Goal: Task Accomplishment & Management: Manage account settings

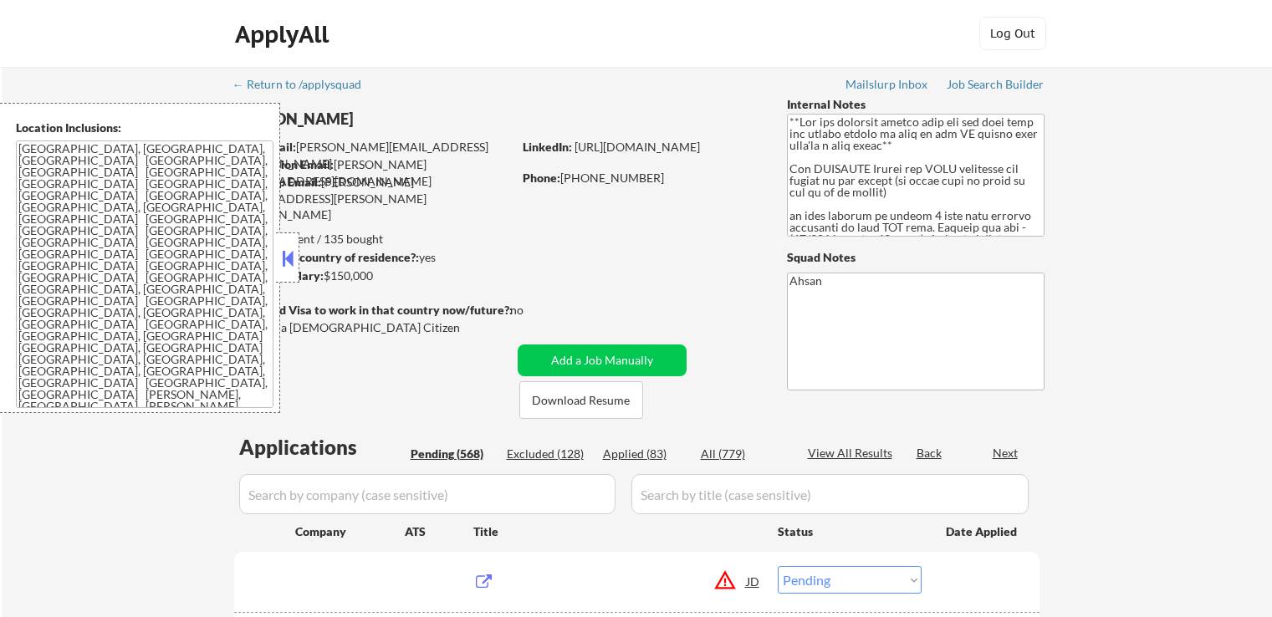
select select ""pending""
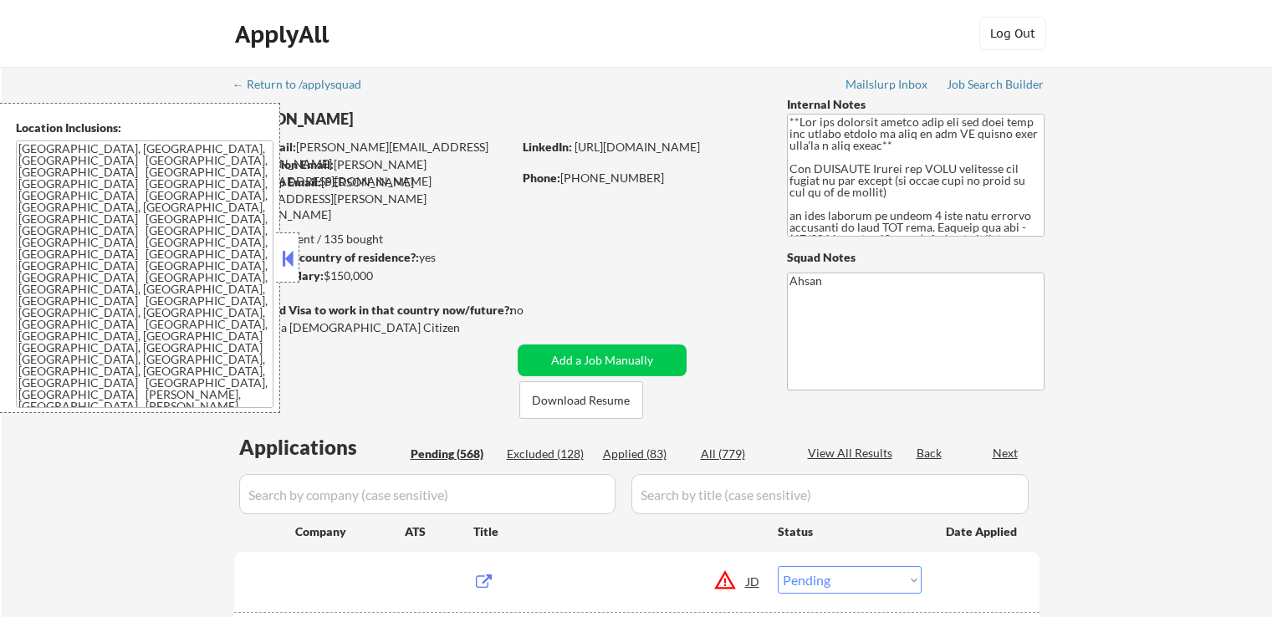
select select ""pending""
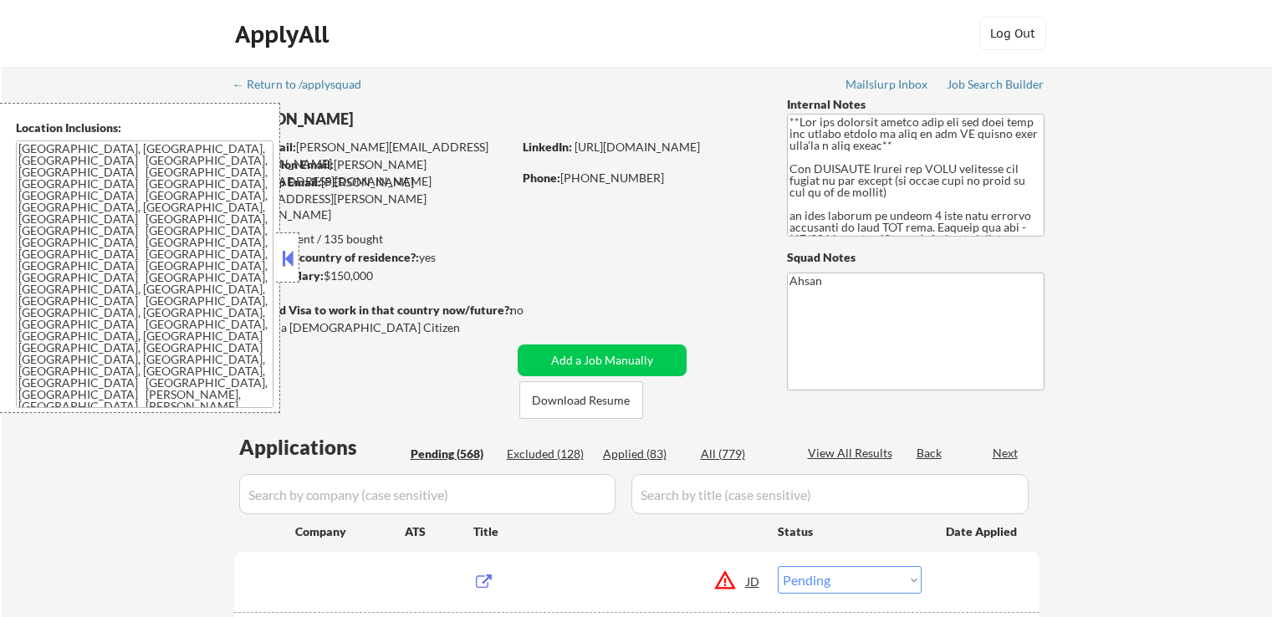
select select ""pending""
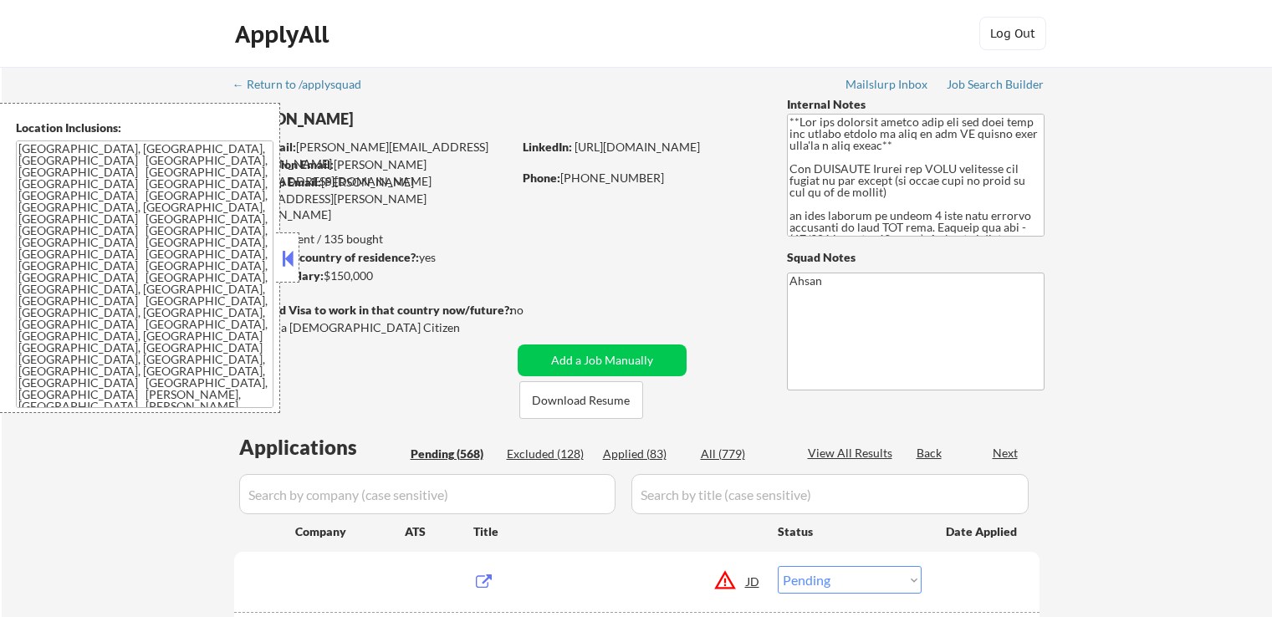
select select ""pending""
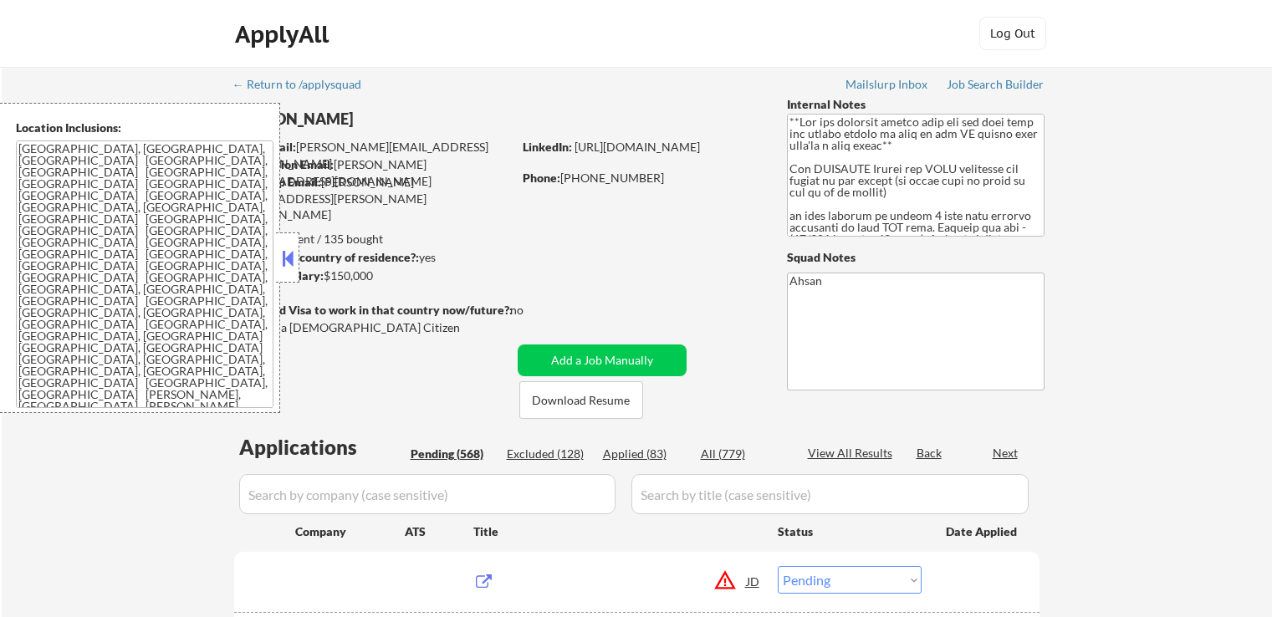
select select ""pending""
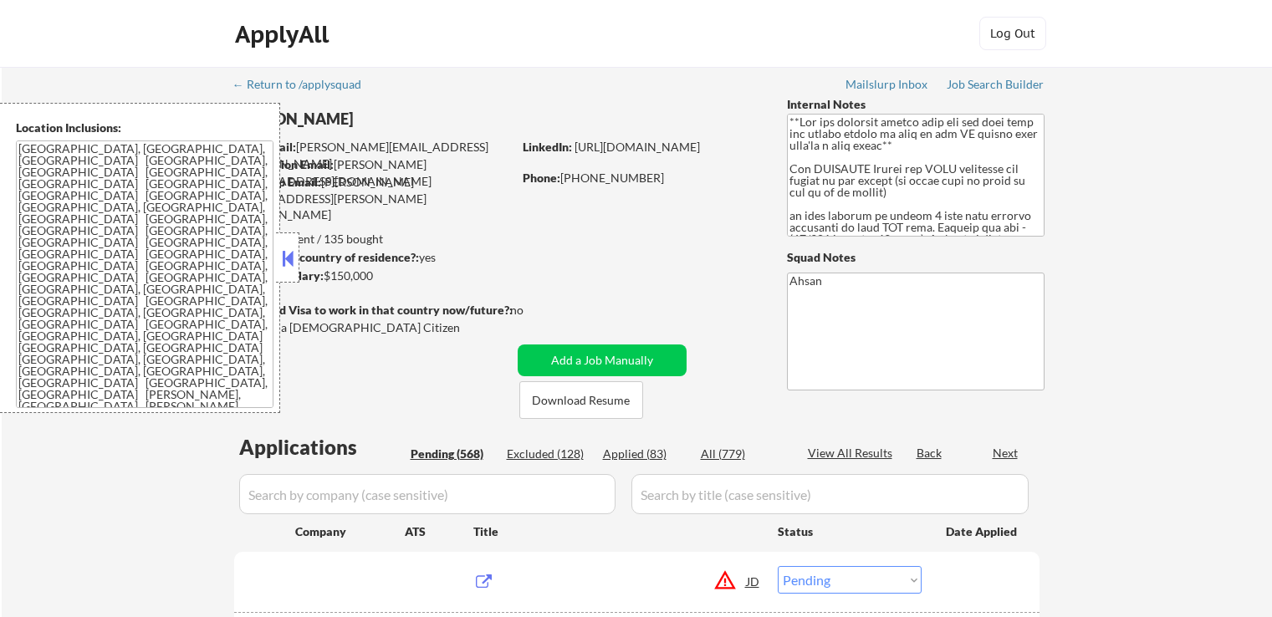
select select ""pending""
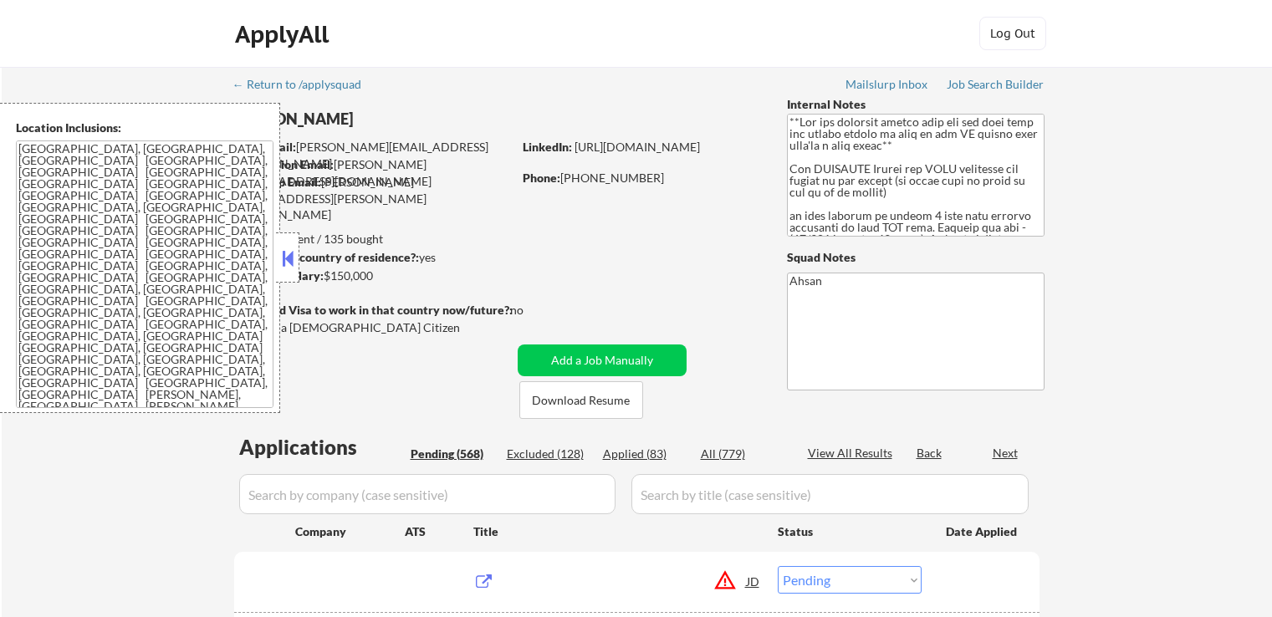
select select ""pending""
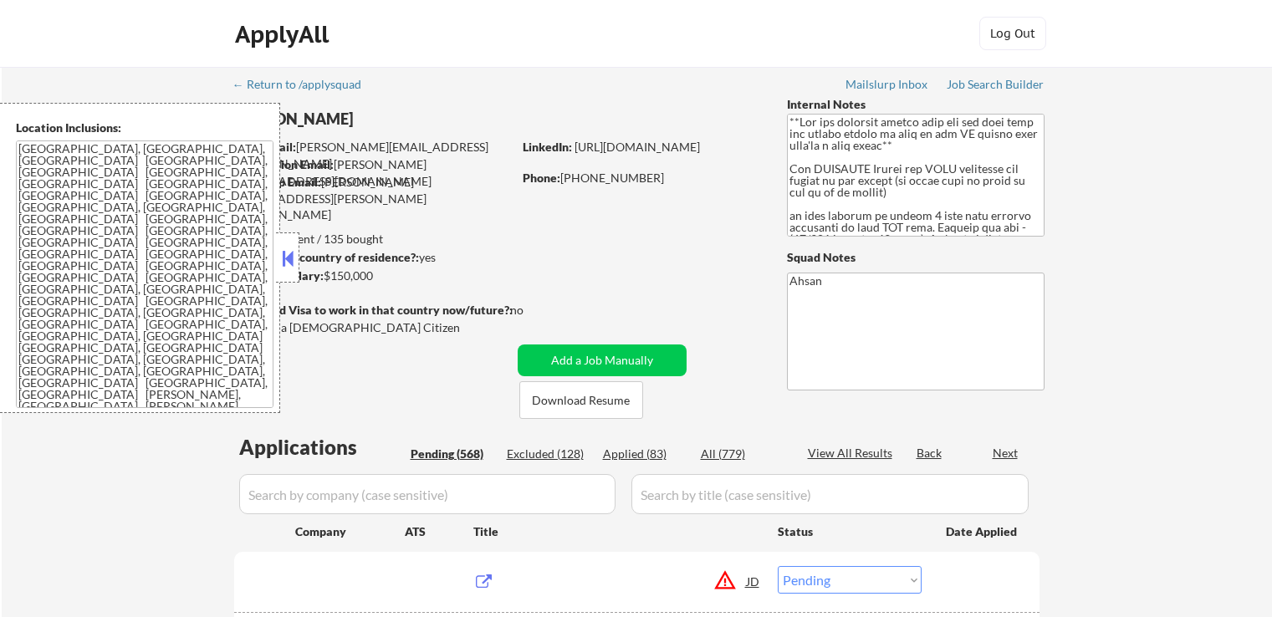
select select ""pending""
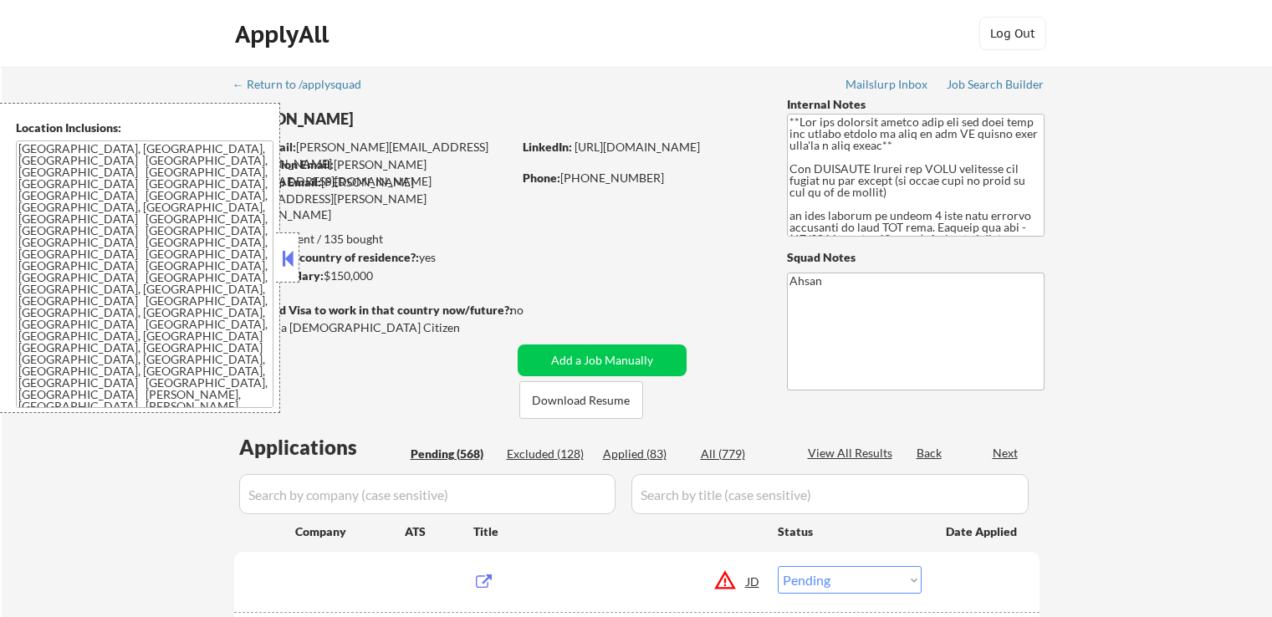
select select ""pending""
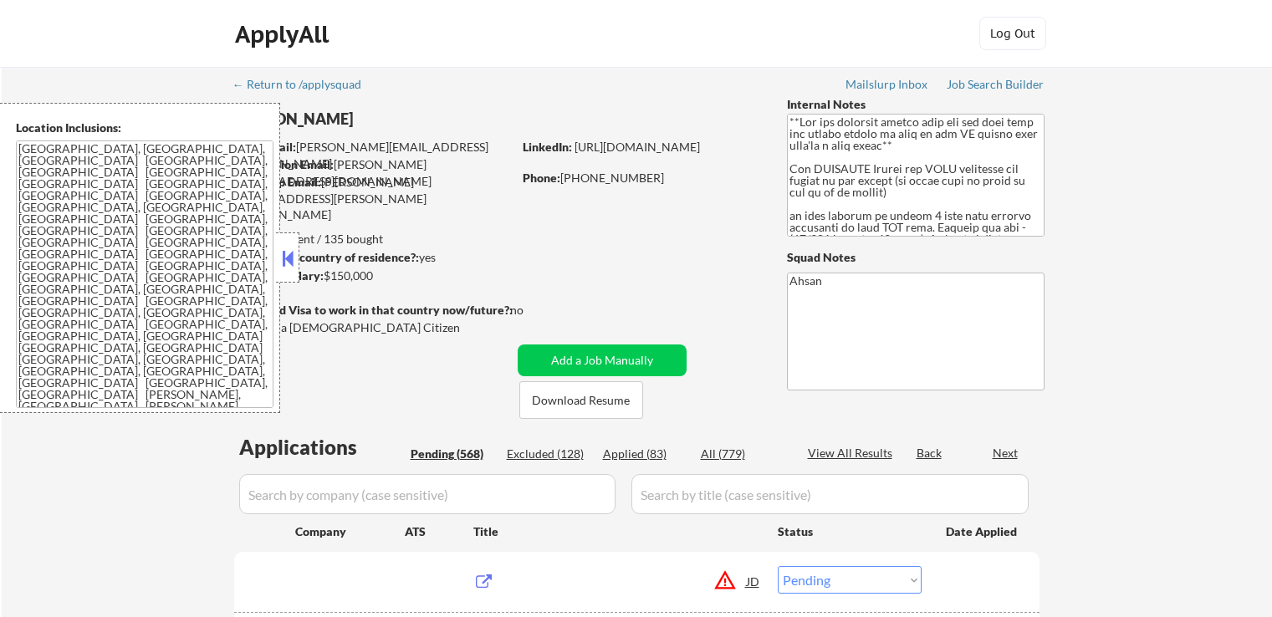
select select ""pending""
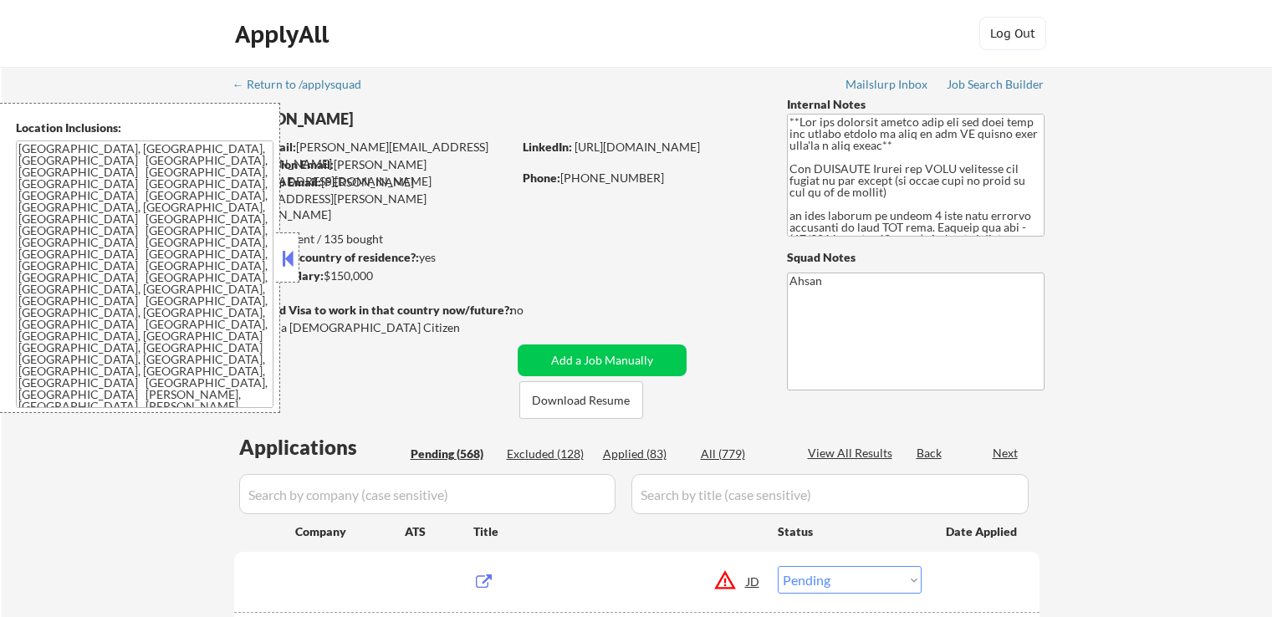
select select ""pending""
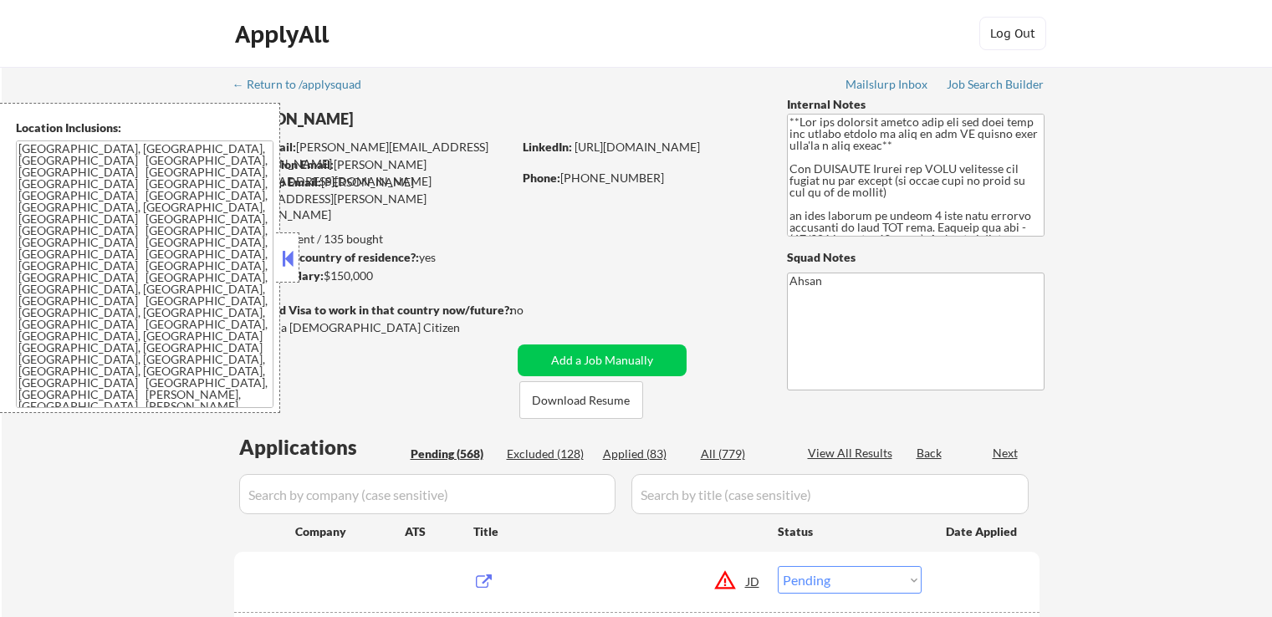
select select ""pending""
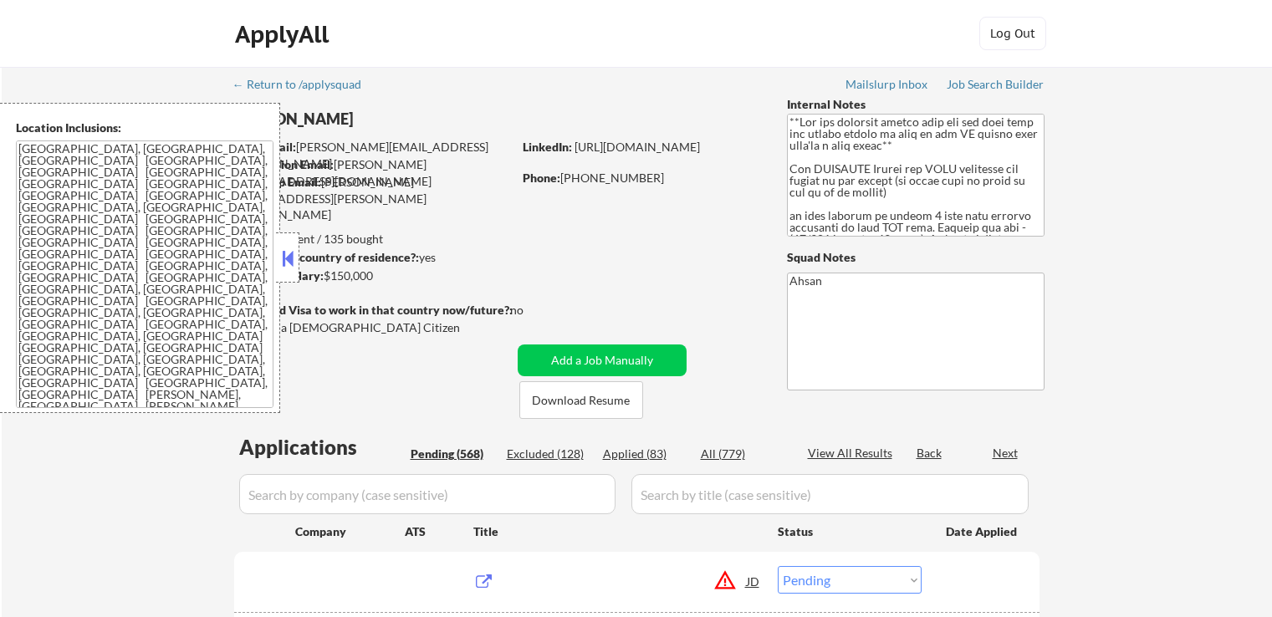
select select ""pending""
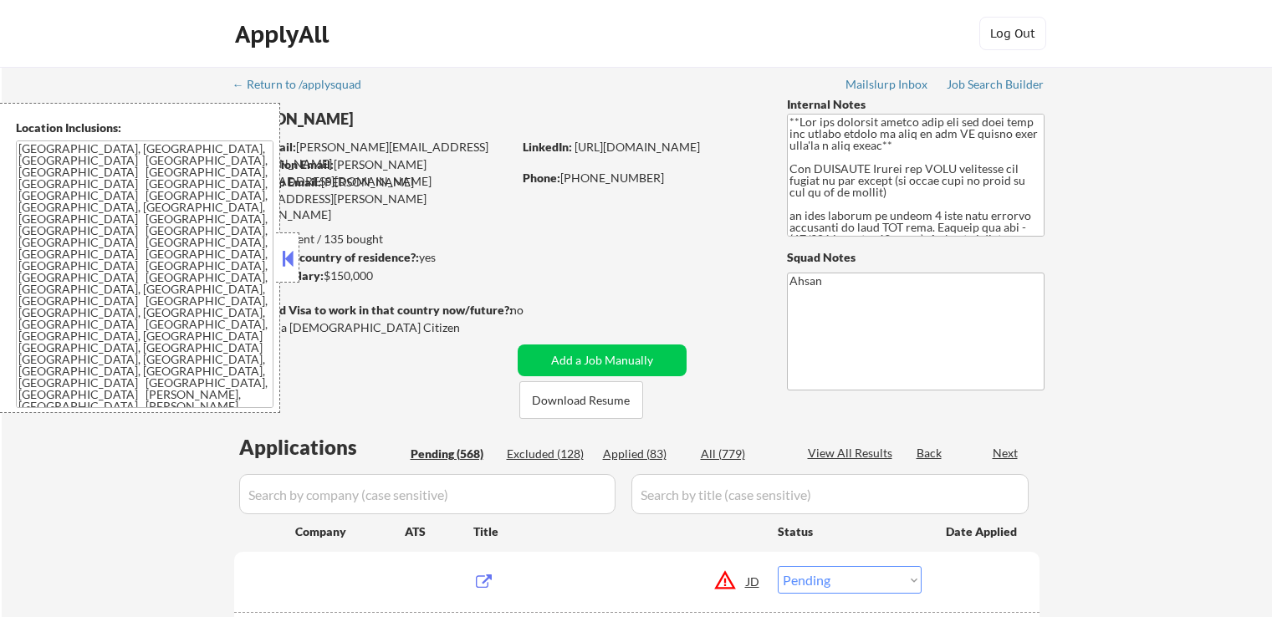
select select ""pending""
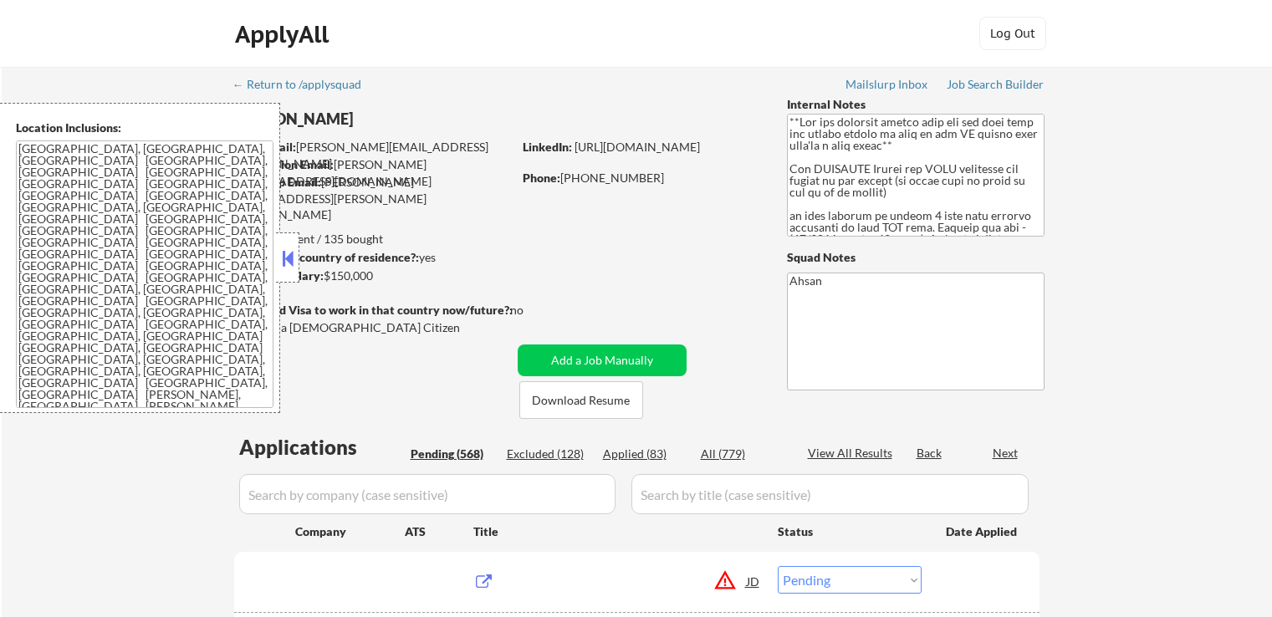
select select ""pending""
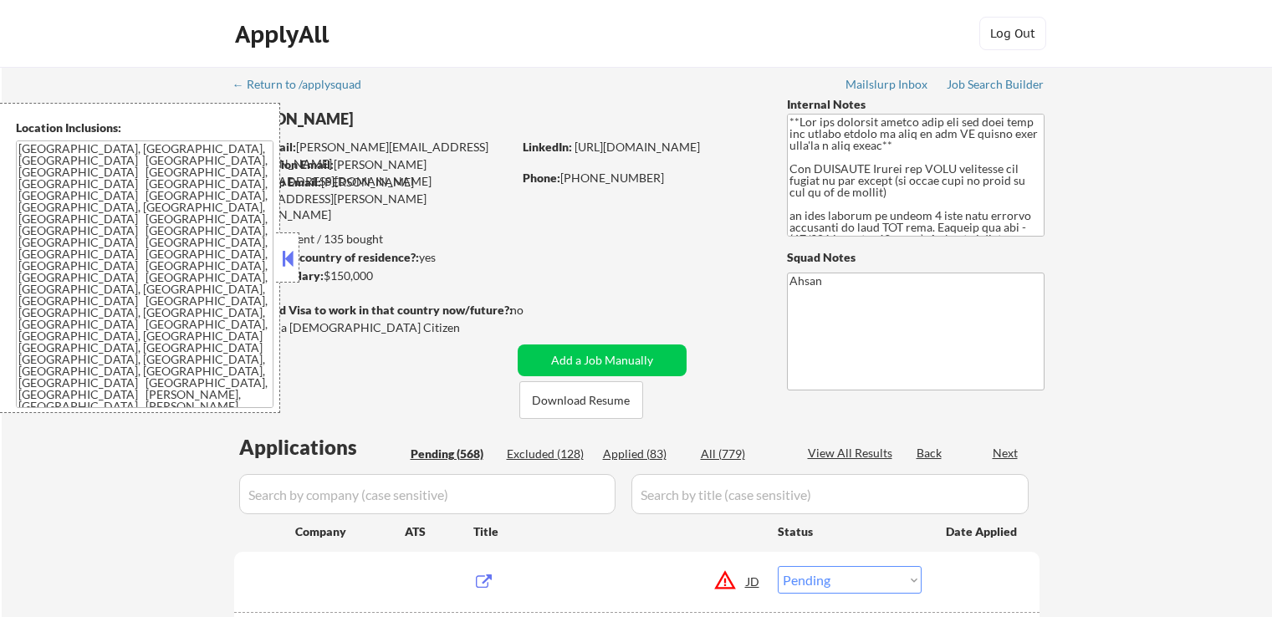
select select ""pending""
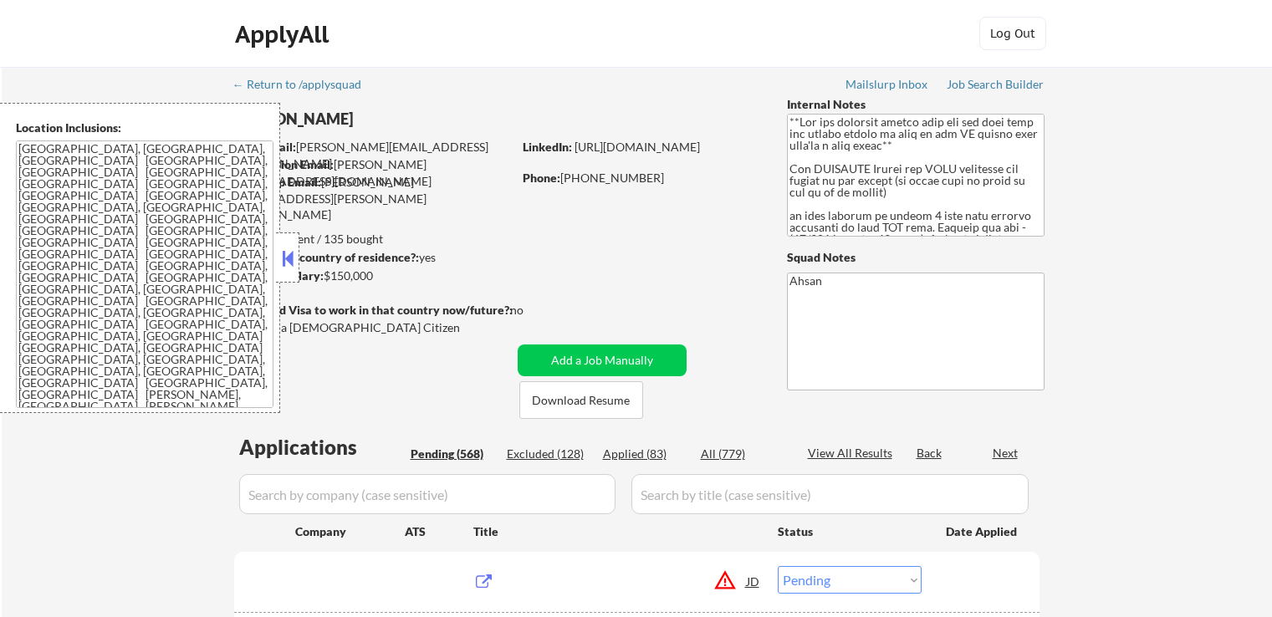
select select ""pending""
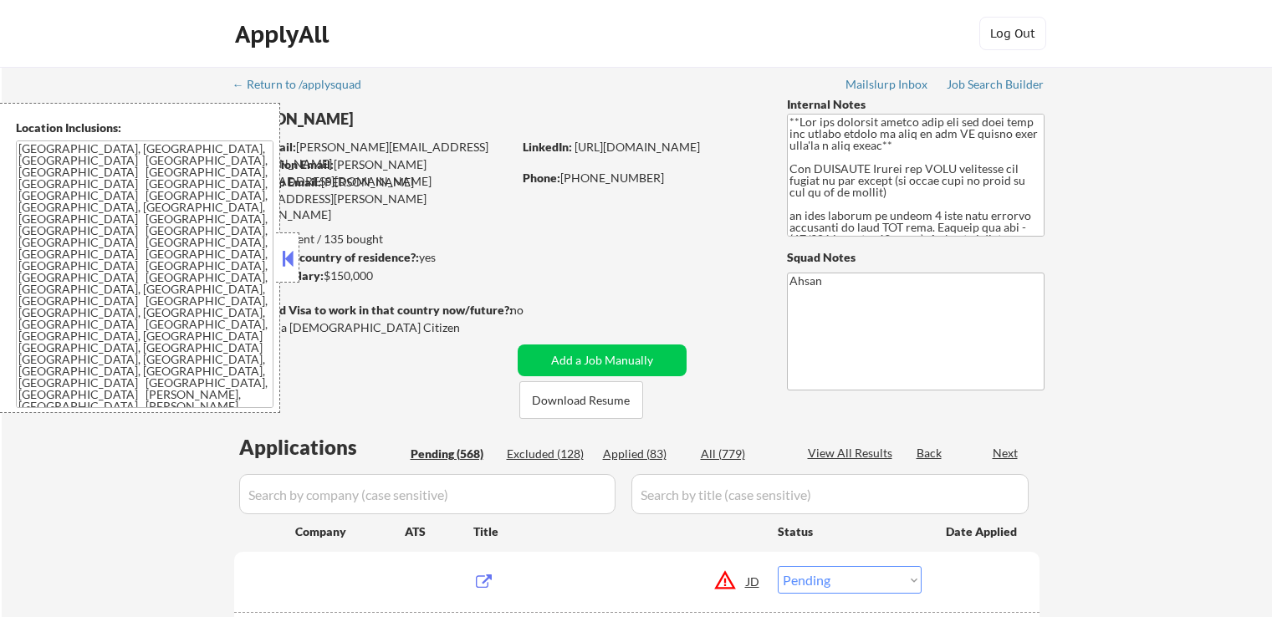
select select ""pending""
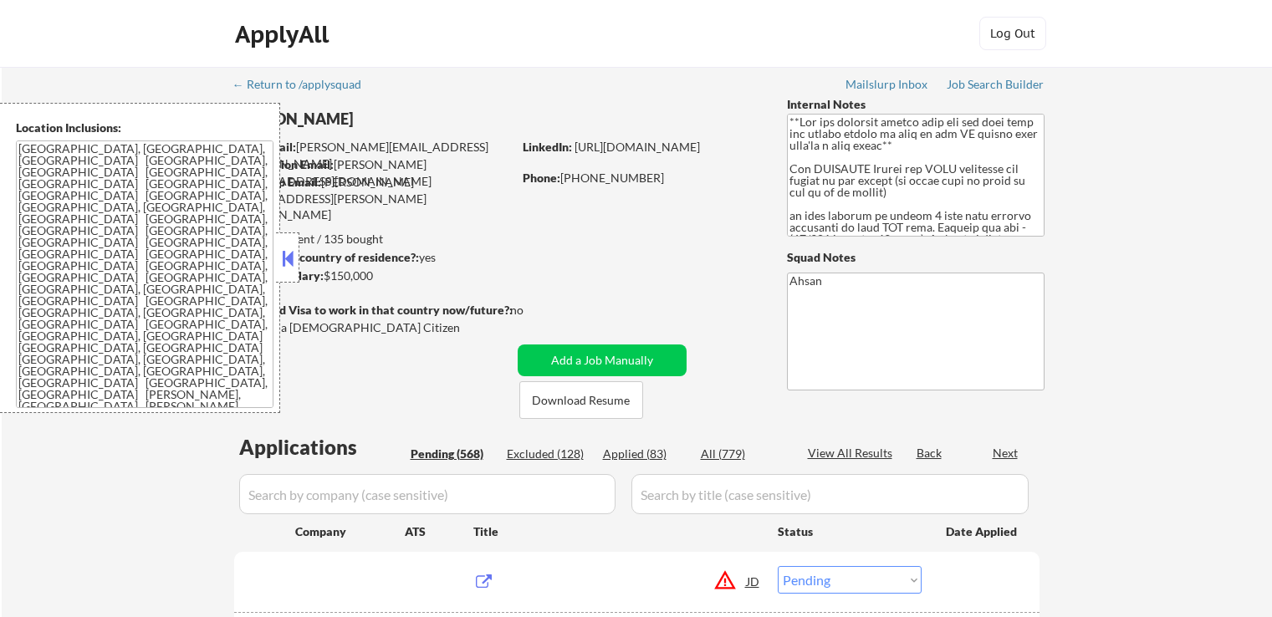
select select ""pending""
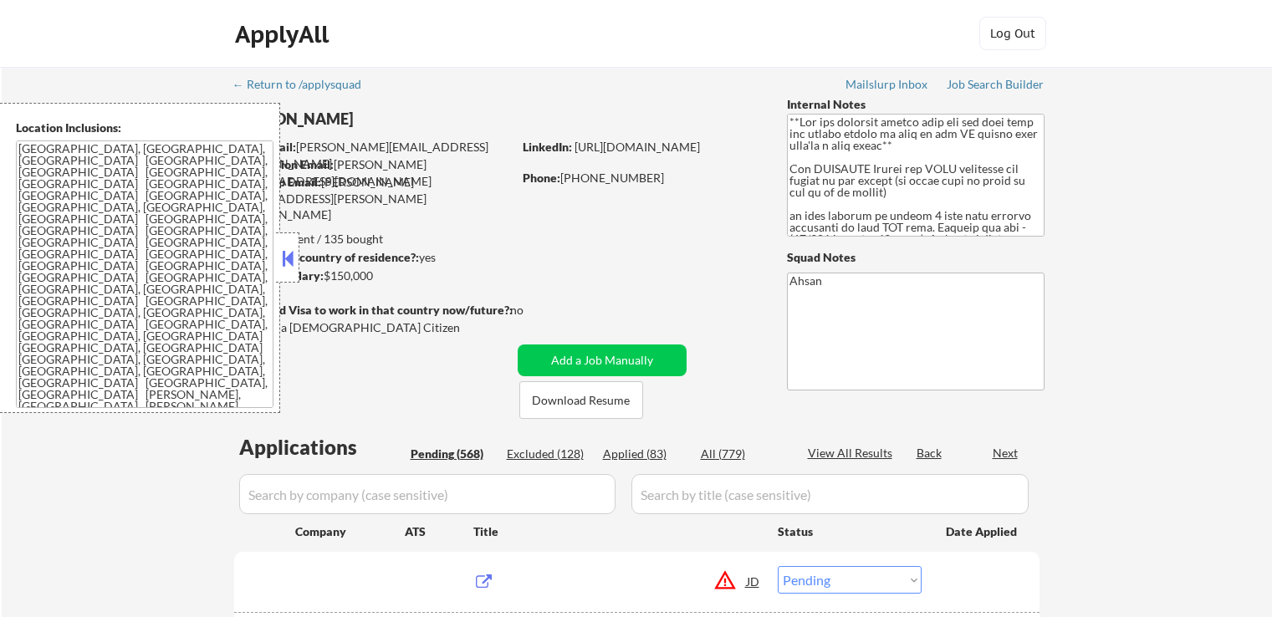
select select ""pending""
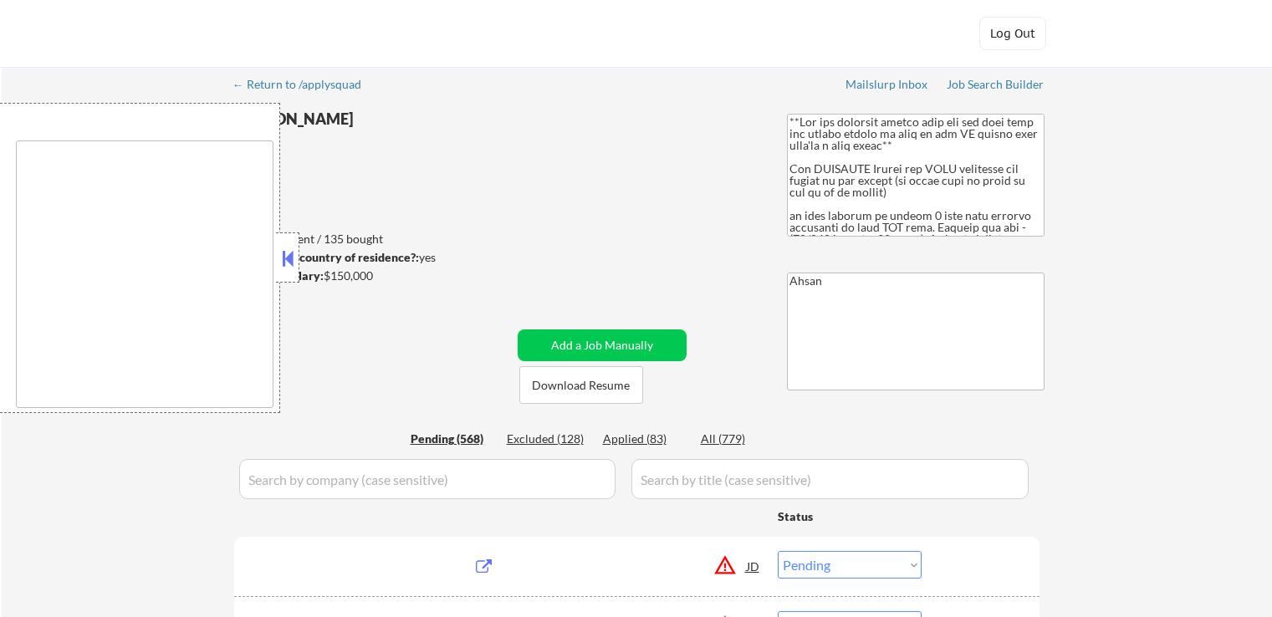
select select ""pending""
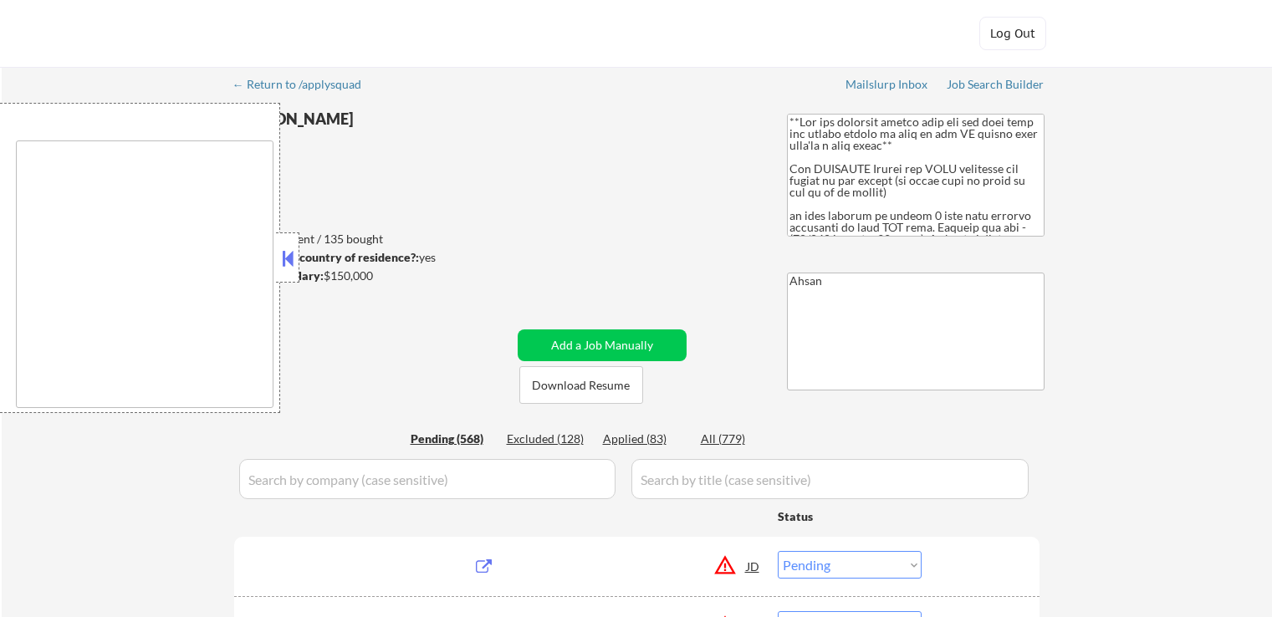
select select ""pending""
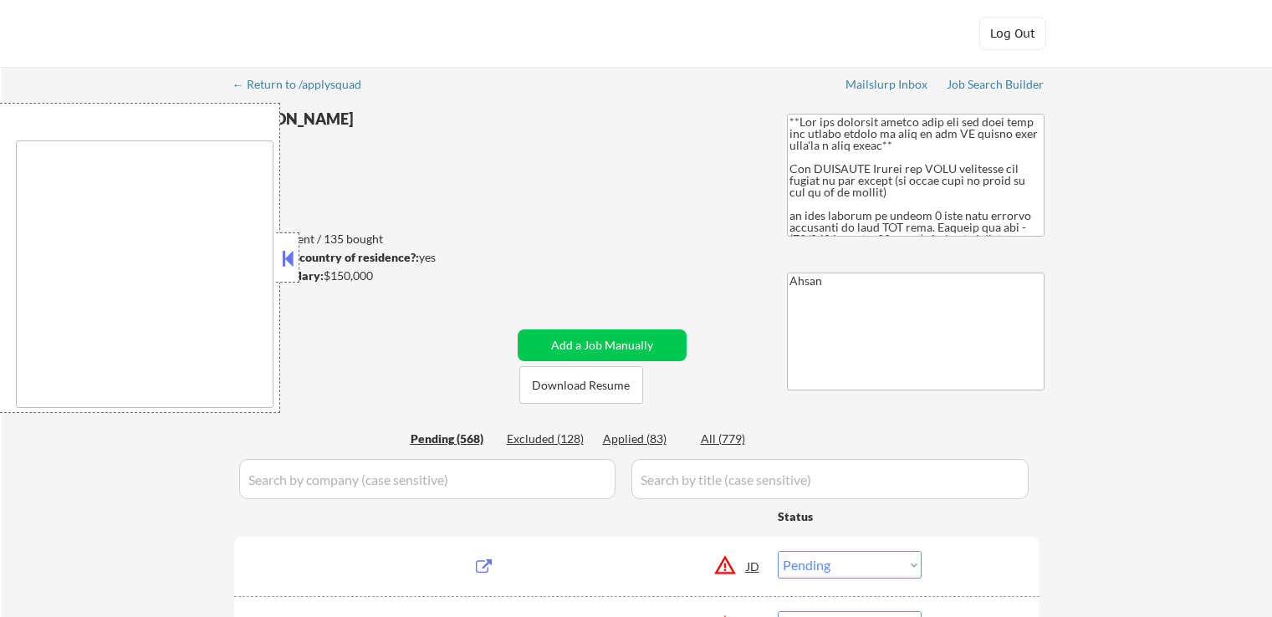
select select ""pending""
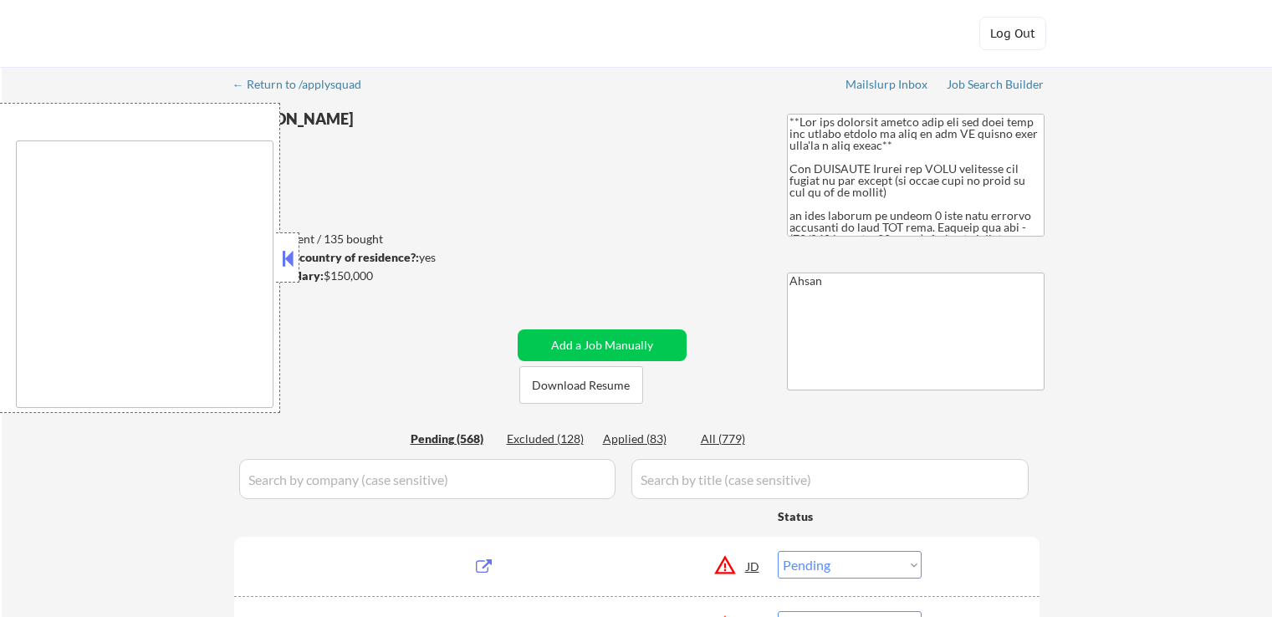
select select ""pending""
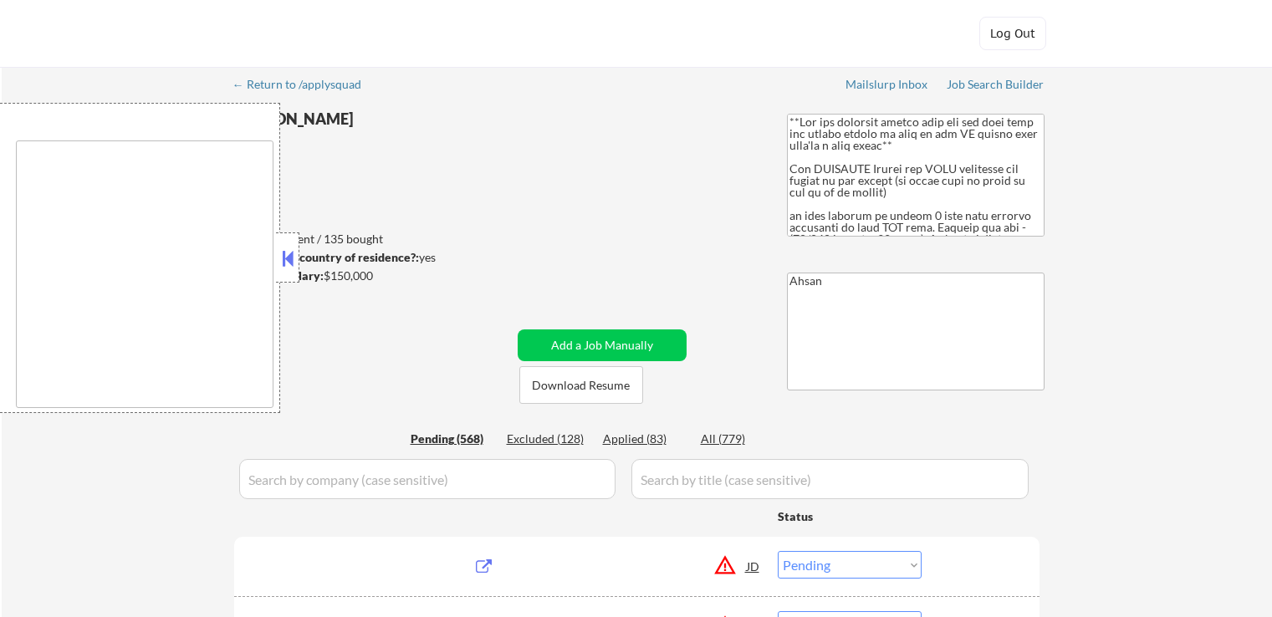
select select ""pending""
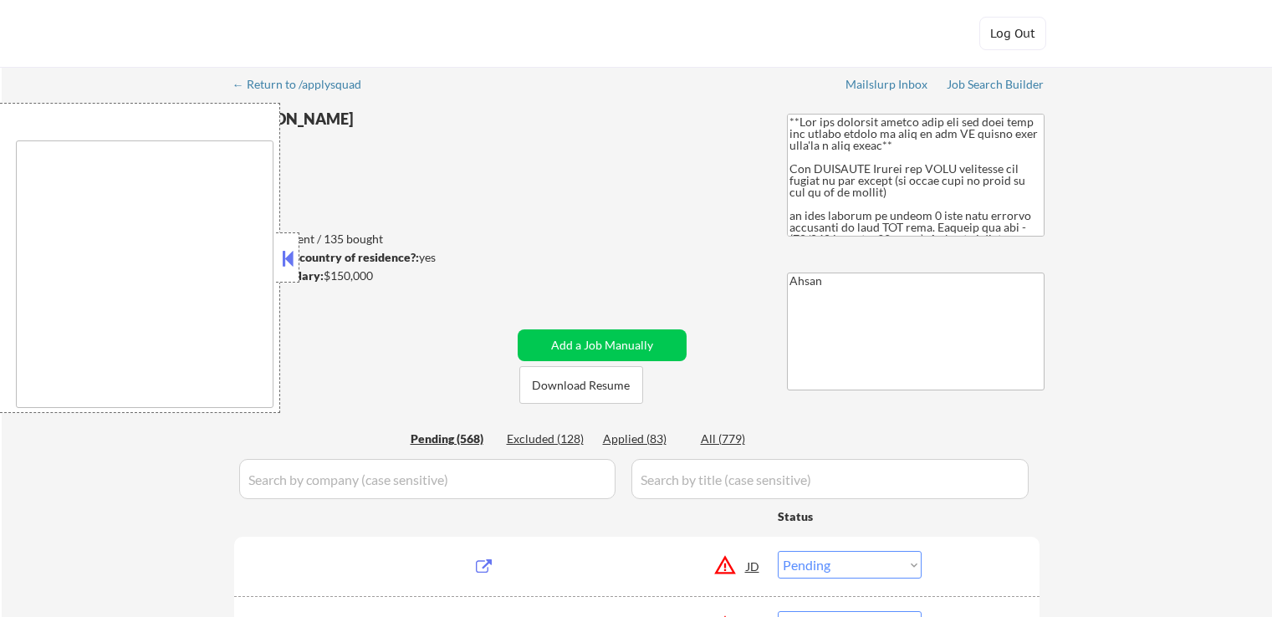
select select ""pending""
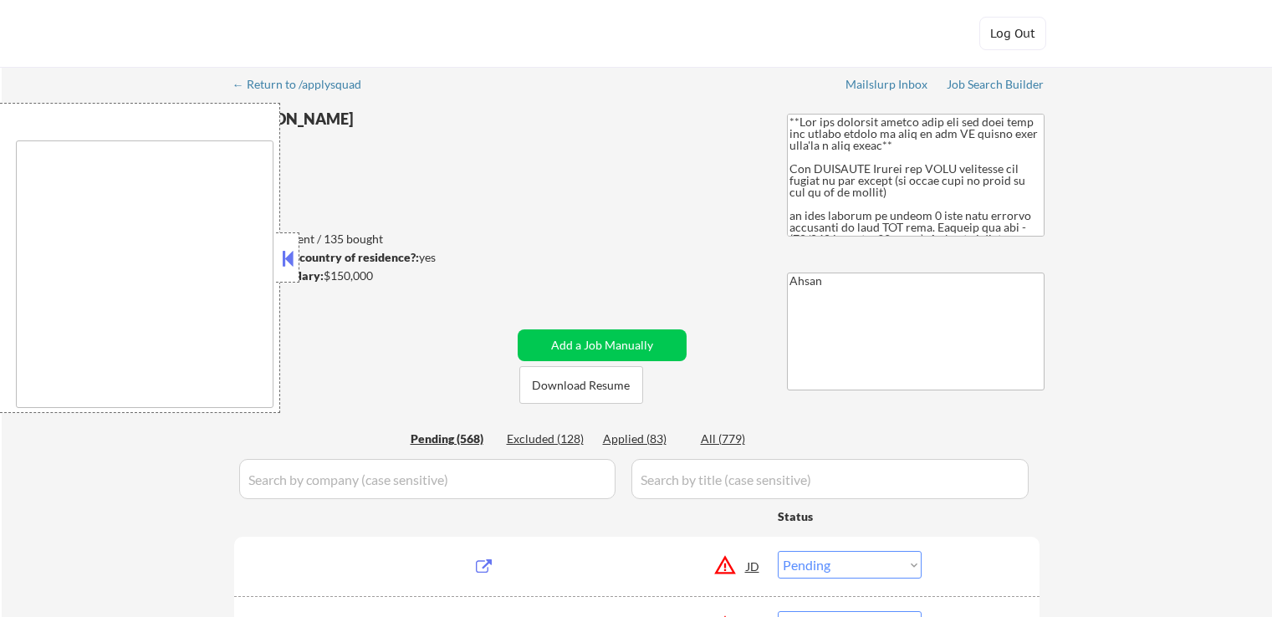
select select ""pending""
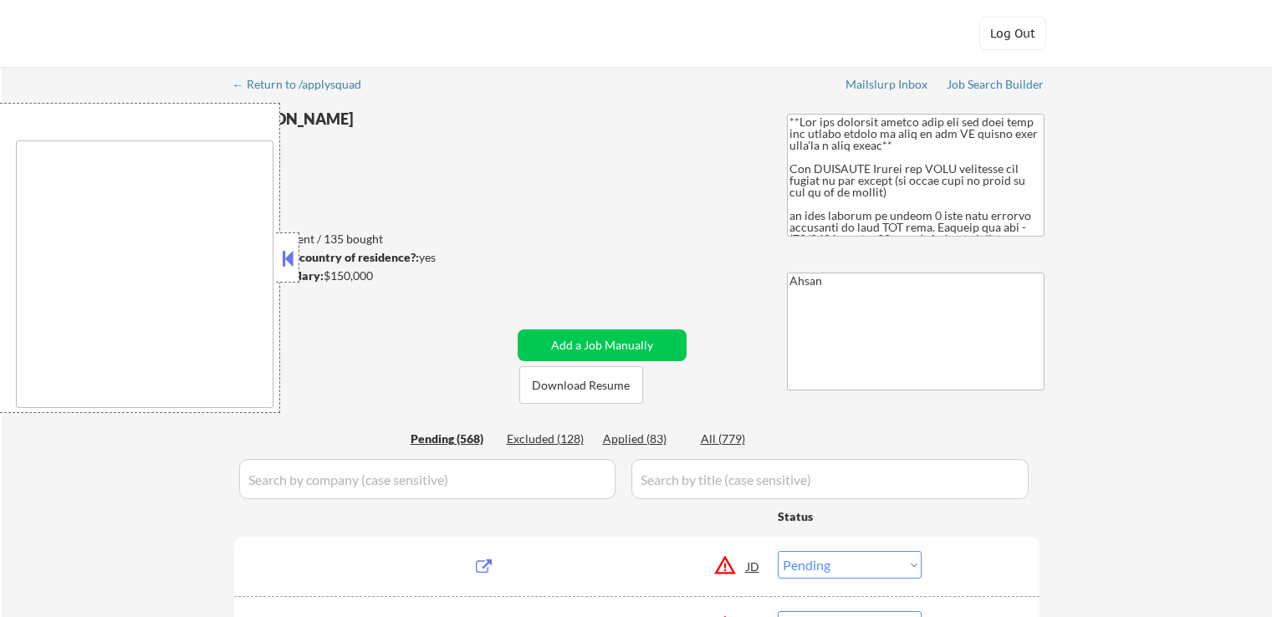
select select ""pending""
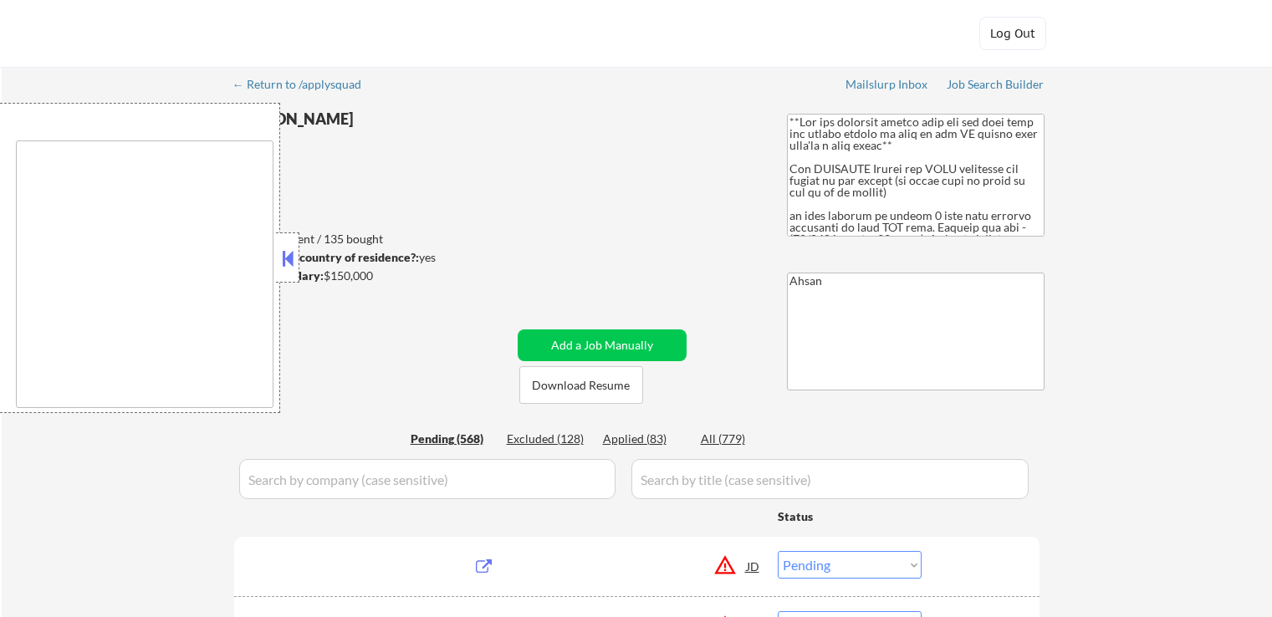
select select ""pending""
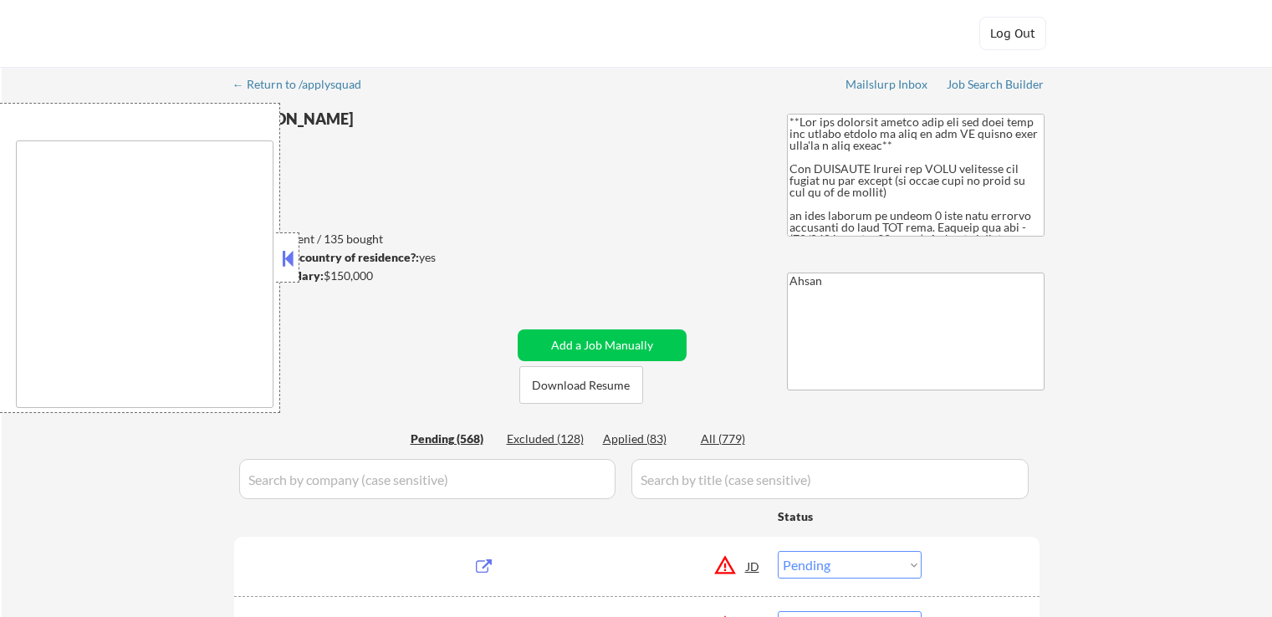
select select ""pending""
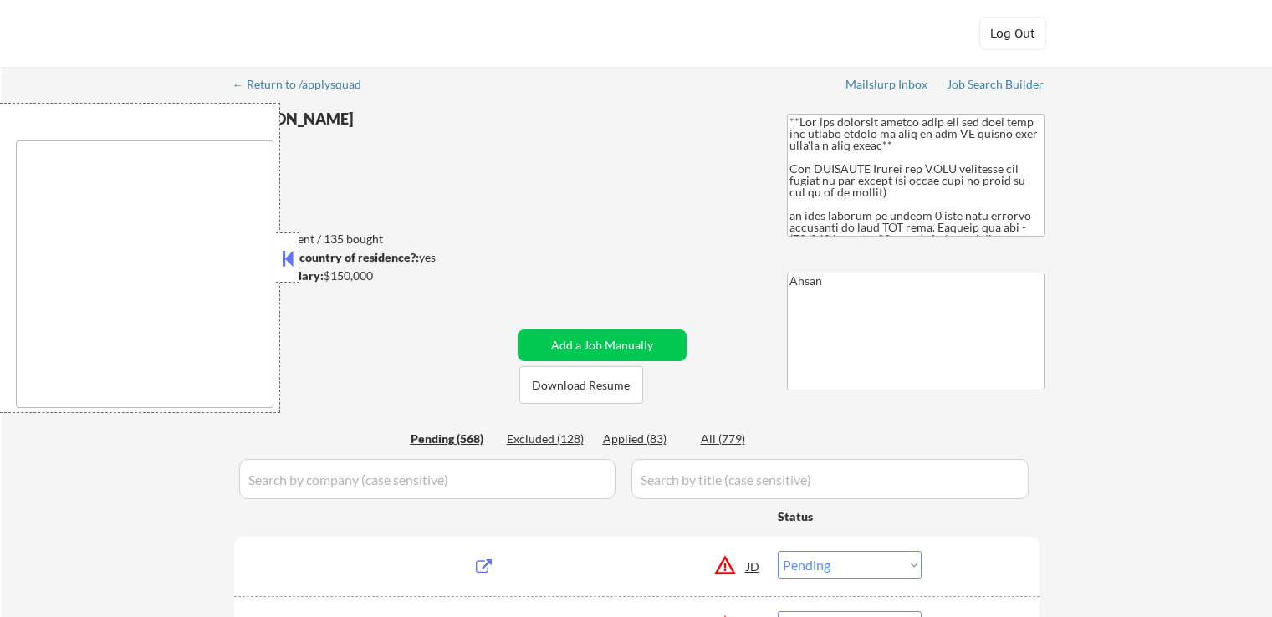
select select ""pending""
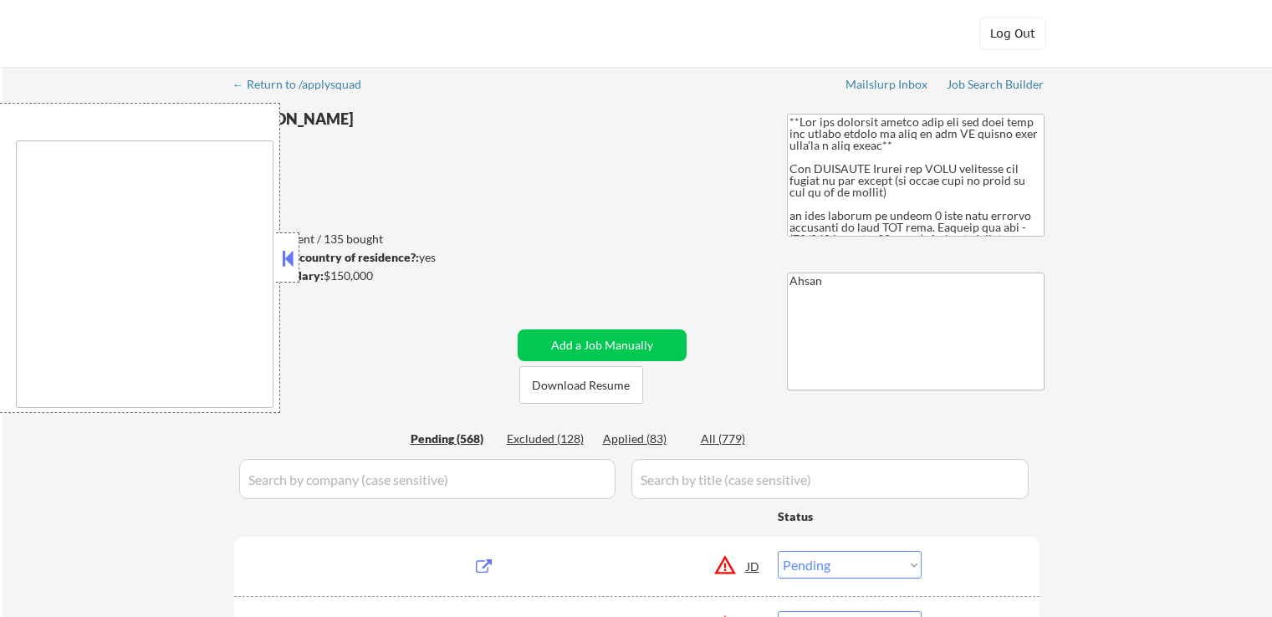
select select ""pending""
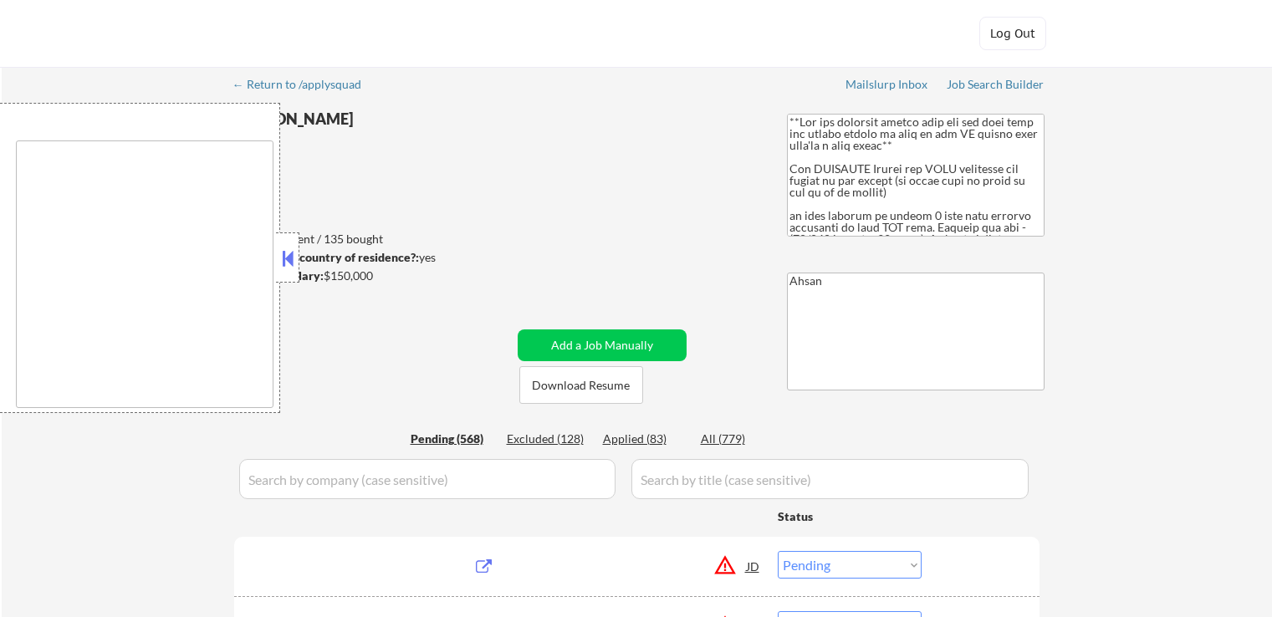
select select ""pending""
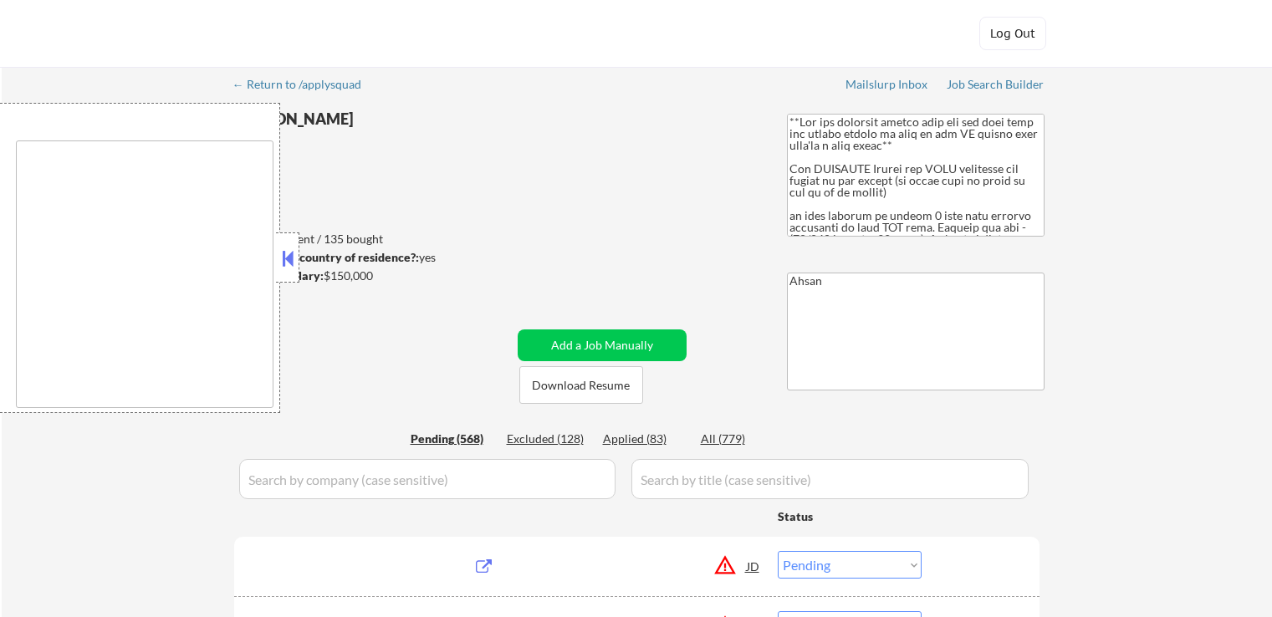
select select ""pending""
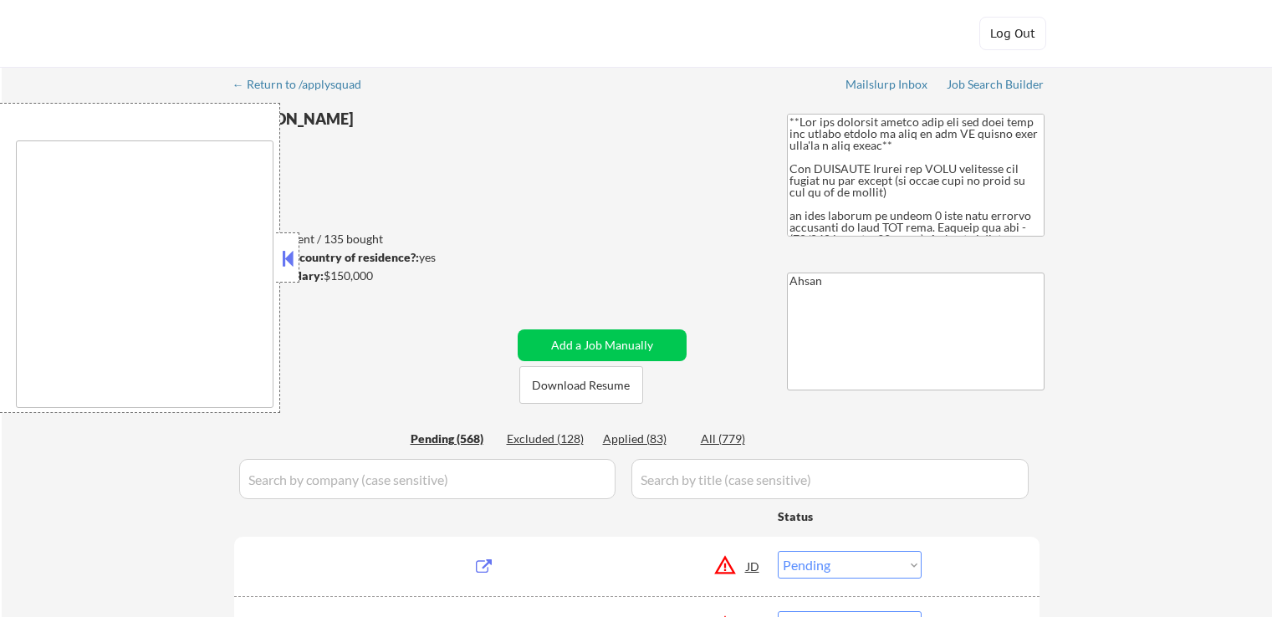
select select ""pending""
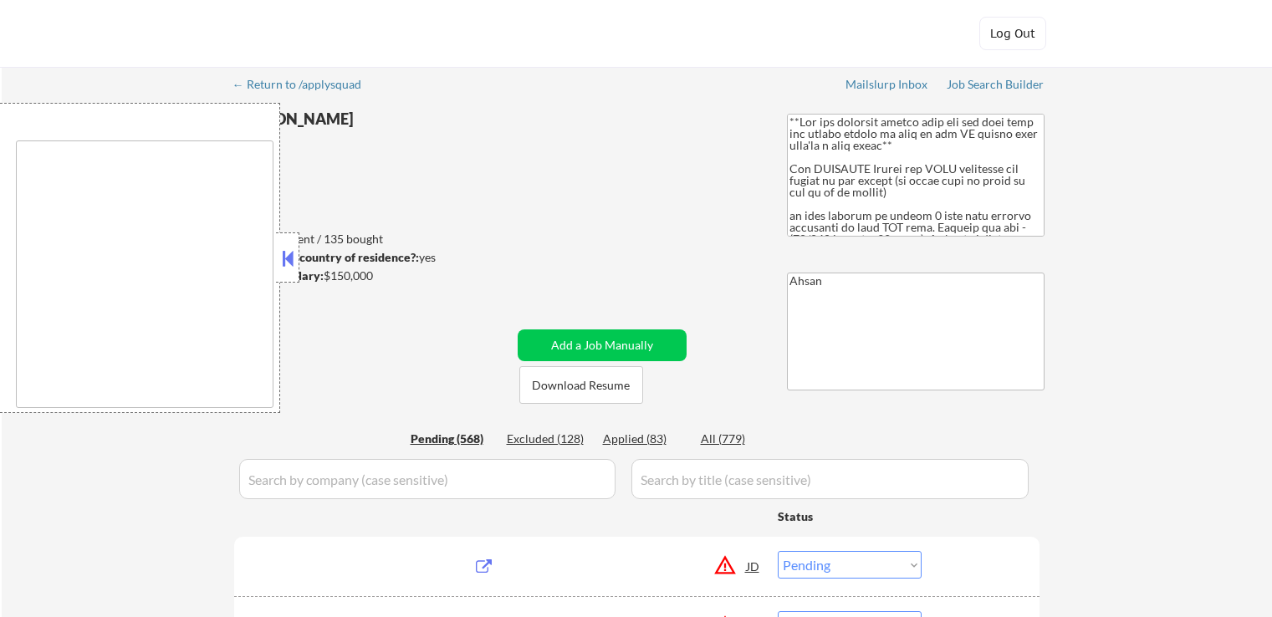
select select ""pending""
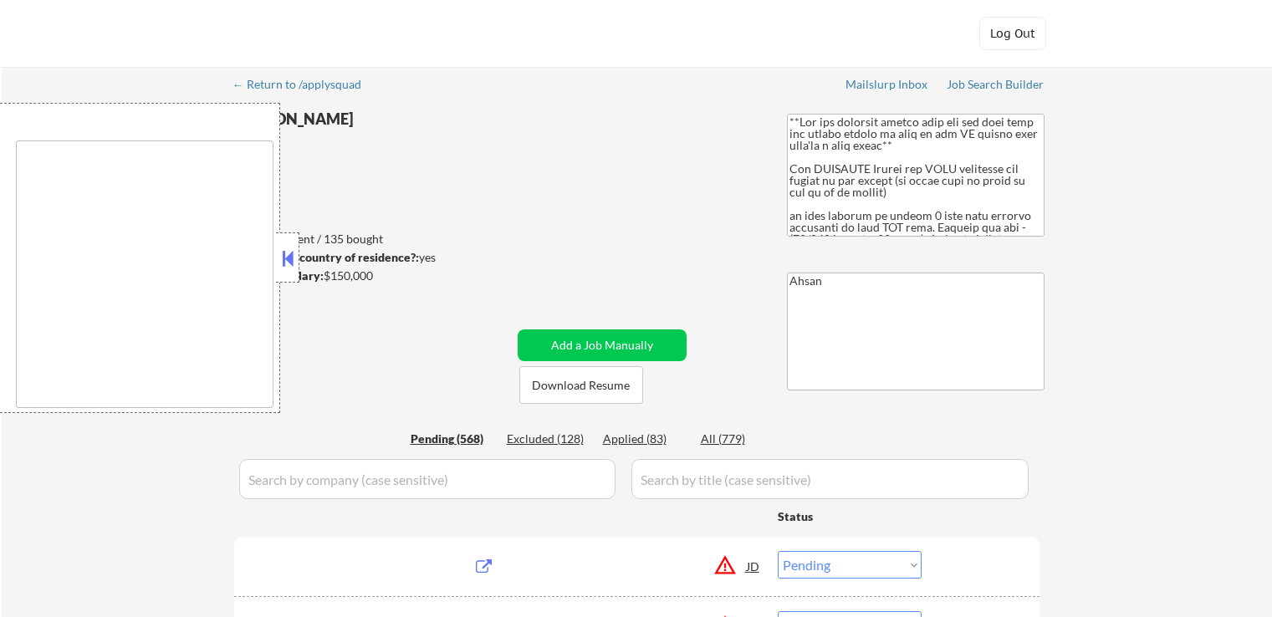
select select ""pending""
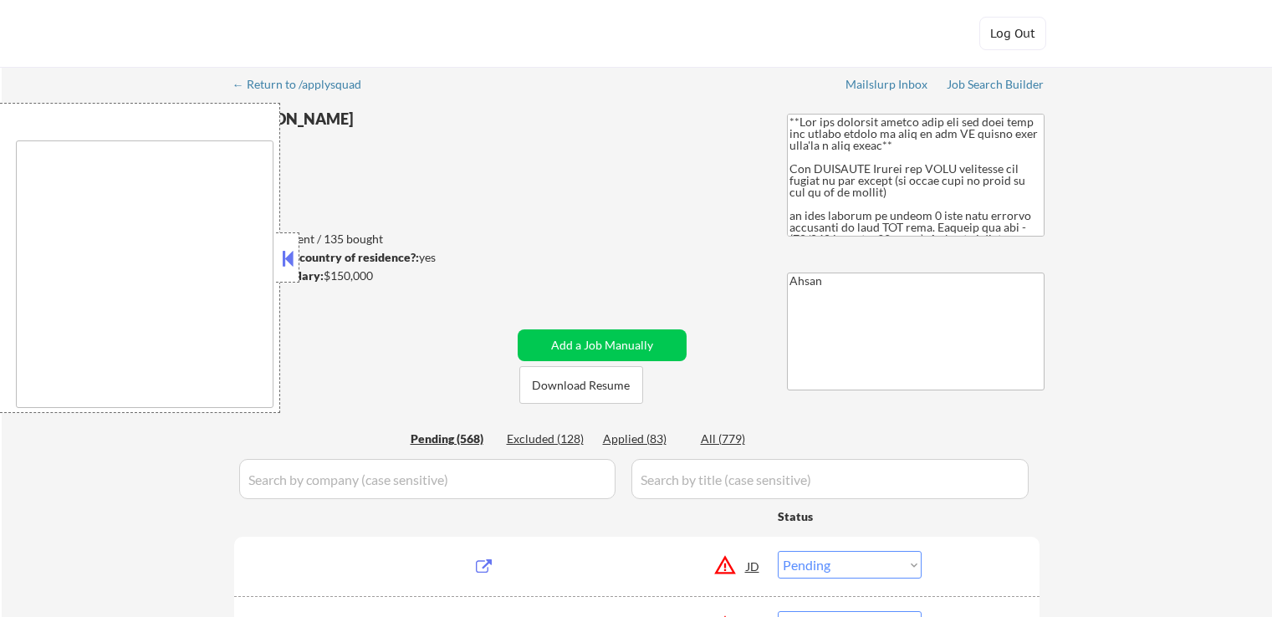
select select ""pending""
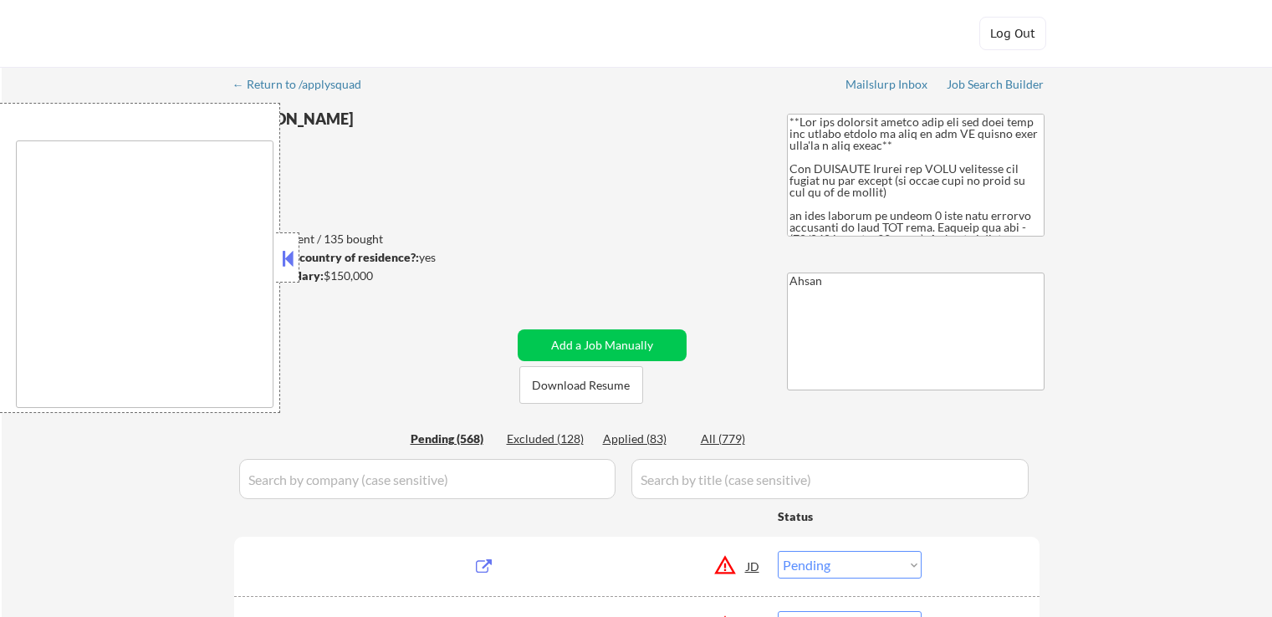
select select ""pending""
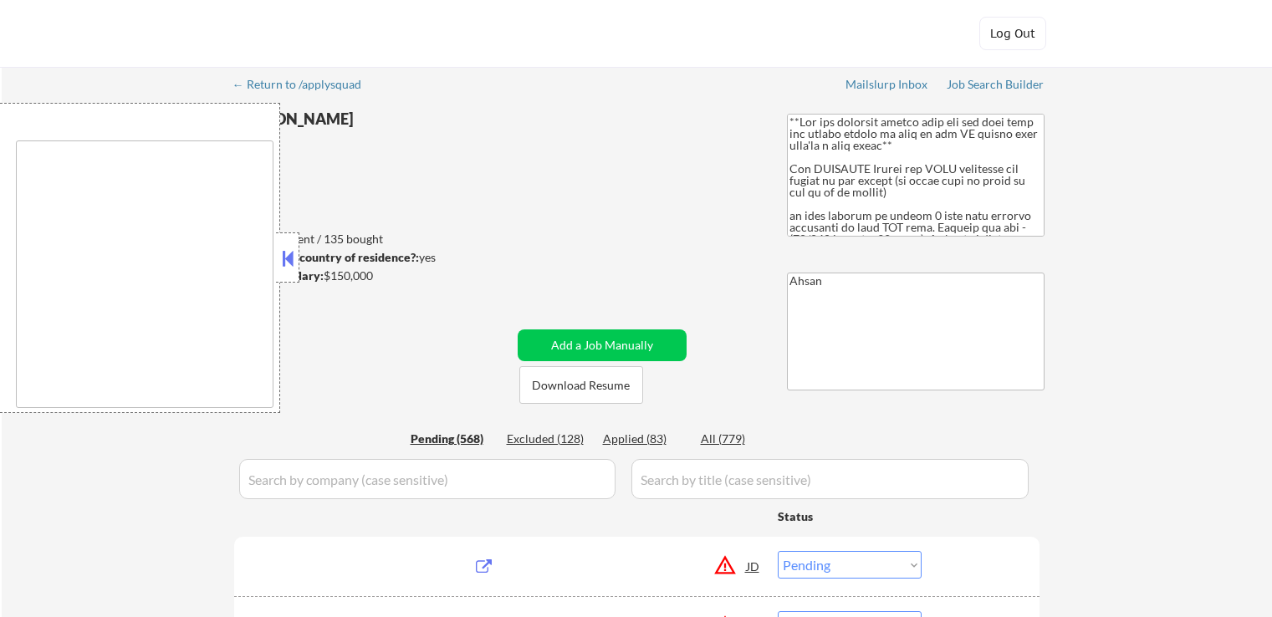
select select ""pending""
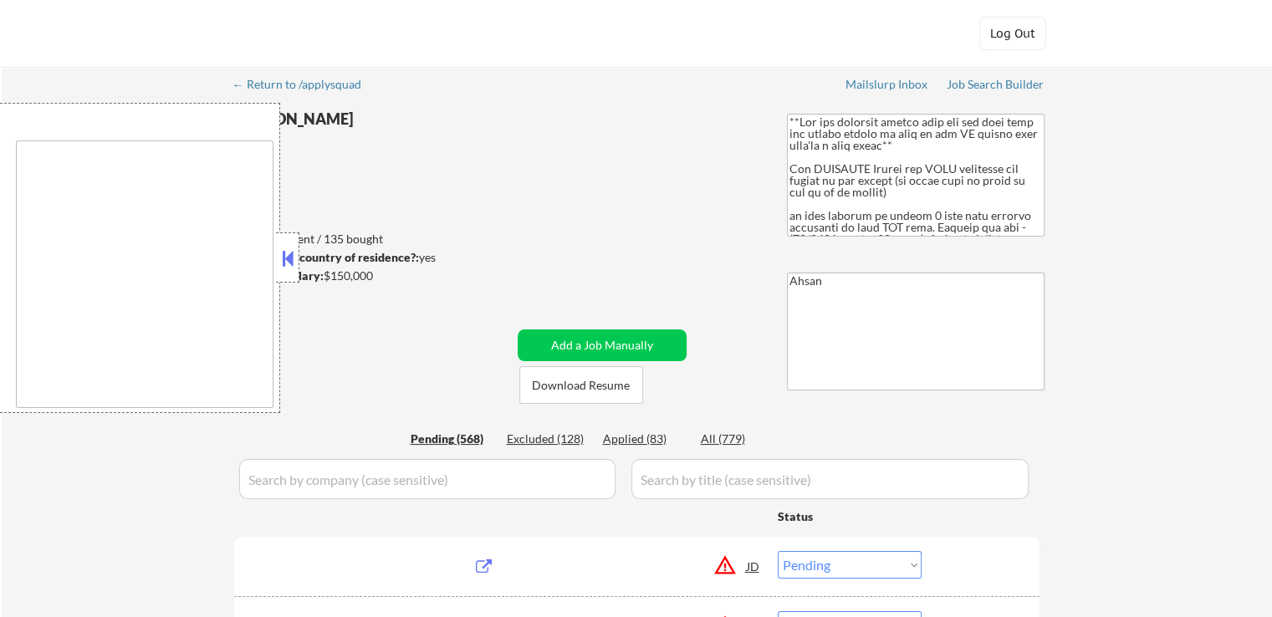
type textarea "[GEOGRAPHIC_DATA], [GEOGRAPHIC_DATA], [GEOGRAPHIC_DATA] [GEOGRAPHIC_DATA], [GEO…"
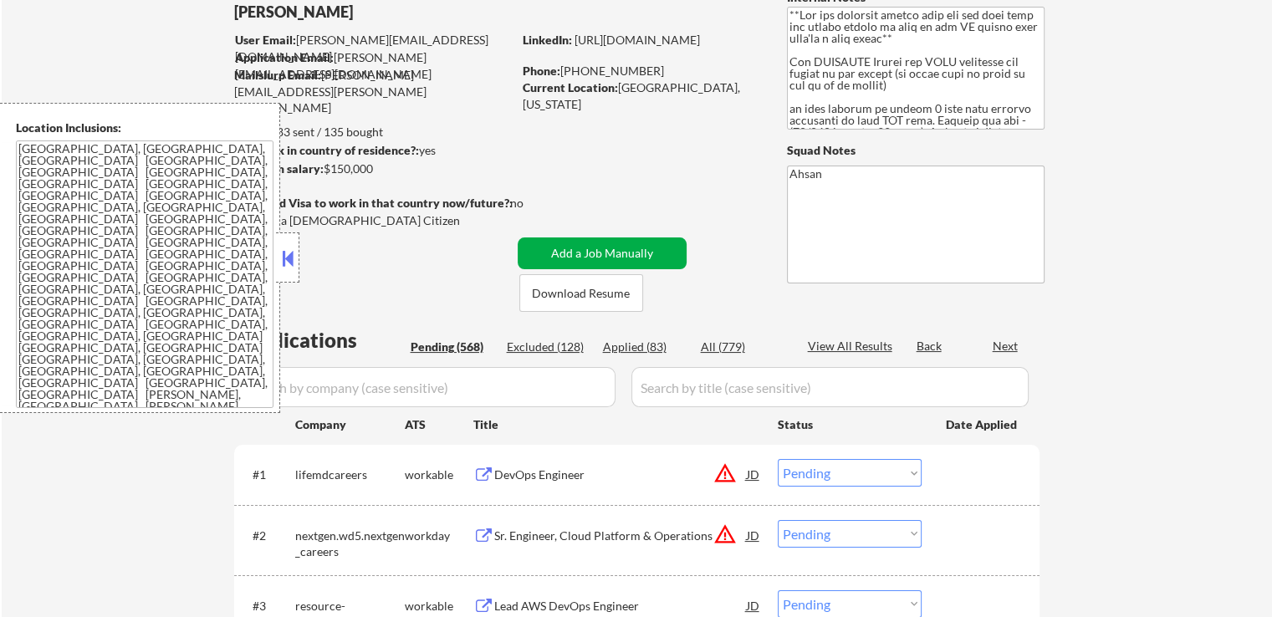
scroll to position [251, 0]
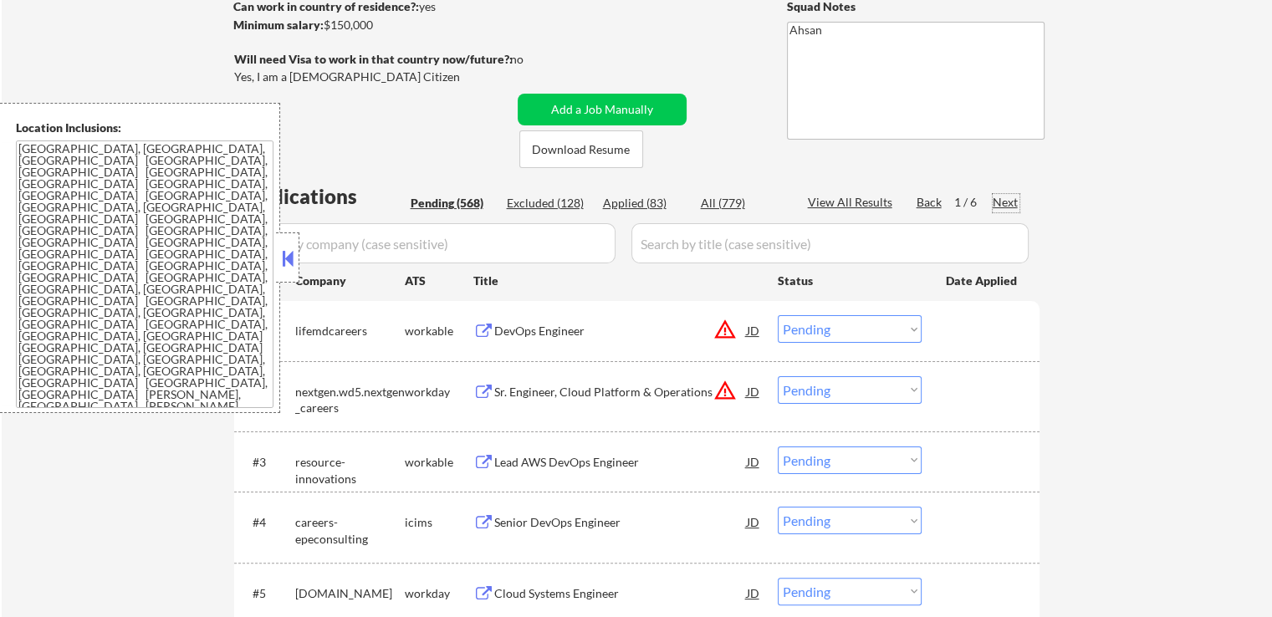
click at [1009, 206] on div "Next" at bounding box center [1005, 202] width 27 height 17
click at [1009, 207] on div "Next" at bounding box center [1005, 202] width 27 height 17
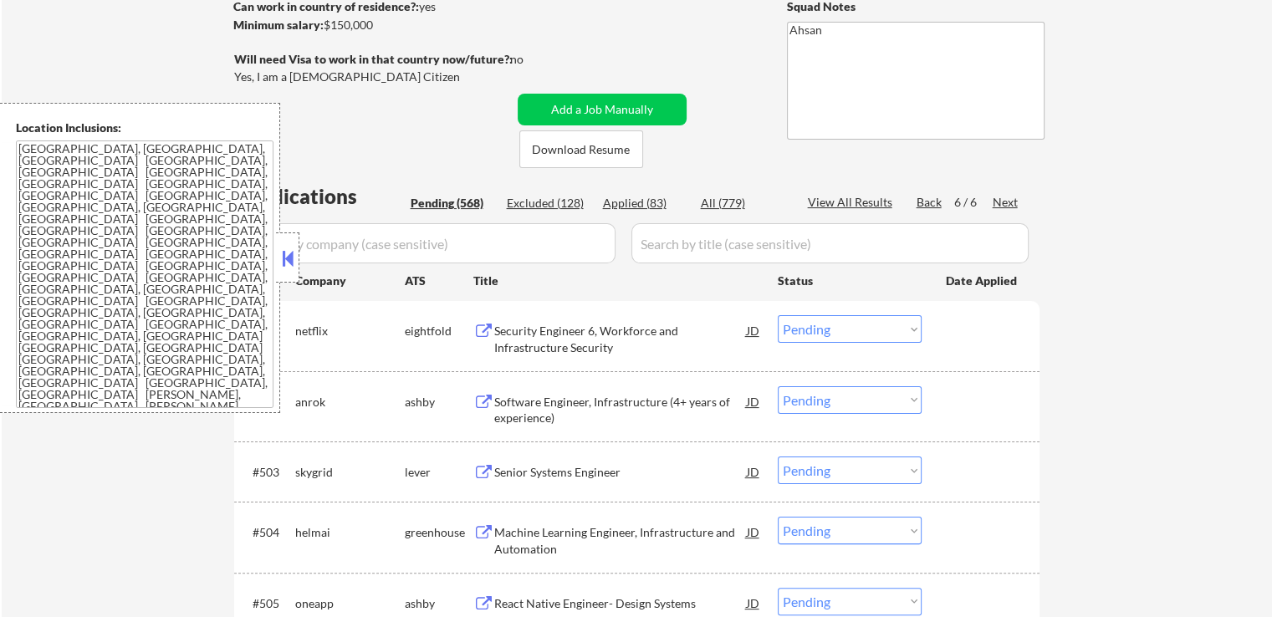
click at [528, 410] on div "Software Engineer, Infrastructure (4+ years of experience)" at bounding box center [620, 410] width 252 height 33
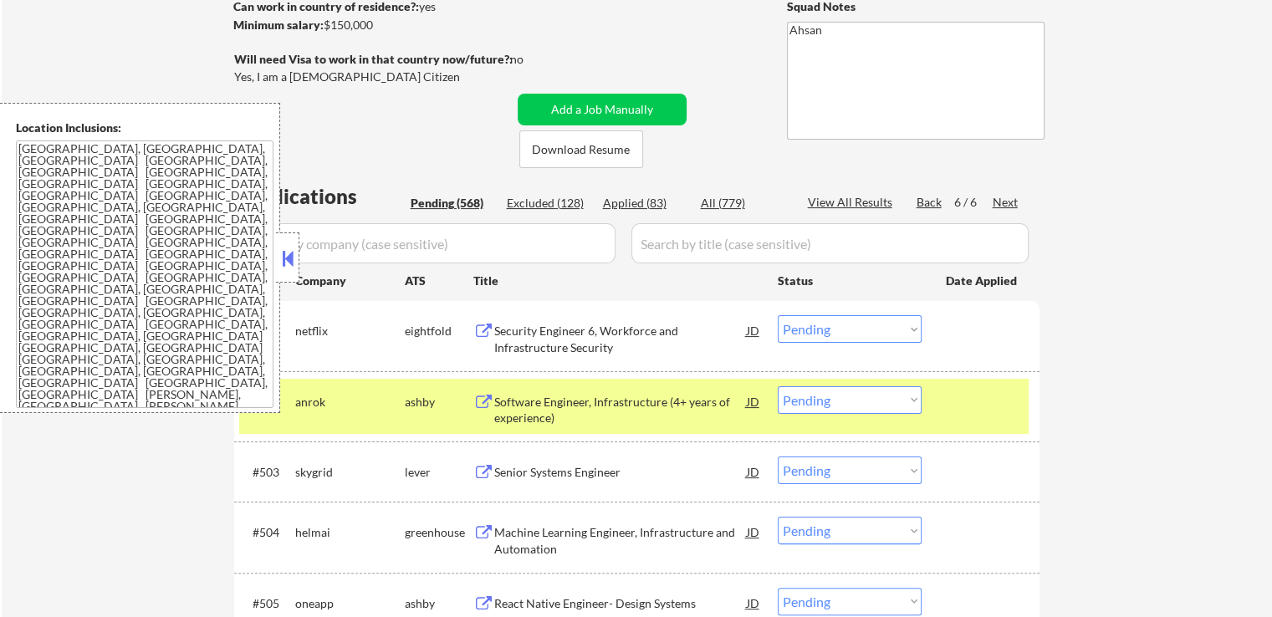
click at [506, 480] on div "Senior Systems Engineer" at bounding box center [620, 471] width 252 height 30
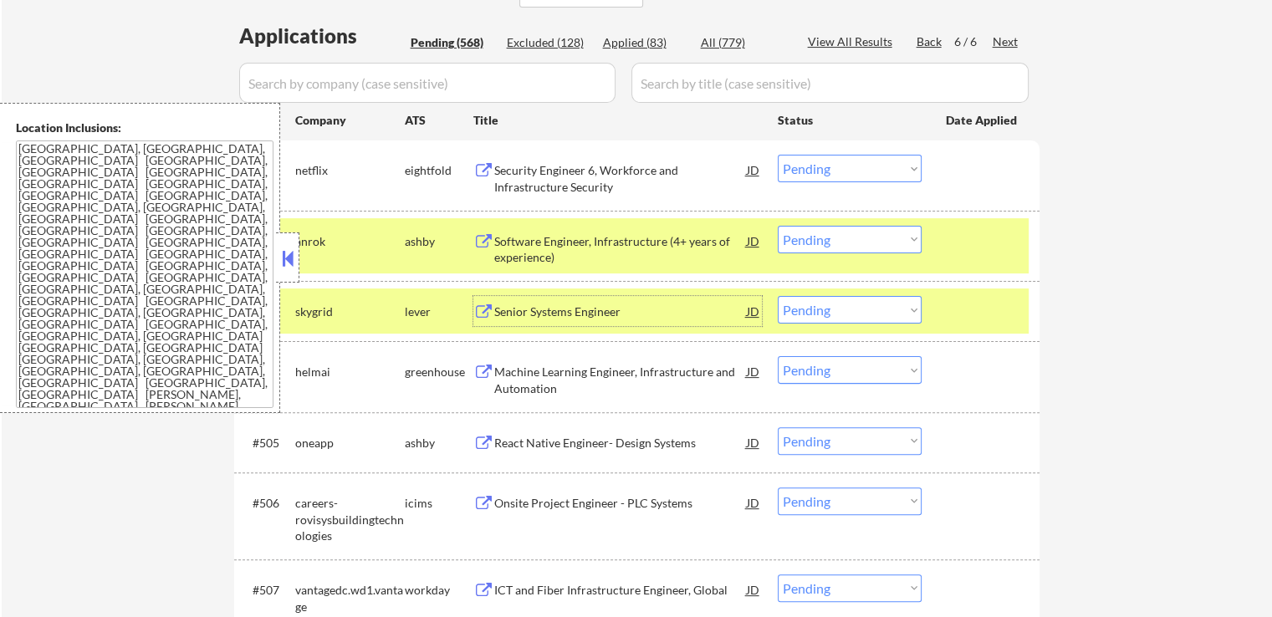
scroll to position [418, 0]
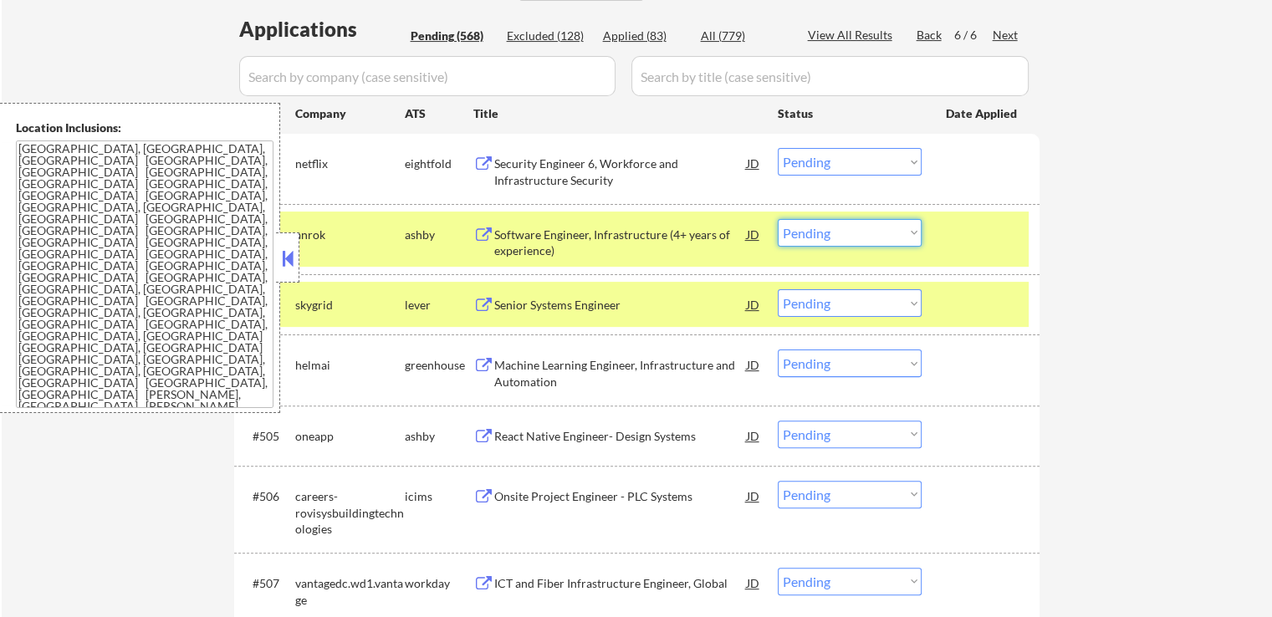
drag, startPoint x: 873, startPoint y: 228, endPoint x: 870, endPoint y: 241, distance: 12.8
click at [874, 227] on select "Choose an option... Pending Applied Excluded (Questions) Excluded (Expired) Exc…" at bounding box center [850, 233] width 144 height 28
click at [778, 219] on select "Choose an option... Pending Applied Excluded (Questions) Excluded (Expired) Exc…" at bounding box center [850, 233] width 144 height 28
select select ""pending""
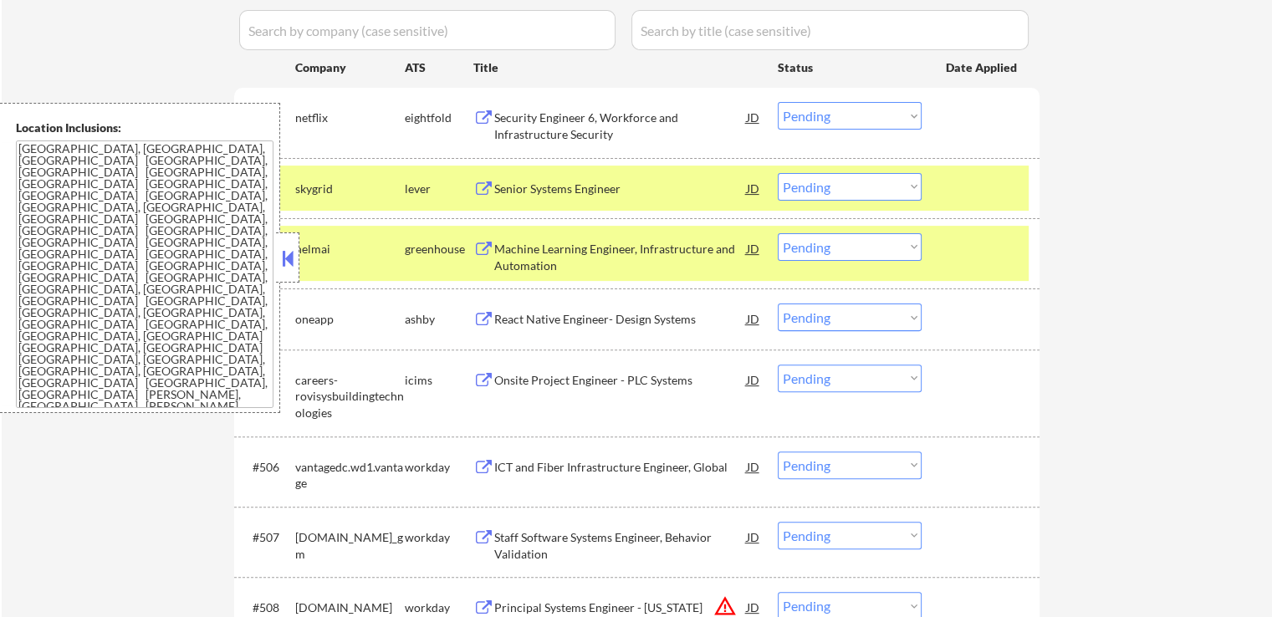
scroll to position [502, 0]
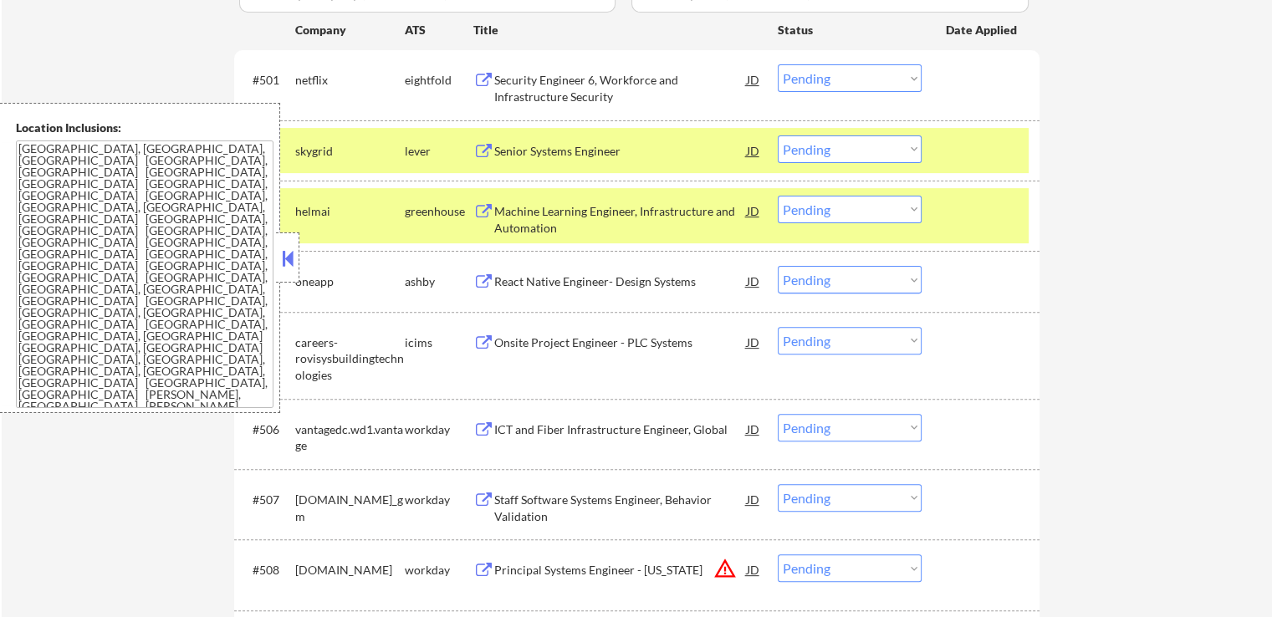
click at [508, 214] on div "Machine Learning Engineer, Infrastructure and Automation" at bounding box center [620, 219] width 252 height 33
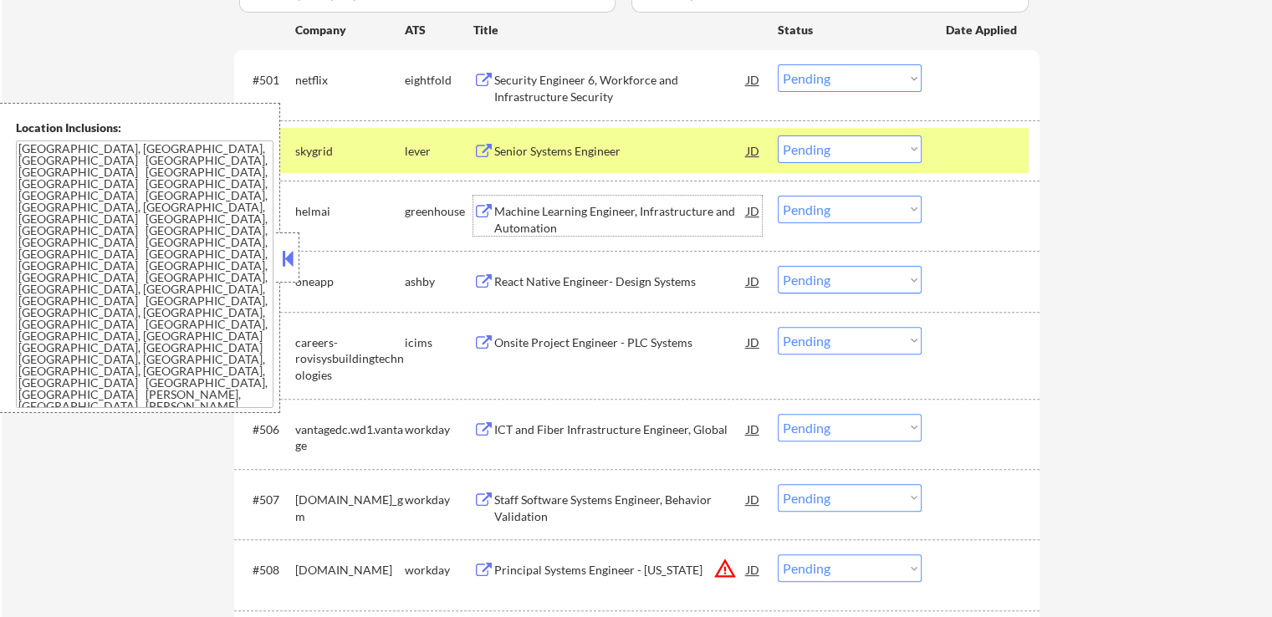
click at [508, 279] on div "React Native Engineer- Design Systems" at bounding box center [620, 281] width 252 height 17
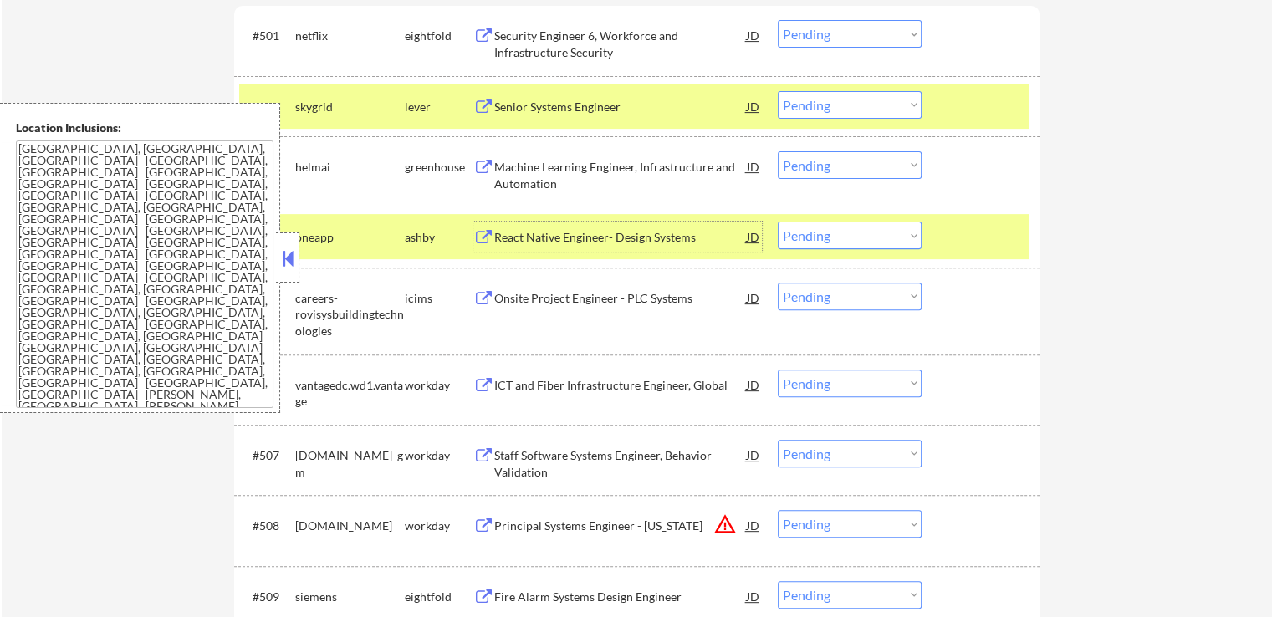
scroll to position [585, 0]
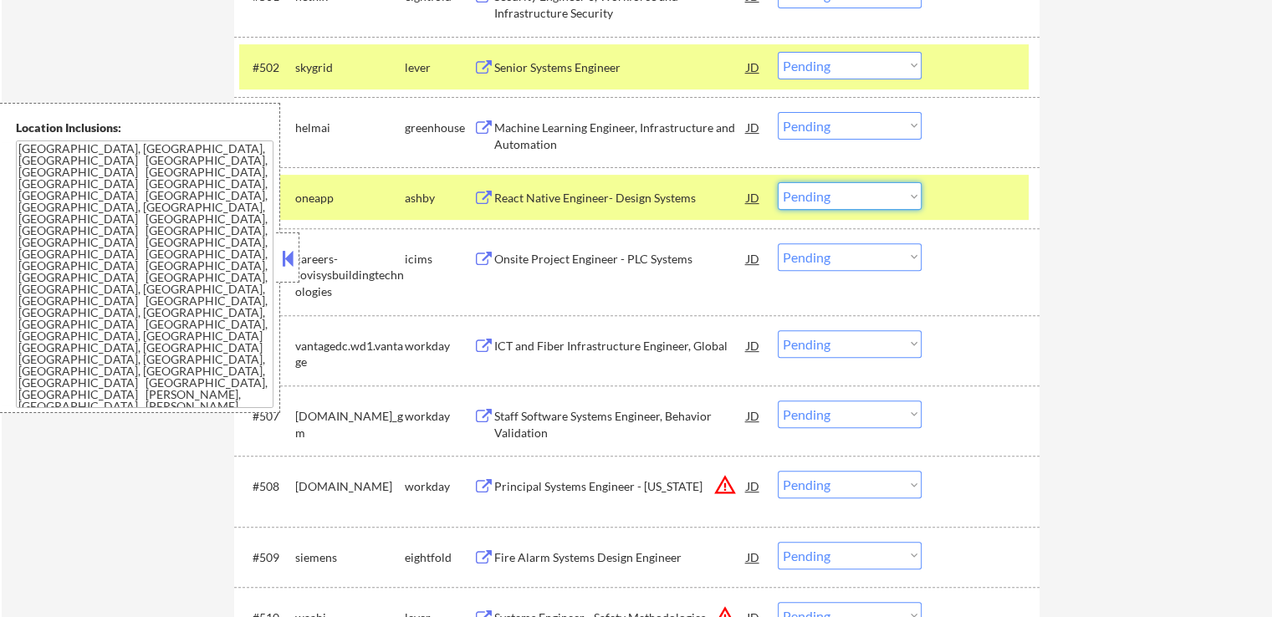
click at [849, 198] on select "Choose an option... Pending Applied Excluded (Questions) Excluded (Expired) Exc…" at bounding box center [850, 196] width 144 height 28
click at [778, 182] on select "Choose an option... Pending Applied Excluded (Questions) Excluded (Expired) Exc…" at bounding box center [850, 196] width 144 height 28
select select ""pending""
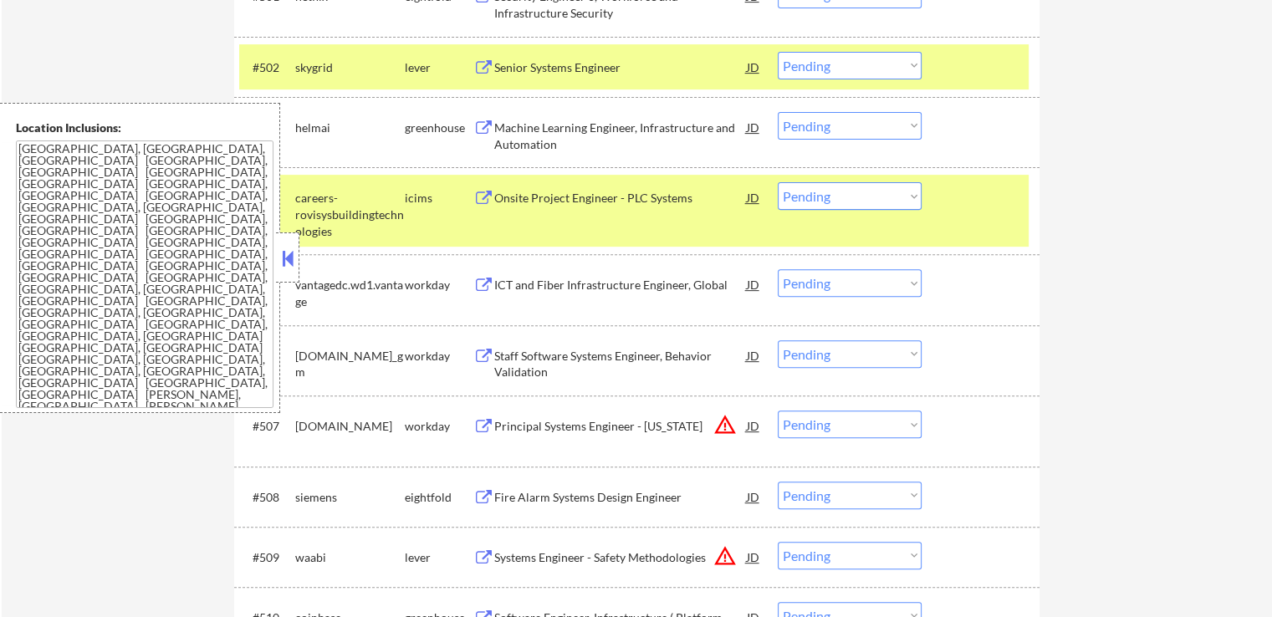
click at [840, 125] on select "Choose an option... Pending Applied Excluded (Questions) Excluded (Expired) Exc…" at bounding box center [850, 126] width 144 height 28
click at [778, 112] on select "Choose an option... Pending Applied Excluded (Questions) Excluded (Expired) Exc…" at bounding box center [850, 126] width 144 height 28
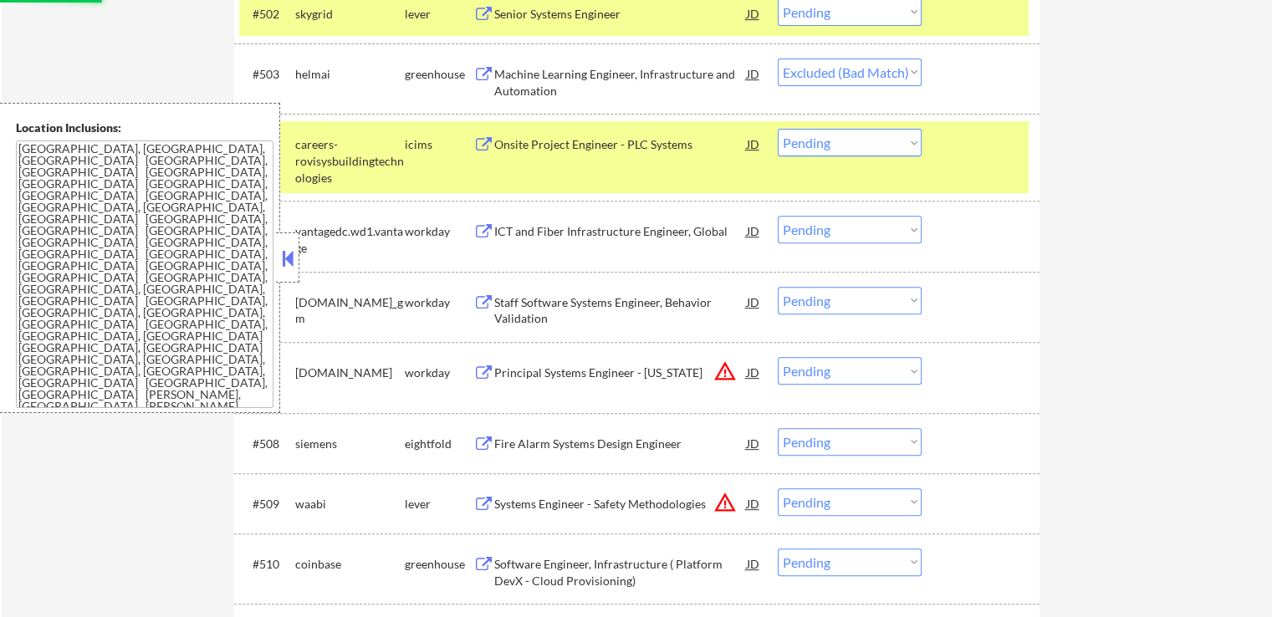
scroll to position [669, 0]
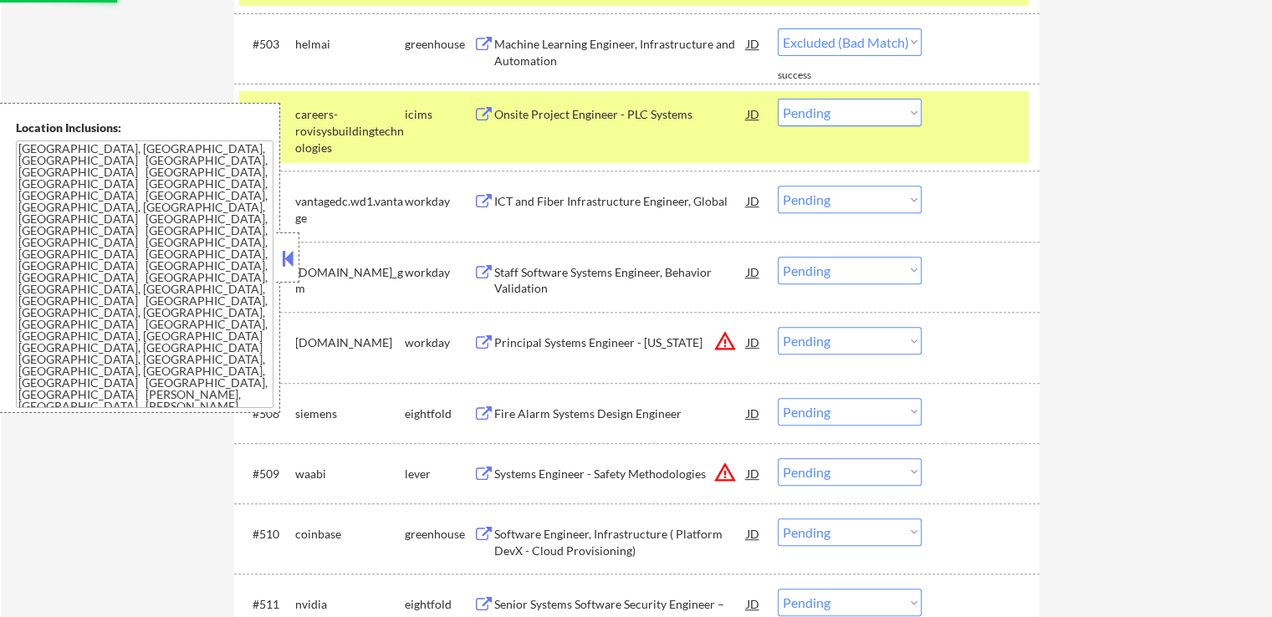
select select ""pending""
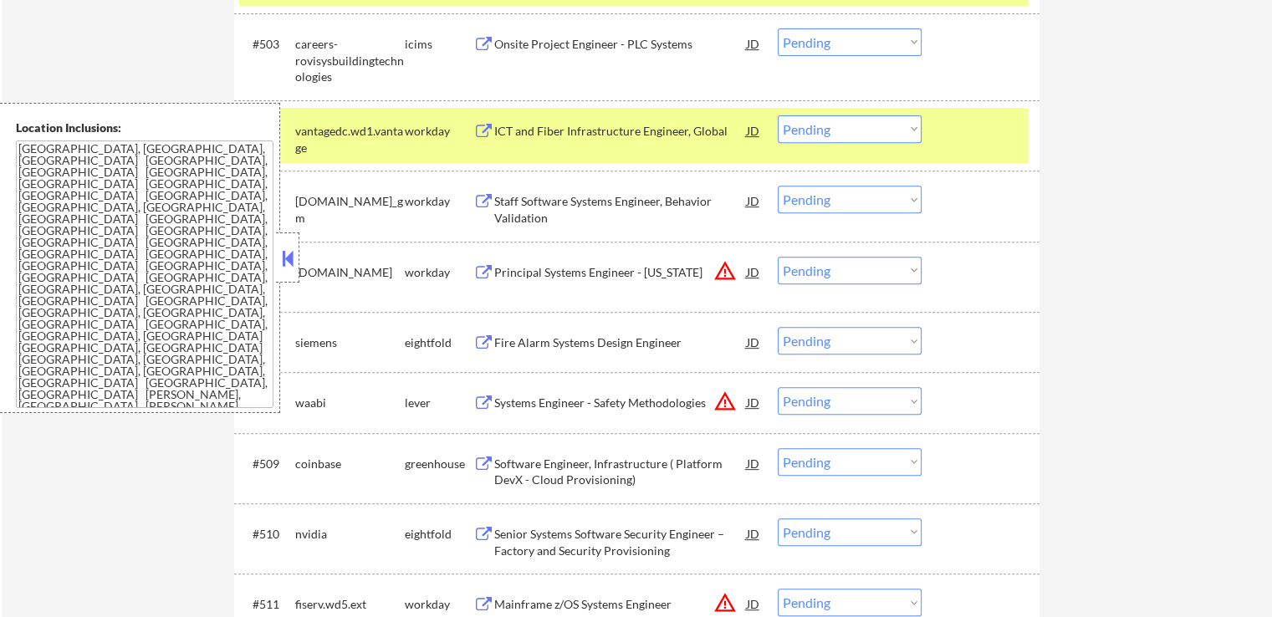
scroll to position [836, 0]
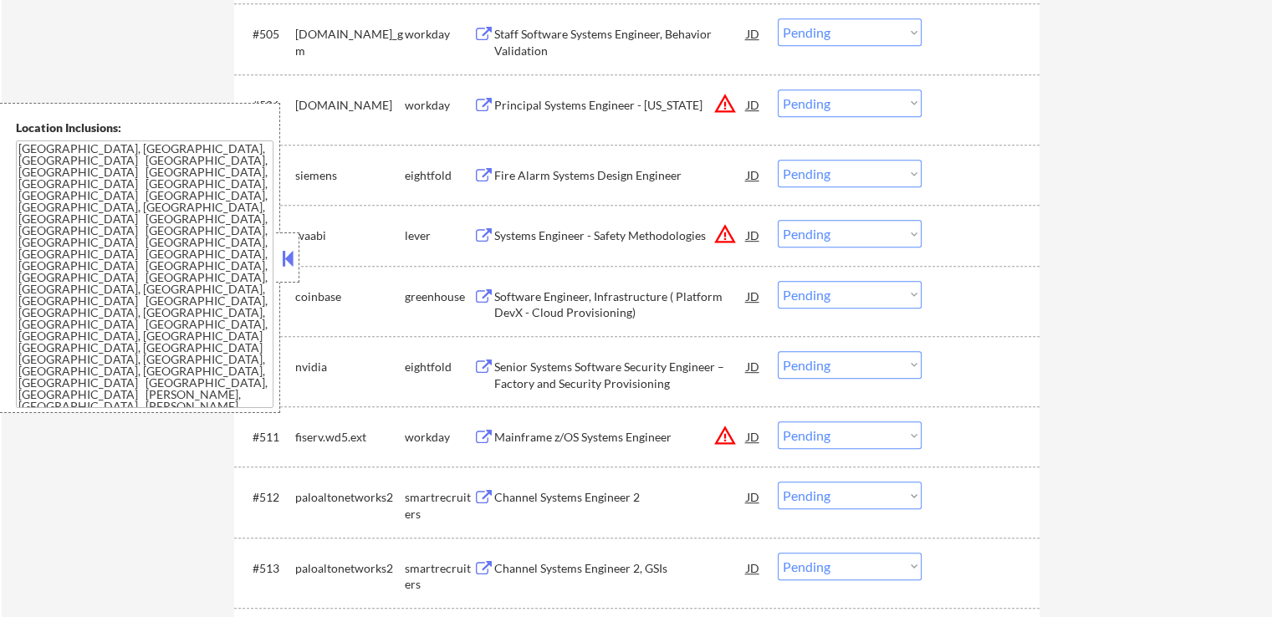
click at [533, 305] on div "Software Engineer, Infrastructure ( Platform DevX - Cloud Provisioning)" at bounding box center [620, 304] width 252 height 33
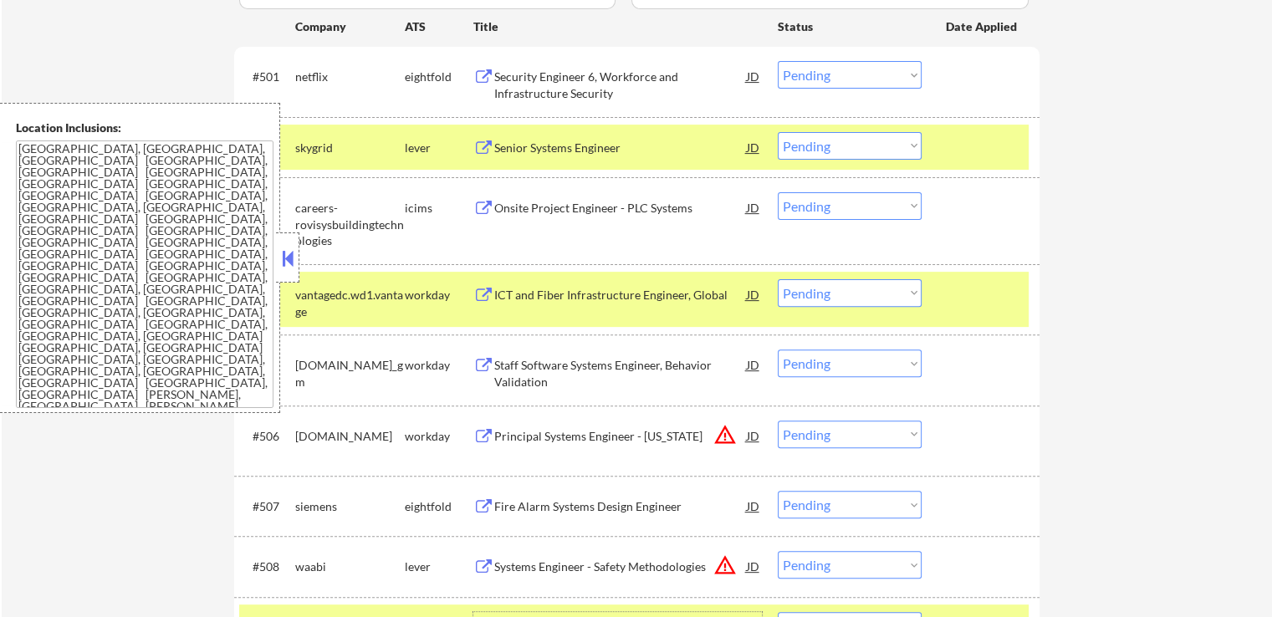
scroll to position [502, 0]
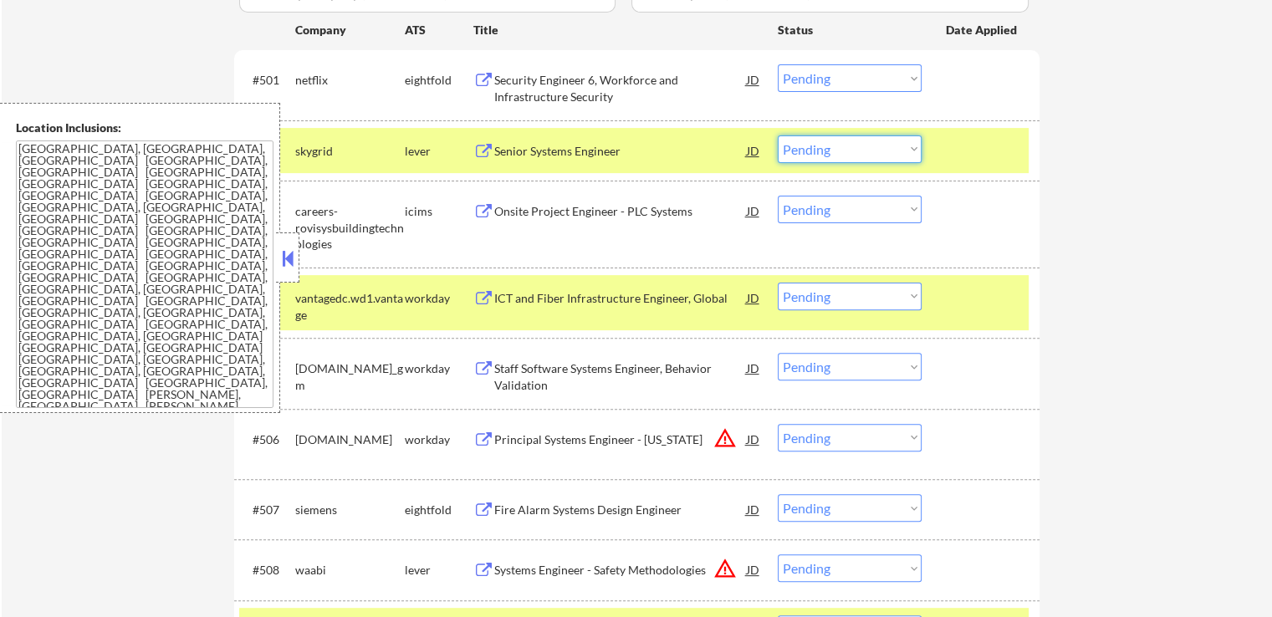
click at [832, 155] on select "Choose an option... Pending Applied Excluded (Questions) Excluded (Expired) Exc…" at bounding box center [850, 149] width 144 height 28
click at [778, 135] on select "Choose an option... Pending Applied Excluded (Questions) Excluded (Expired) Exc…" at bounding box center [850, 149] width 144 height 28
select select ""pending""
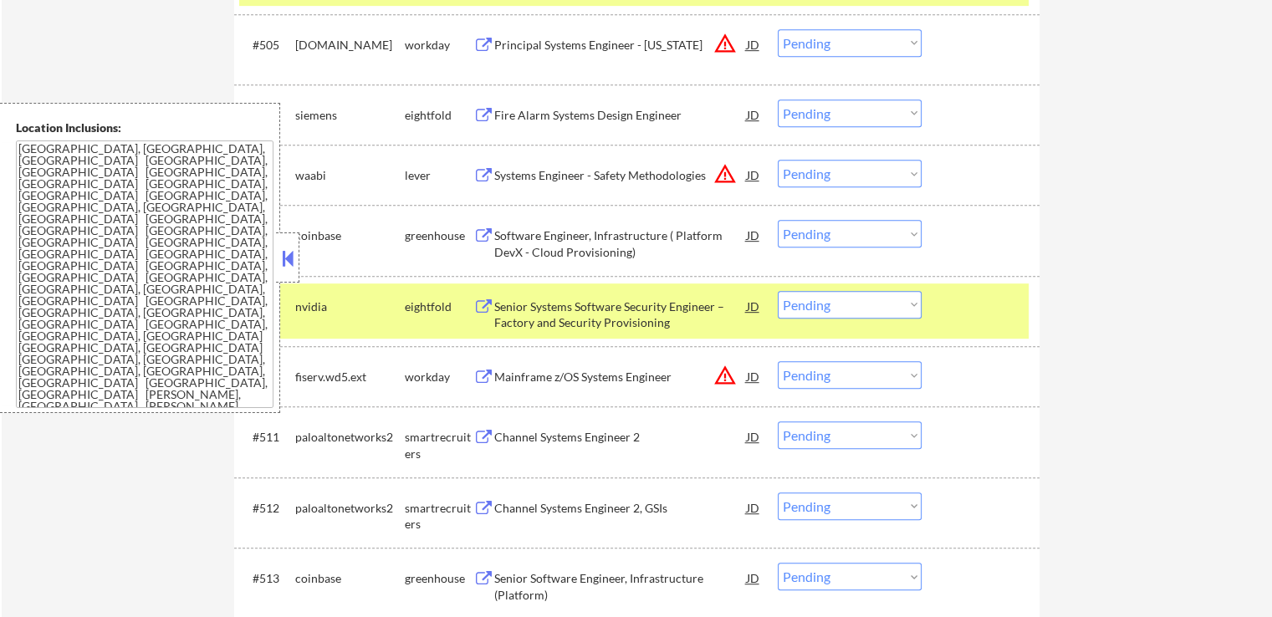
scroll to position [920, 0]
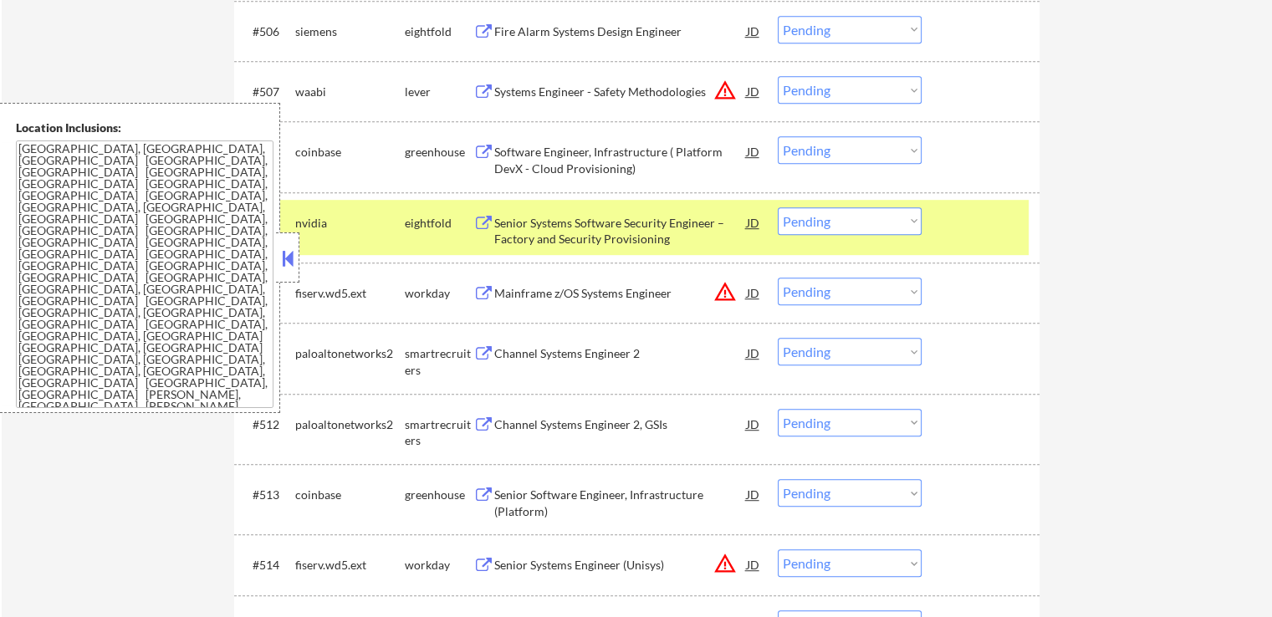
drag, startPoint x: 839, startPoint y: 150, endPoint x: 843, endPoint y: 160, distance: 9.8
click at [841, 151] on select "Choose an option... Pending Applied Excluded (Questions) Excluded (Expired) Exc…" at bounding box center [850, 150] width 144 height 28
click at [778, 136] on select "Choose an option... Pending Applied Excluded (Questions) Excluded (Expired) Exc…" at bounding box center [850, 150] width 144 height 28
select select ""pending""
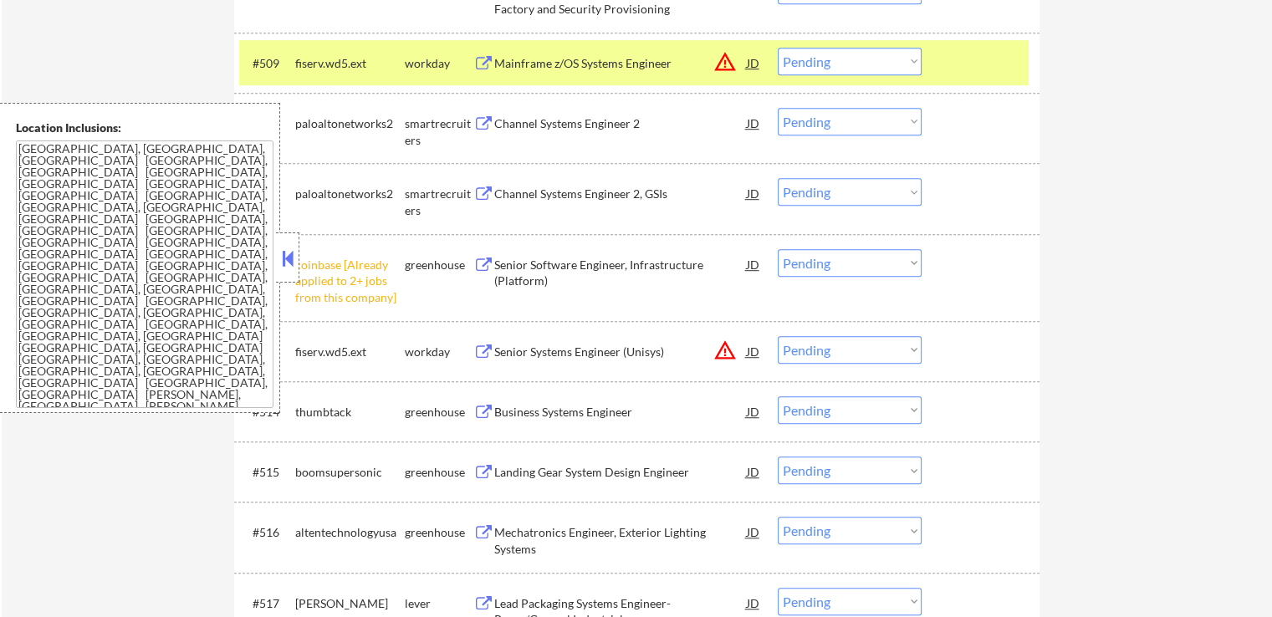
scroll to position [1087, 0]
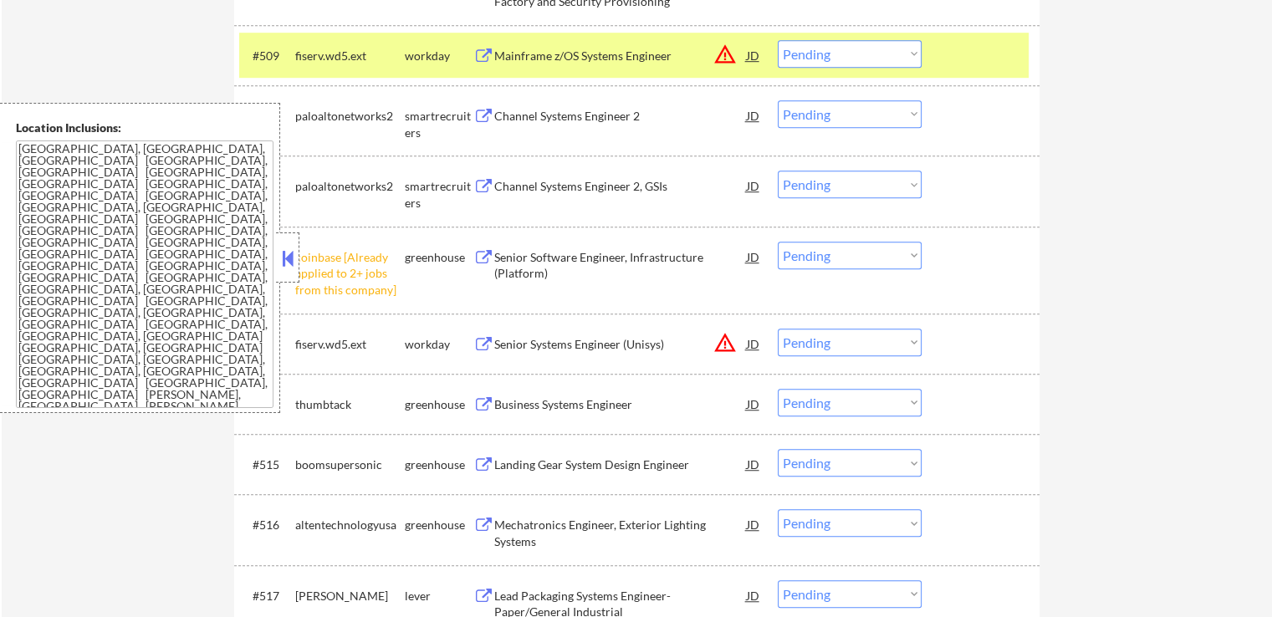
click at [493, 115] on button at bounding box center [483, 117] width 21 height 16
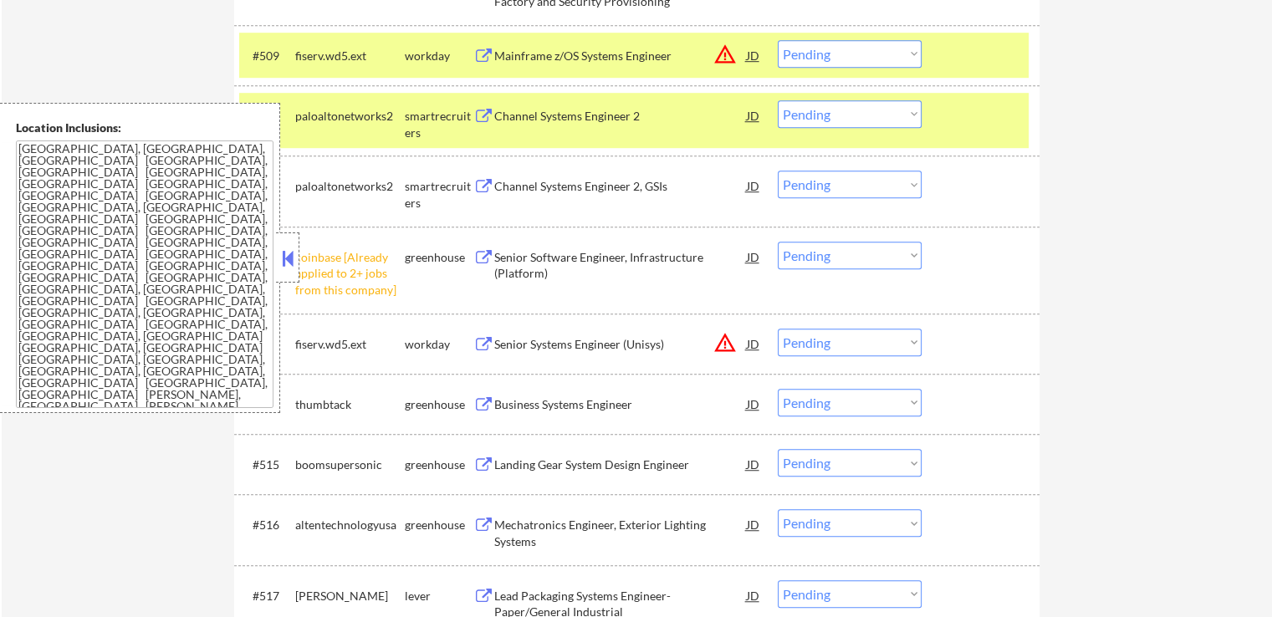
click at [803, 263] on select "Choose an option... Pending Applied Excluded (Questions) Excluded (Expired) Exc…" at bounding box center [850, 256] width 144 height 28
click at [778, 242] on select "Choose an option... Pending Applied Excluded (Questions) Excluded (Expired) Exc…" at bounding box center [850, 256] width 144 height 28
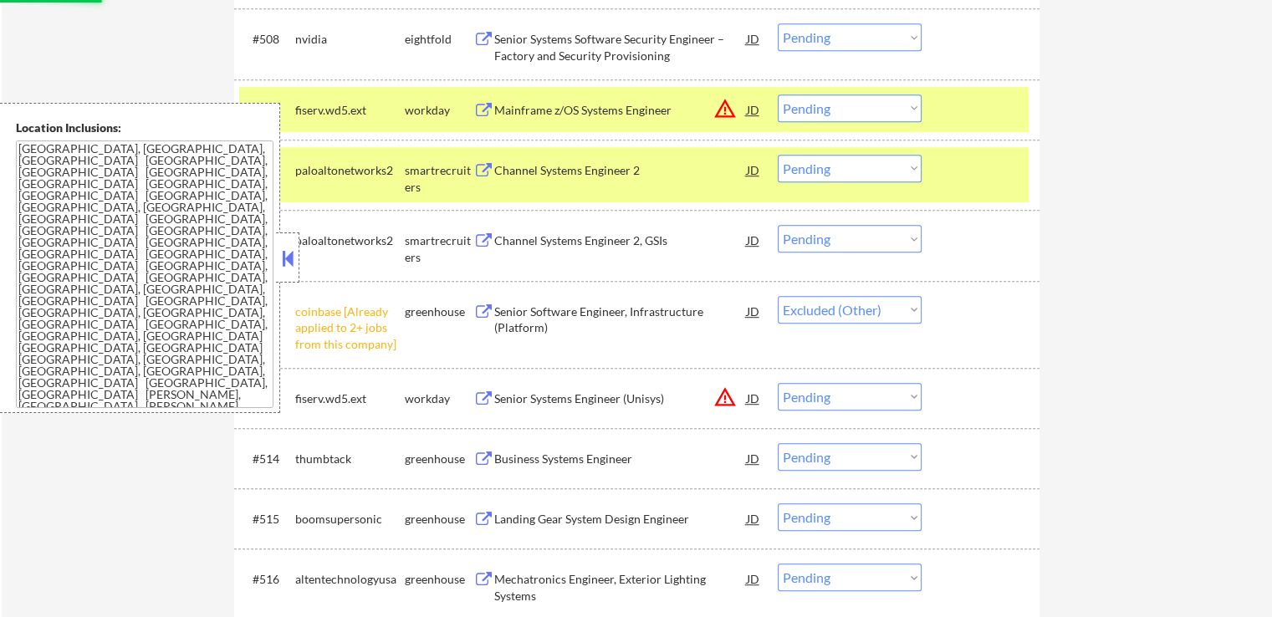
scroll to position [1003, 0]
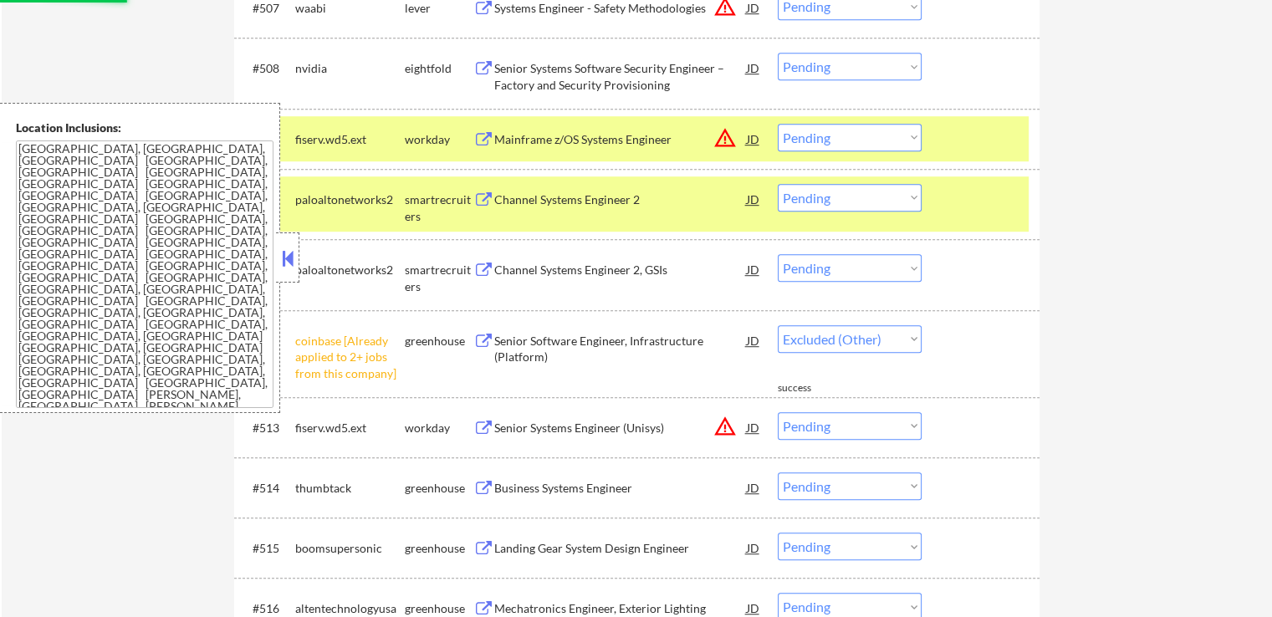
select select ""pending""
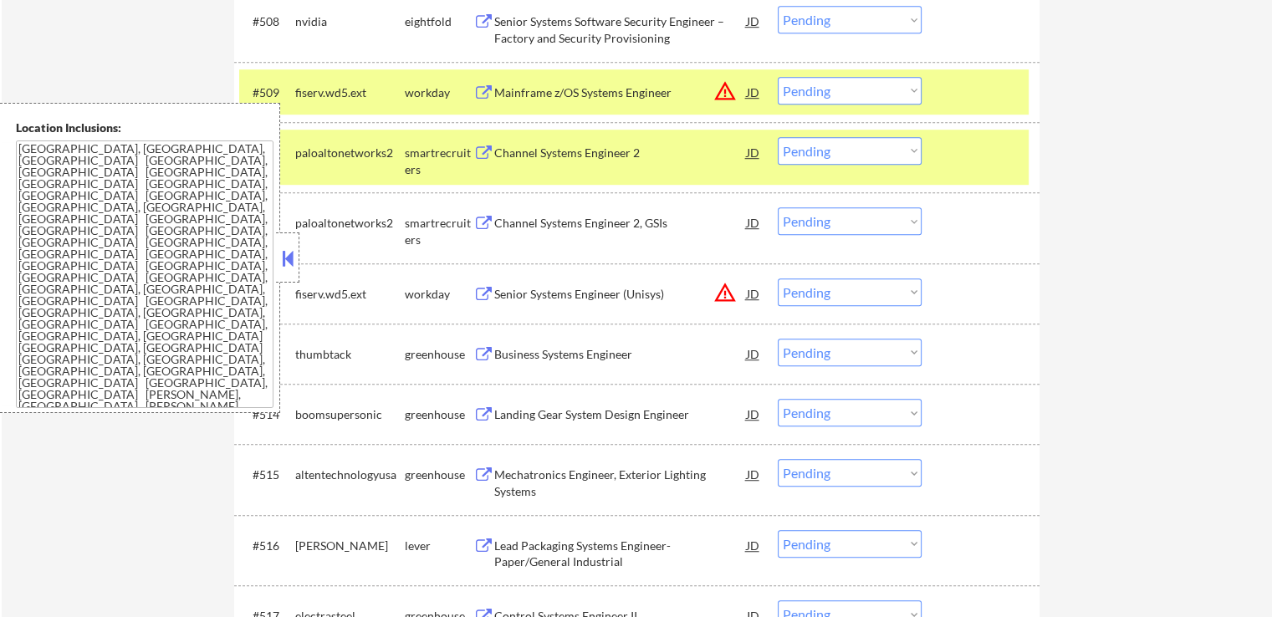
scroll to position [1087, 0]
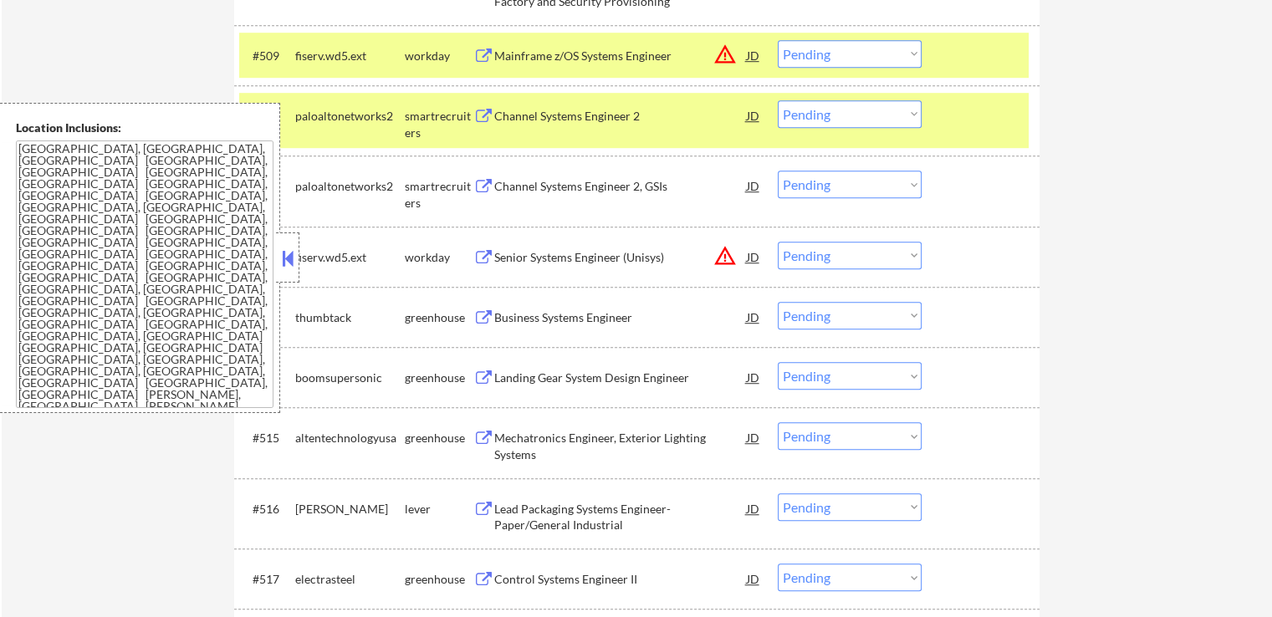
click at [505, 318] on div "Business Systems Engineer" at bounding box center [620, 317] width 252 height 17
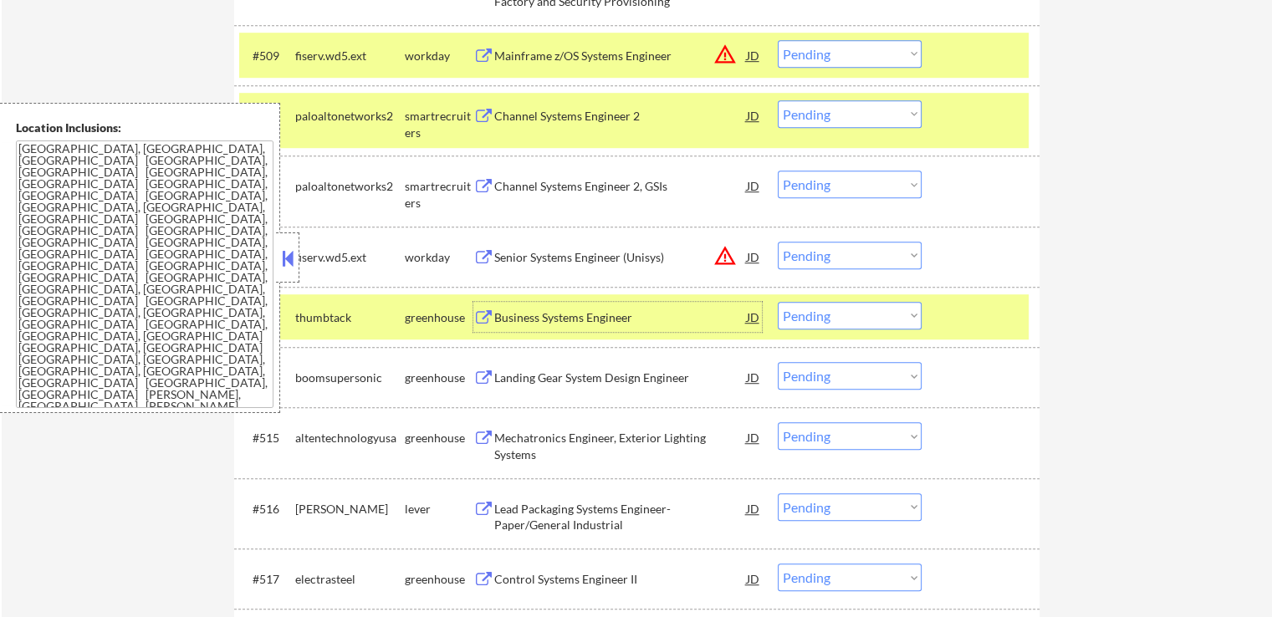
click at [876, 322] on select "Choose an option... Pending Applied Excluded (Questions) Excluded (Expired) Exc…" at bounding box center [850, 316] width 144 height 28
click at [778, 302] on select "Choose an option... Pending Applied Excluded (Questions) Excluded (Expired) Exc…" at bounding box center [850, 316] width 144 height 28
click at [616, 386] on div "Landing Gear System Design Engineer" at bounding box center [620, 377] width 252 height 30
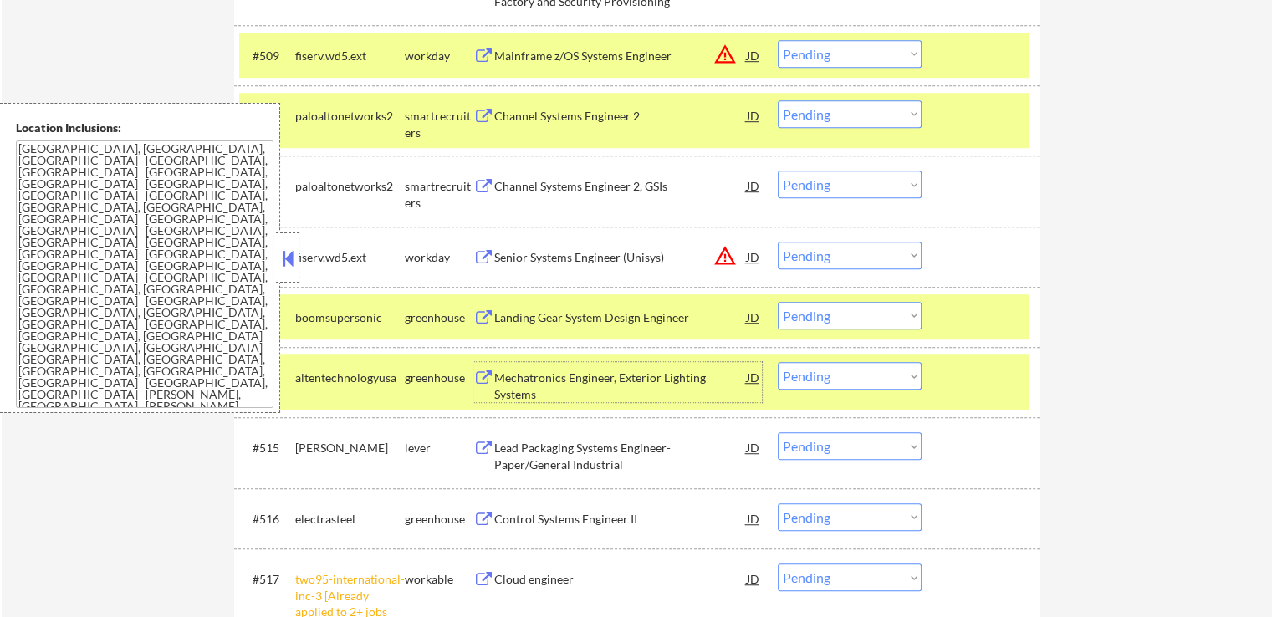
drag, startPoint x: 833, startPoint y: 308, endPoint x: 839, endPoint y: 327, distance: 20.1
click at [834, 309] on select "Choose an option... Pending Applied Excluded (Questions) Excluded (Expired) Exc…" at bounding box center [850, 316] width 144 height 28
click at [778, 302] on select "Choose an option... Pending Applied Excluded (Questions) Excluded (Expired) Exc…" at bounding box center [850, 316] width 144 height 28
select select ""pending""
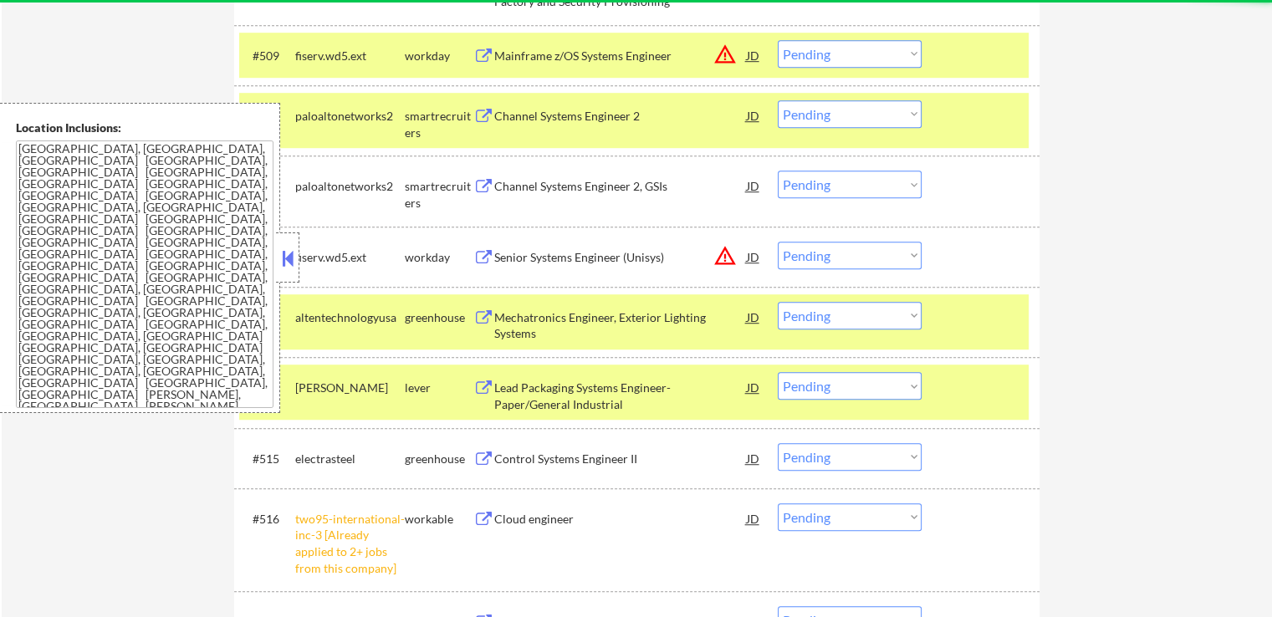
click at [518, 325] on div "Mechatronics Engineer, Exterior Lighting Systems" at bounding box center [620, 325] width 252 height 33
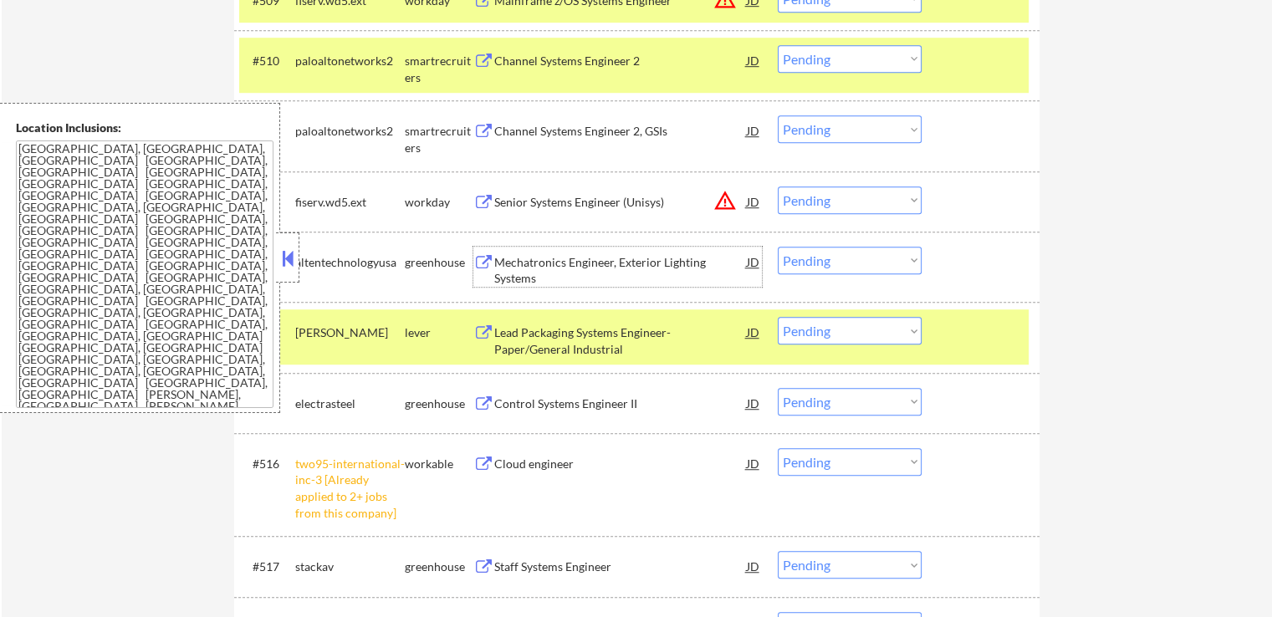
scroll to position [1170, 0]
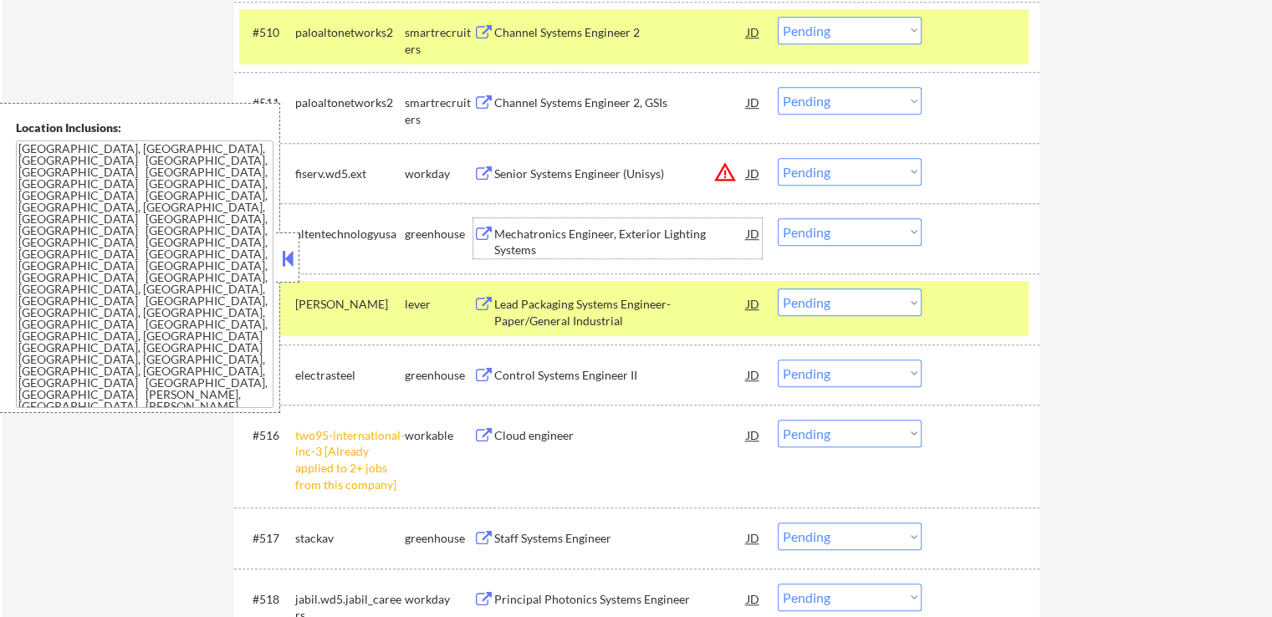
click at [544, 309] on div "Lead Packaging Systems Engineer- Paper/General Industrial" at bounding box center [620, 312] width 252 height 33
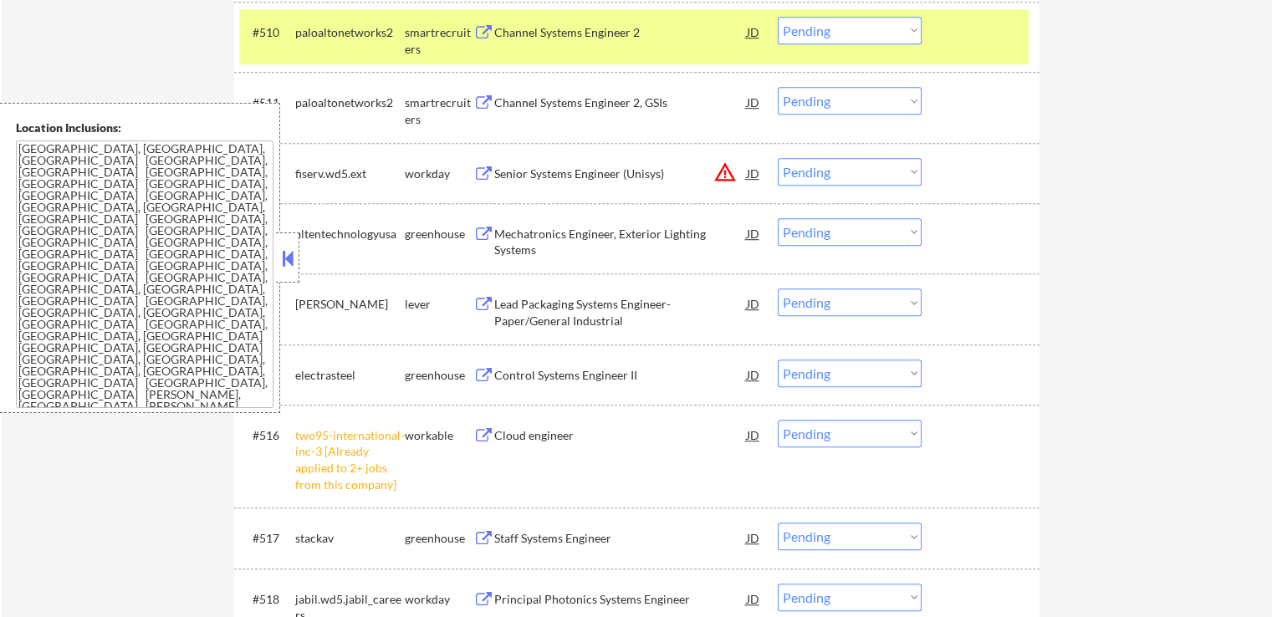
click at [526, 372] on div "Control Systems Engineer II" at bounding box center [620, 375] width 252 height 17
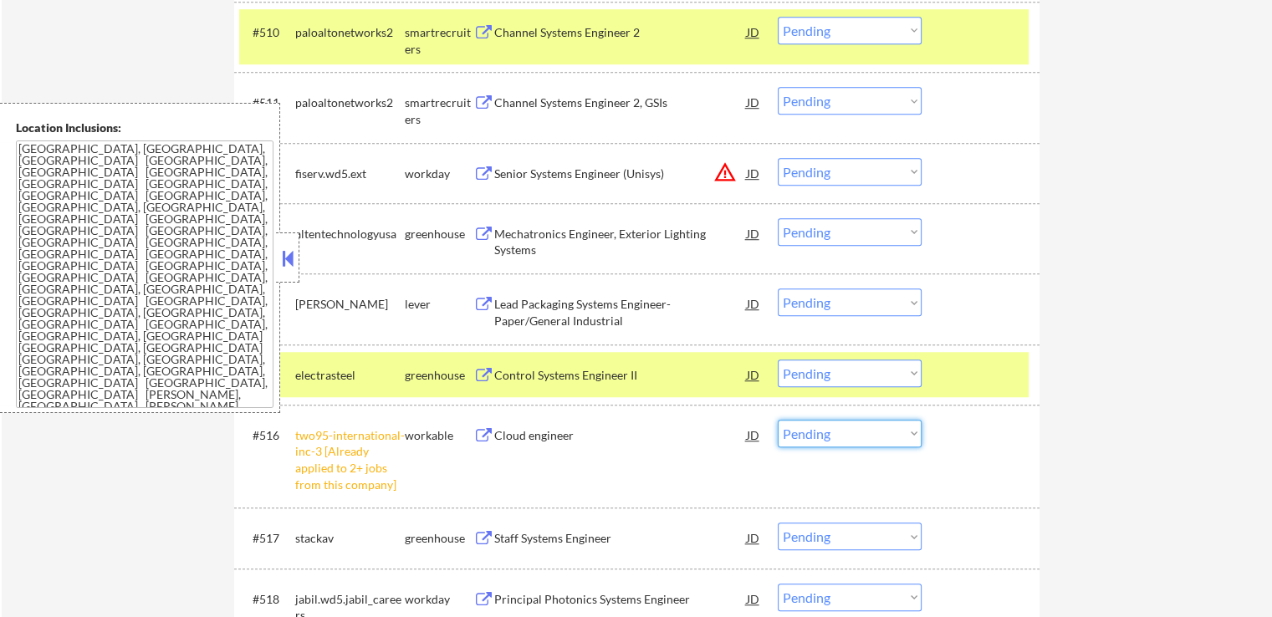
click at [839, 430] on select "Choose an option... Pending Applied Excluded (Questions) Excluded (Expired) Exc…" at bounding box center [850, 434] width 144 height 28
click at [778, 420] on select "Choose an option... Pending Applied Excluded (Questions) Excluded (Expired) Exc…" at bounding box center [850, 434] width 144 height 28
select select ""pending""
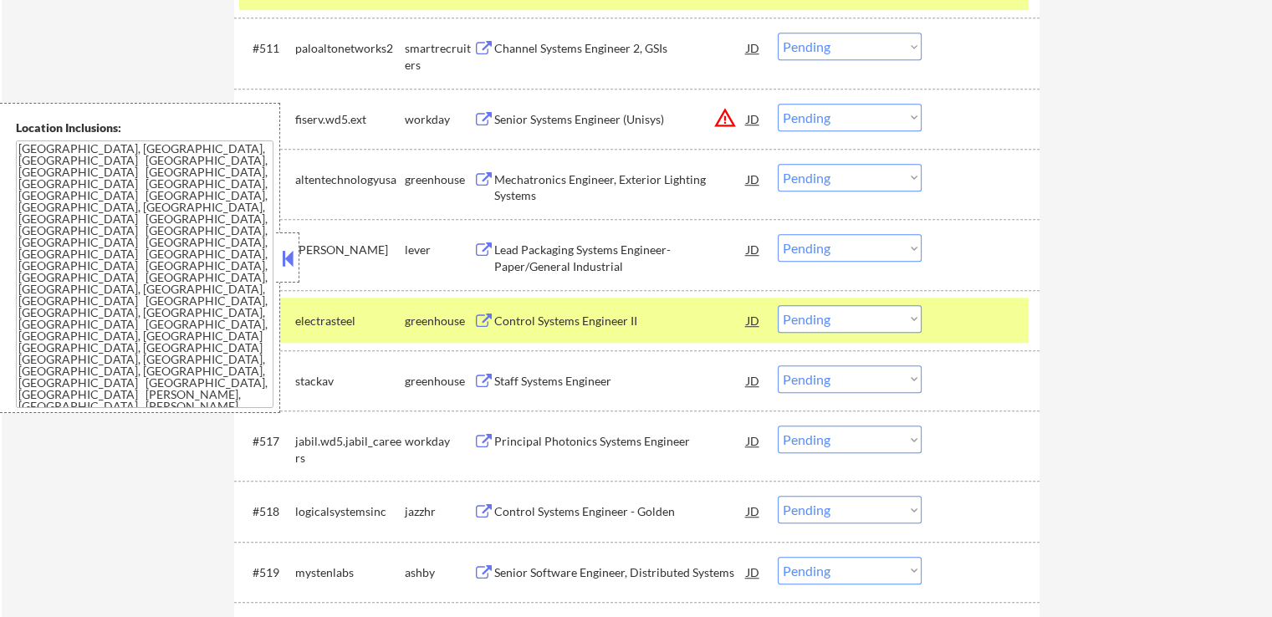
scroll to position [1254, 0]
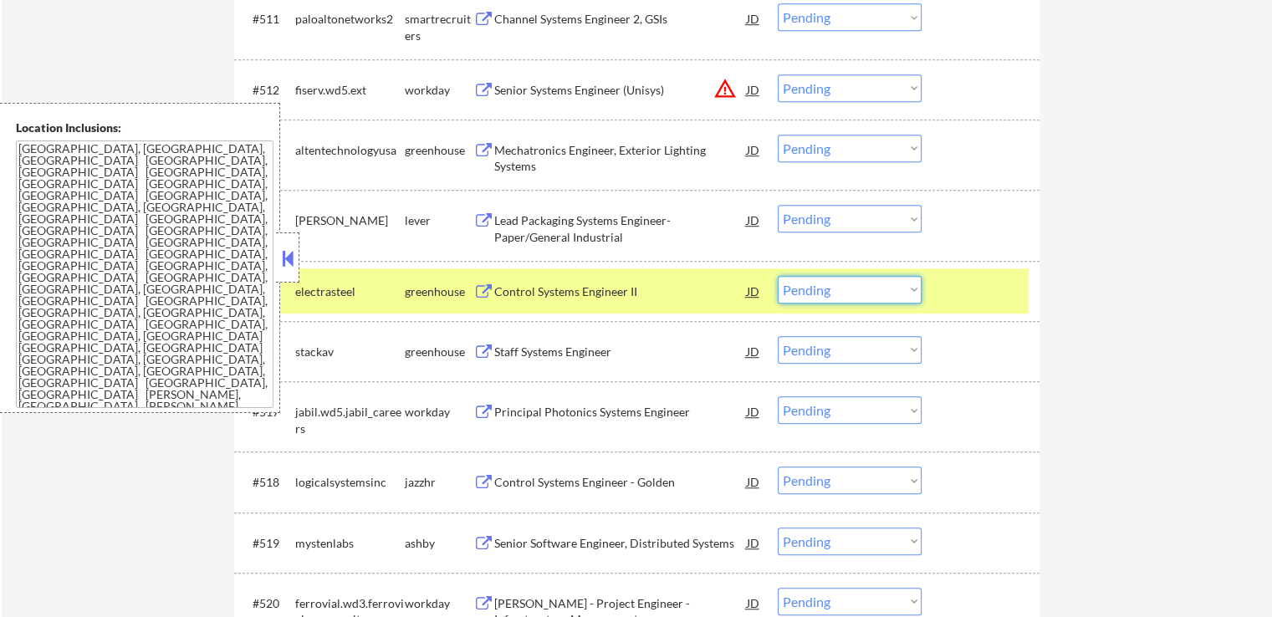
click at [875, 295] on select "Choose an option... Pending Applied Excluded (Questions) Excluded (Expired) Exc…" at bounding box center [850, 290] width 144 height 28
click at [778, 276] on select "Choose an option... Pending Applied Excluded (Questions) Excluded (Expired) Exc…" at bounding box center [850, 290] width 144 height 28
select select ""pending""
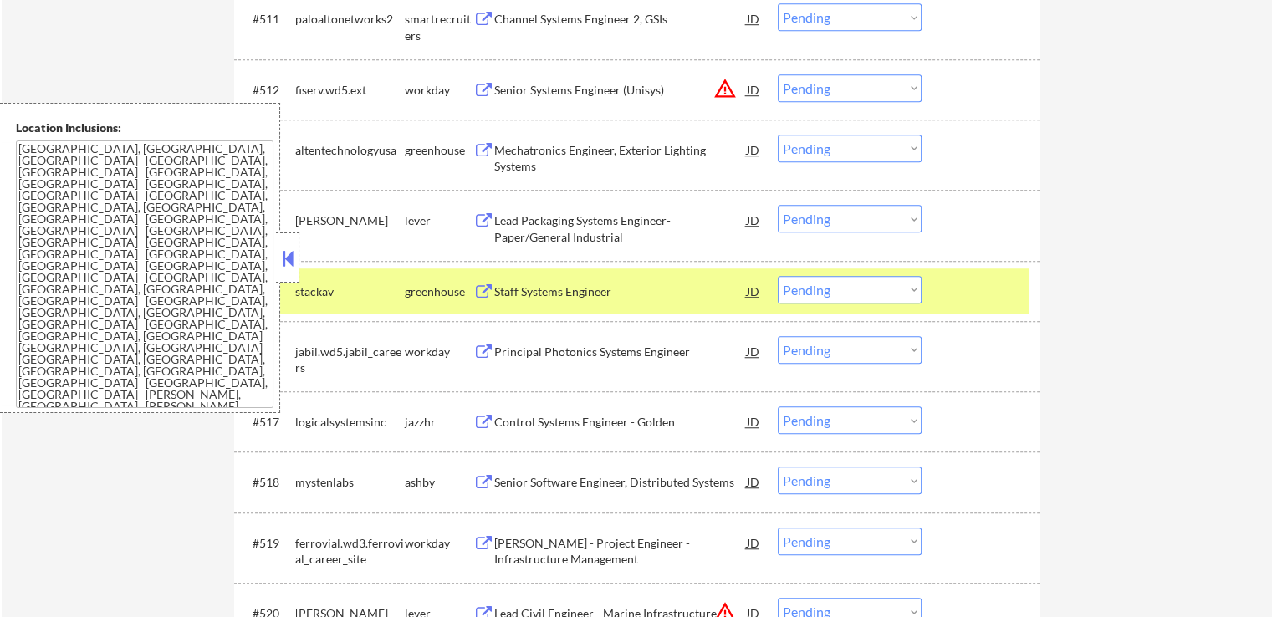
scroll to position [1338, 0]
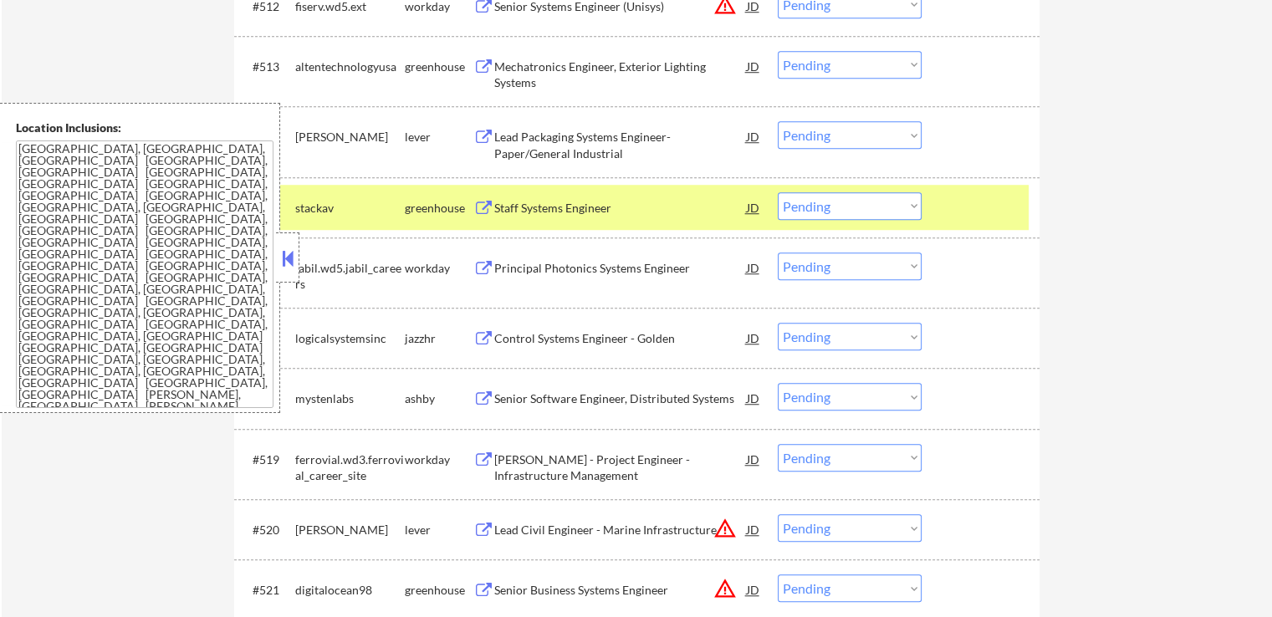
click at [800, 67] on select "Choose an option... Pending Applied Excluded (Questions) Excluded (Expired) Exc…" at bounding box center [850, 65] width 144 height 28
click at [778, 51] on select "Choose an option... Pending Applied Excluded (Questions) Excluded (Expired) Exc…" at bounding box center [850, 65] width 144 height 28
click at [567, 138] on div "Lead Packaging Systems Engineer- Paper/General Industrial" at bounding box center [620, 145] width 252 height 33
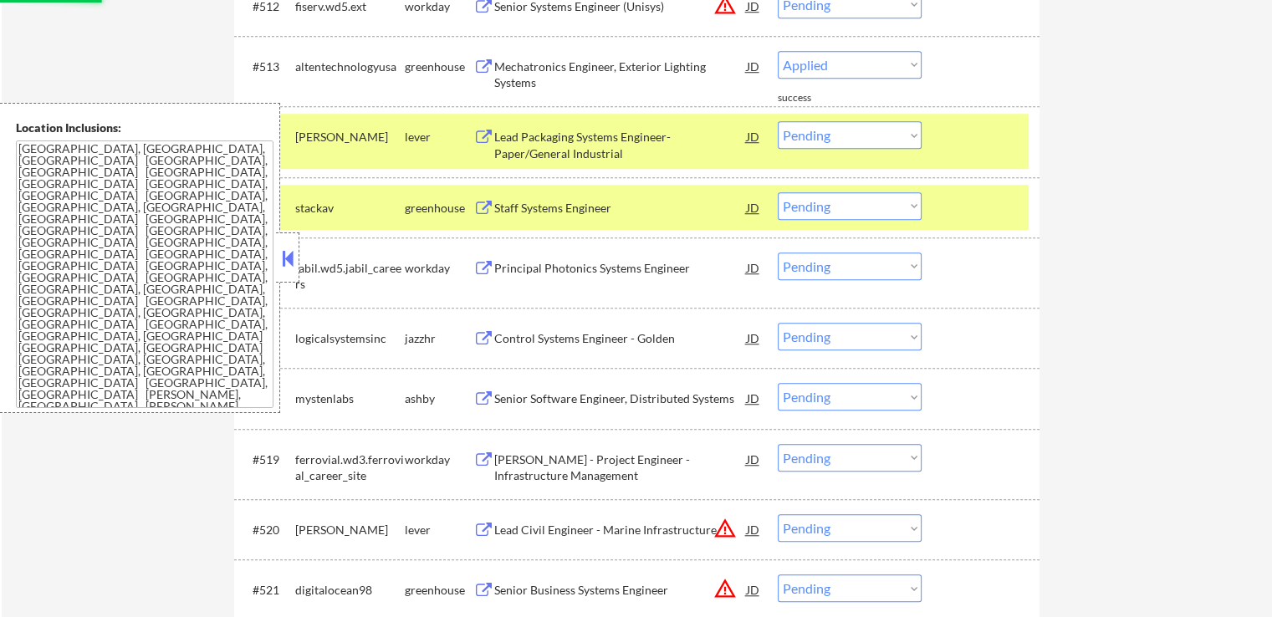
select select ""pending""
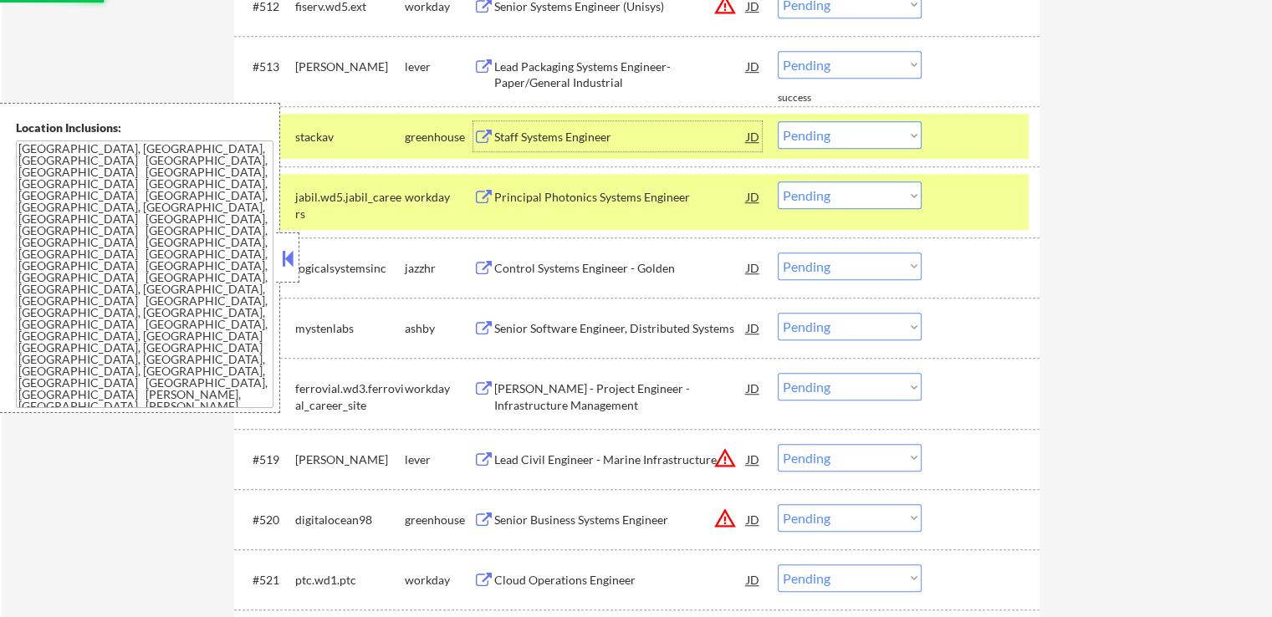
click at [539, 140] on div "Staff Systems Engineer" at bounding box center [620, 137] width 252 height 17
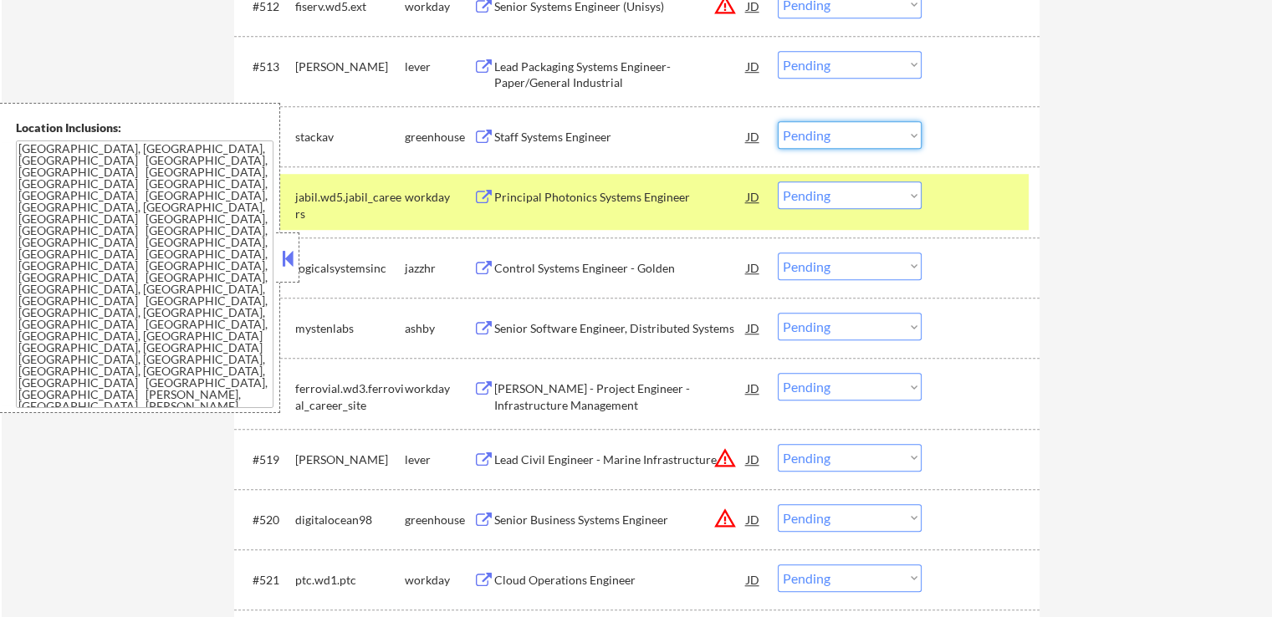
click at [839, 135] on select "Choose an option... Pending Applied Excluded (Questions) Excluded (Expired) Exc…" at bounding box center [850, 135] width 144 height 28
click at [778, 121] on select "Choose an option... Pending Applied Excluded (Questions) Excluded (Expired) Exc…" at bounding box center [850, 135] width 144 height 28
select select ""pending""
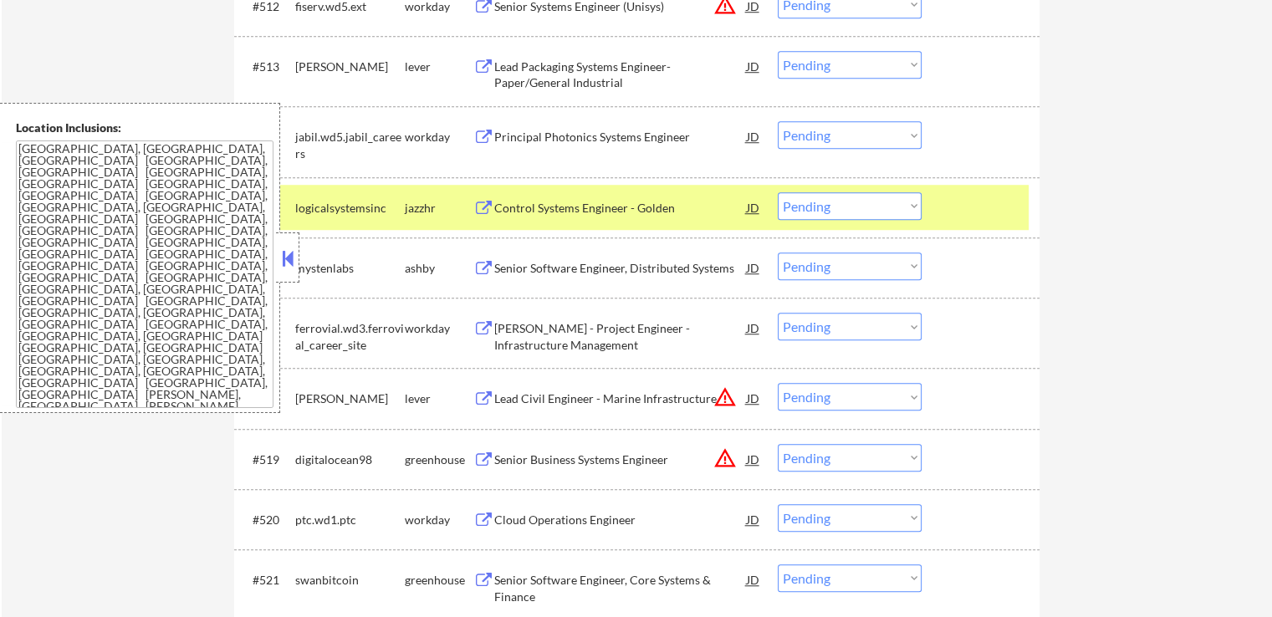
click at [853, 70] on select "Choose an option... Pending Applied Excluded (Questions) Excluded (Expired) Exc…" at bounding box center [850, 65] width 144 height 28
click at [778, 51] on select "Choose an option... Pending Applied Excluded (Questions) Excluded (Expired) Exc…" at bounding box center [850, 65] width 144 height 28
click at [535, 215] on div "Control Systems Engineer - Golden" at bounding box center [620, 208] width 252 height 17
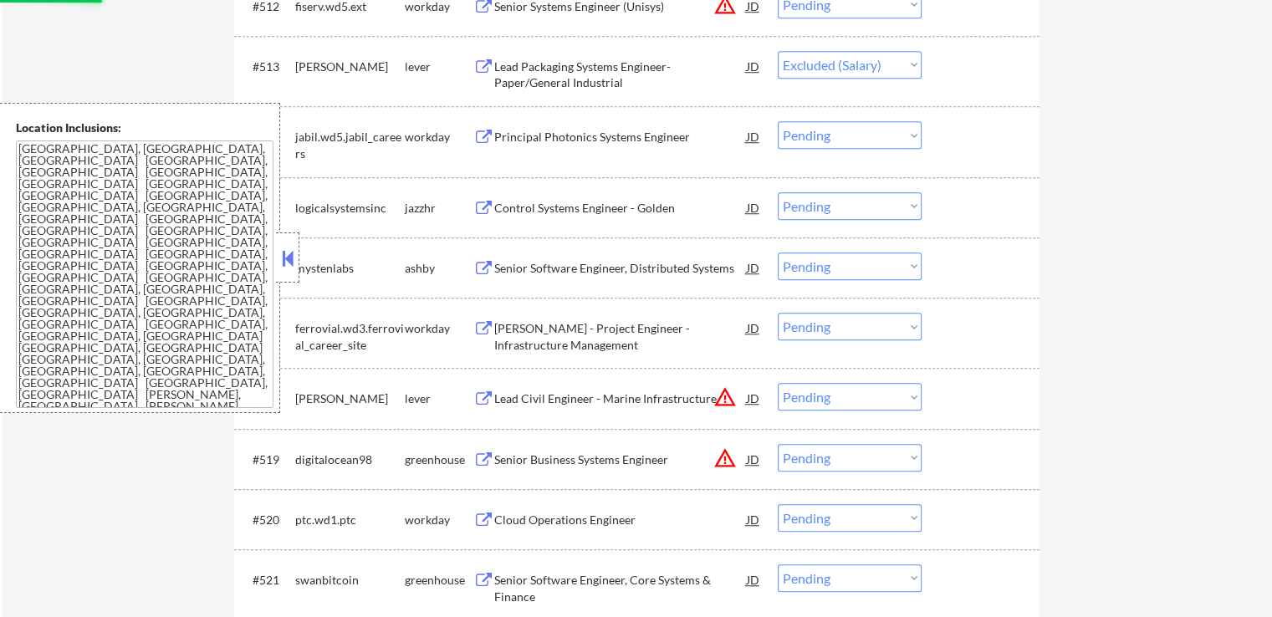
click at [522, 260] on div "Senior Software Engineer, Distributed Systems" at bounding box center [620, 268] width 252 height 17
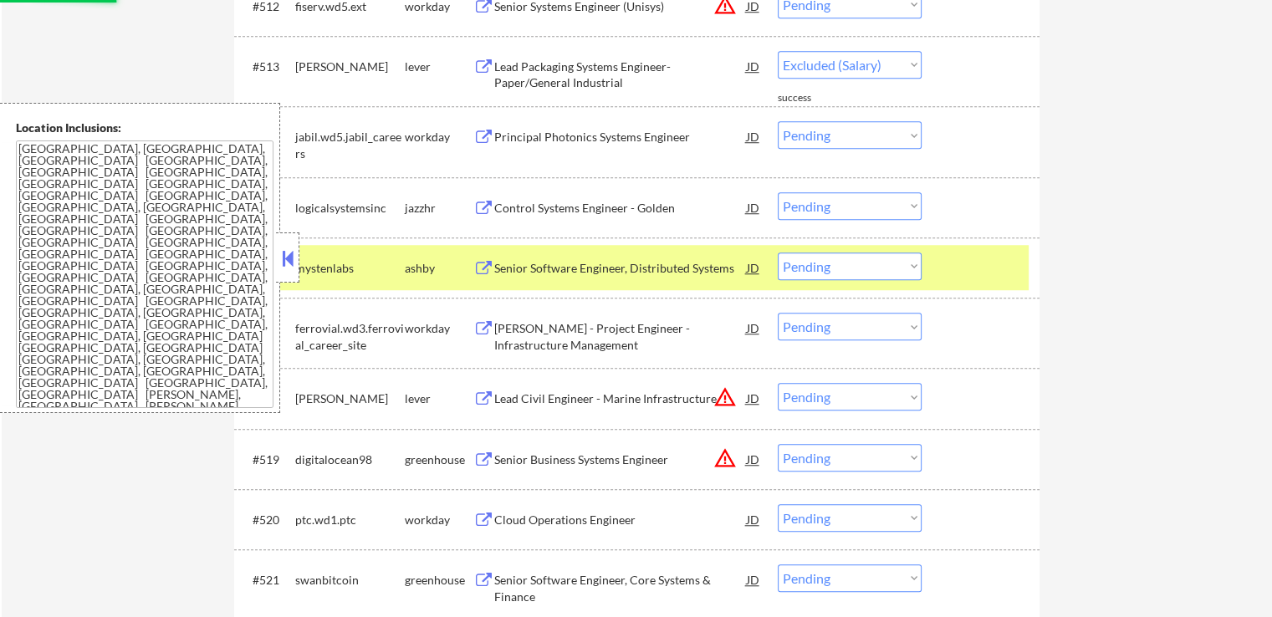
select select ""pending""
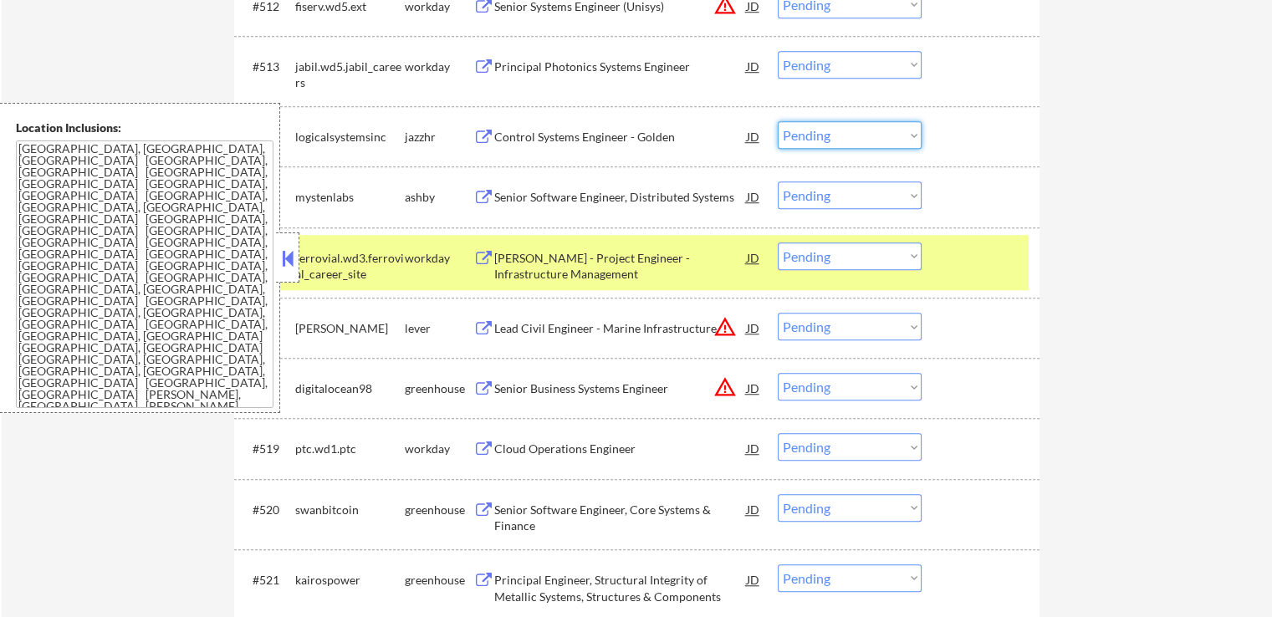
click at [853, 138] on select "Choose an option... Pending Applied Excluded (Questions) Excluded (Expired) Exc…" at bounding box center [850, 135] width 144 height 28
click at [778, 121] on select "Choose an option... Pending Applied Excluded (Questions) Excluded (Expired) Exc…" at bounding box center [850, 135] width 144 height 28
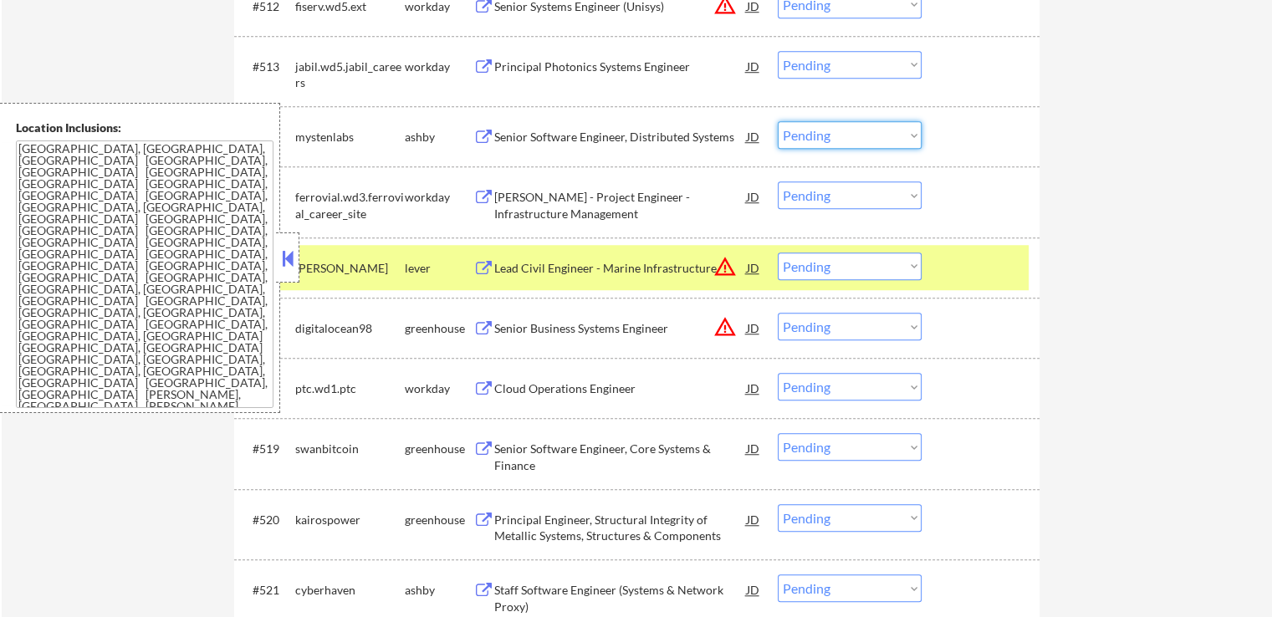
click at [815, 135] on select "Choose an option... Pending Applied Excluded (Questions) Excluded (Expired) Exc…" at bounding box center [850, 135] width 144 height 28
click at [778, 121] on select "Choose an option... Pending Applied Excluded (Questions) Excluded (Expired) Exc…" at bounding box center [850, 135] width 144 height 28
select select ""pending""
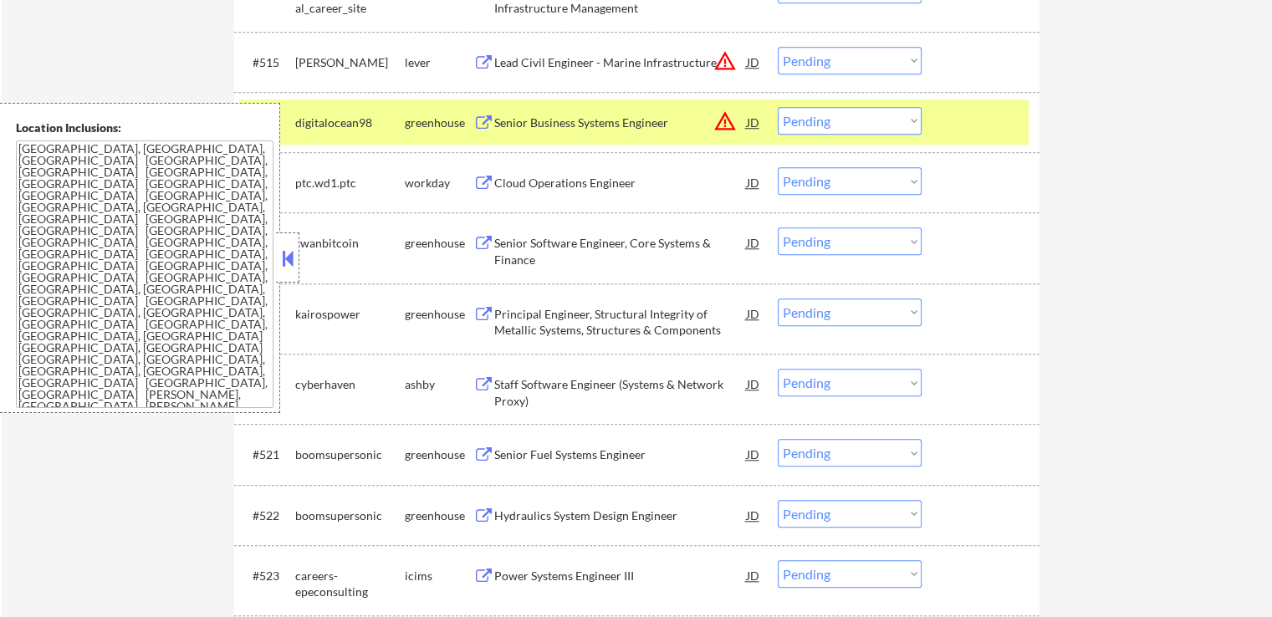
scroll to position [1421, 0]
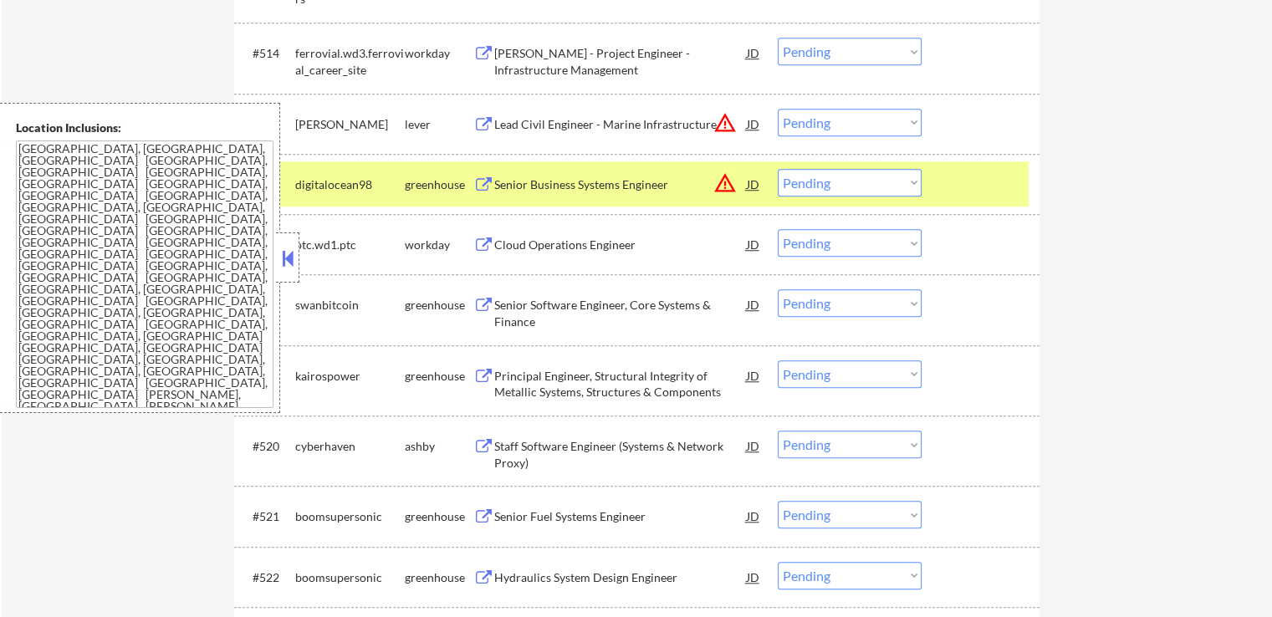
click at [839, 133] on select "Choose an option... Pending Applied Excluded (Questions) Excluded (Expired) Exc…" at bounding box center [850, 123] width 144 height 28
click at [778, 109] on select "Choose an option... Pending Applied Excluded (Questions) Excluded (Expired) Exc…" at bounding box center [850, 123] width 144 height 28
select select ""pending""
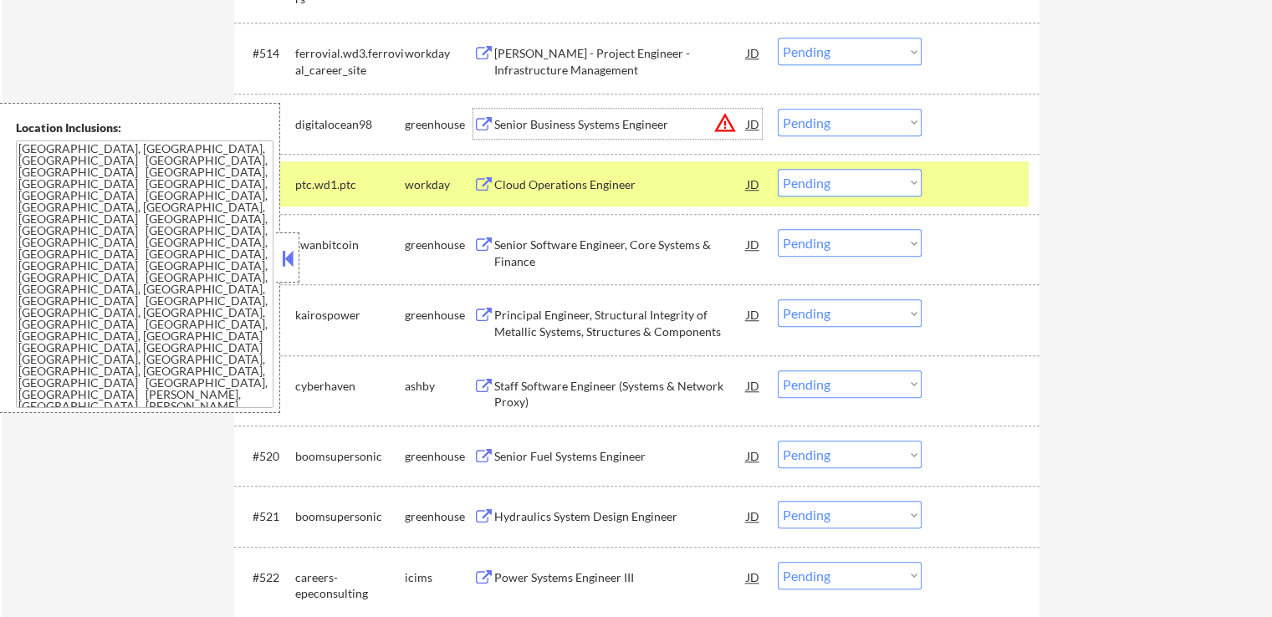
click at [516, 122] on div "Senior Business Systems Engineer" at bounding box center [620, 124] width 252 height 17
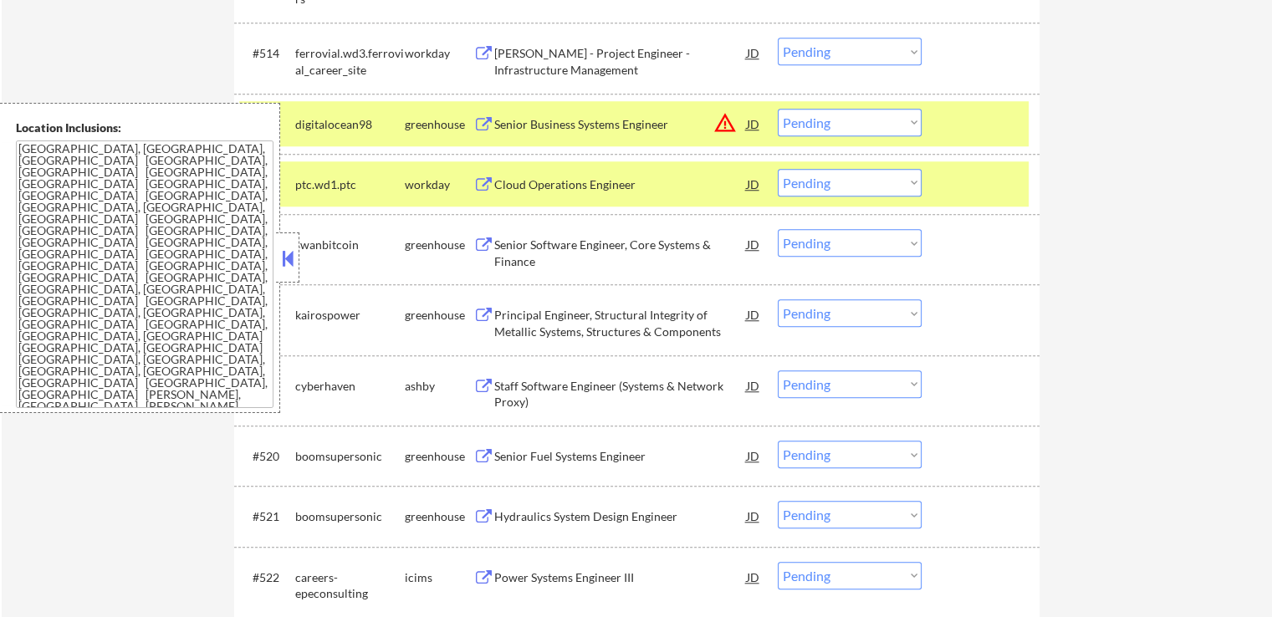
click at [515, 241] on div "Senior Software Engineer, Core Systems & Finance" at bounding box center [620, 253] width 252 height 33
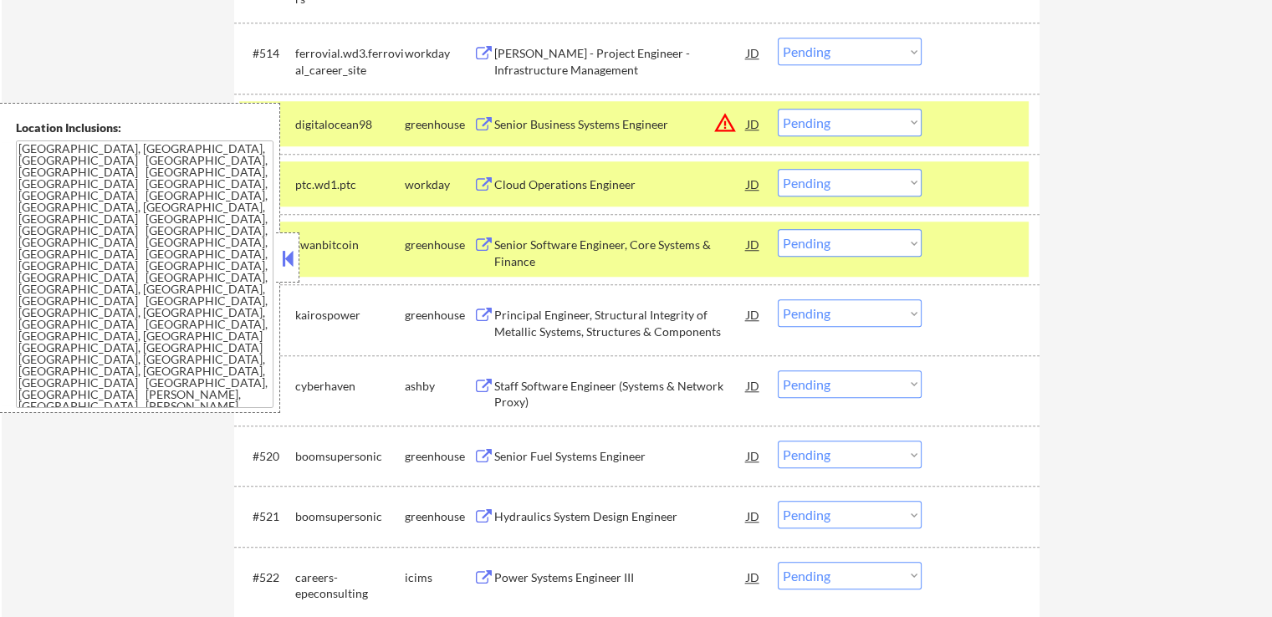
click at [516, 322] on div "Principal Engineer, Structural Integrity of Metallic Systems, Structures & Comp…" at bounding box center [620, 323] width 252 height 33
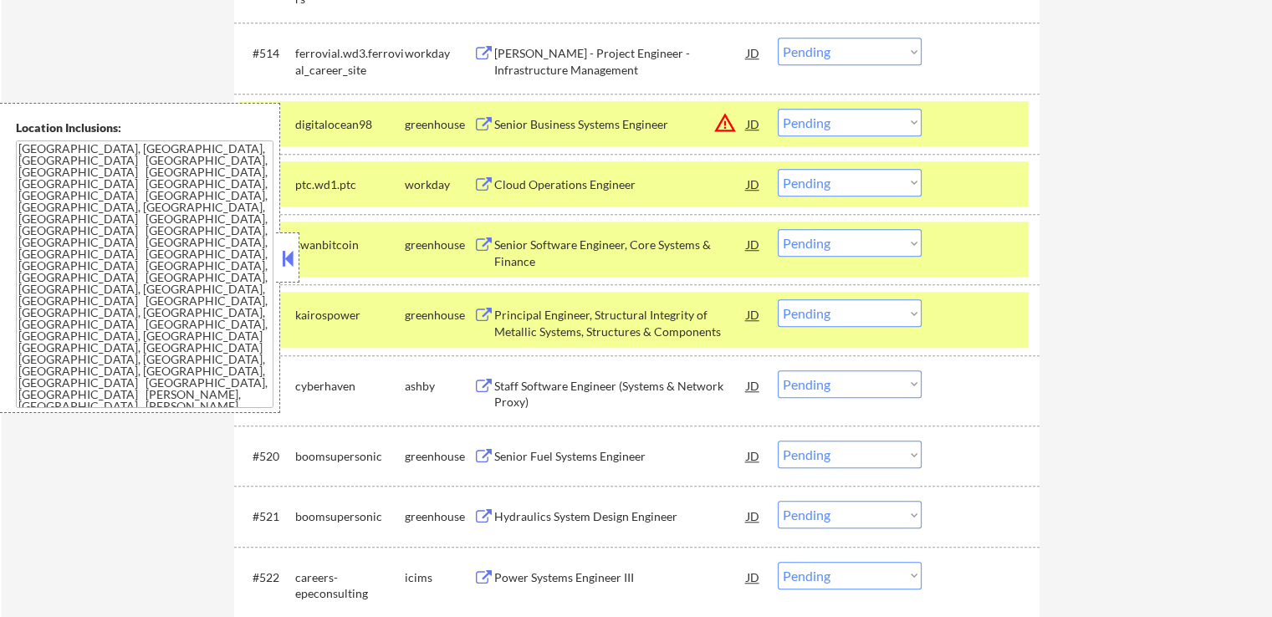
click at [499, 380] on div "Staff Software Engineer (Systems & Network Proxy)" at bounding box center [620, 394] width 252 height 33
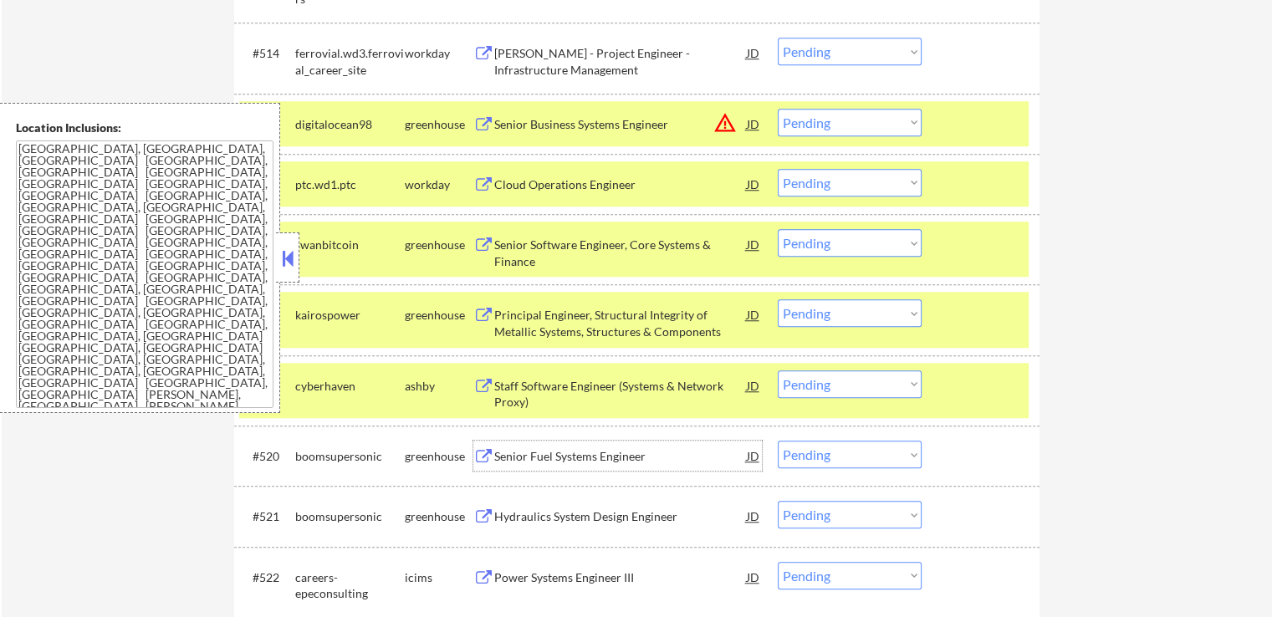
click at [508, 452] on div "Senior Fuel Systems Engineer" at bounding box center [620, 456] width 252 height 17
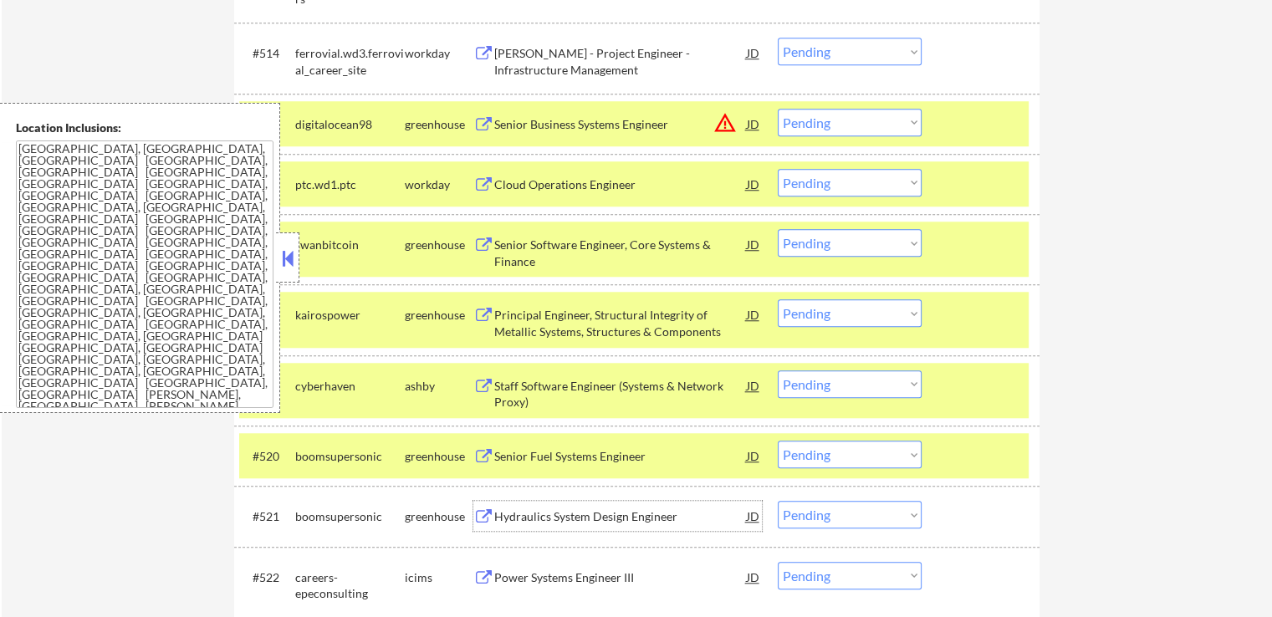
click at [495, 513] on div "Hydraulics System Design Engineer" at bounding box center [620, 516] width 252 height 17
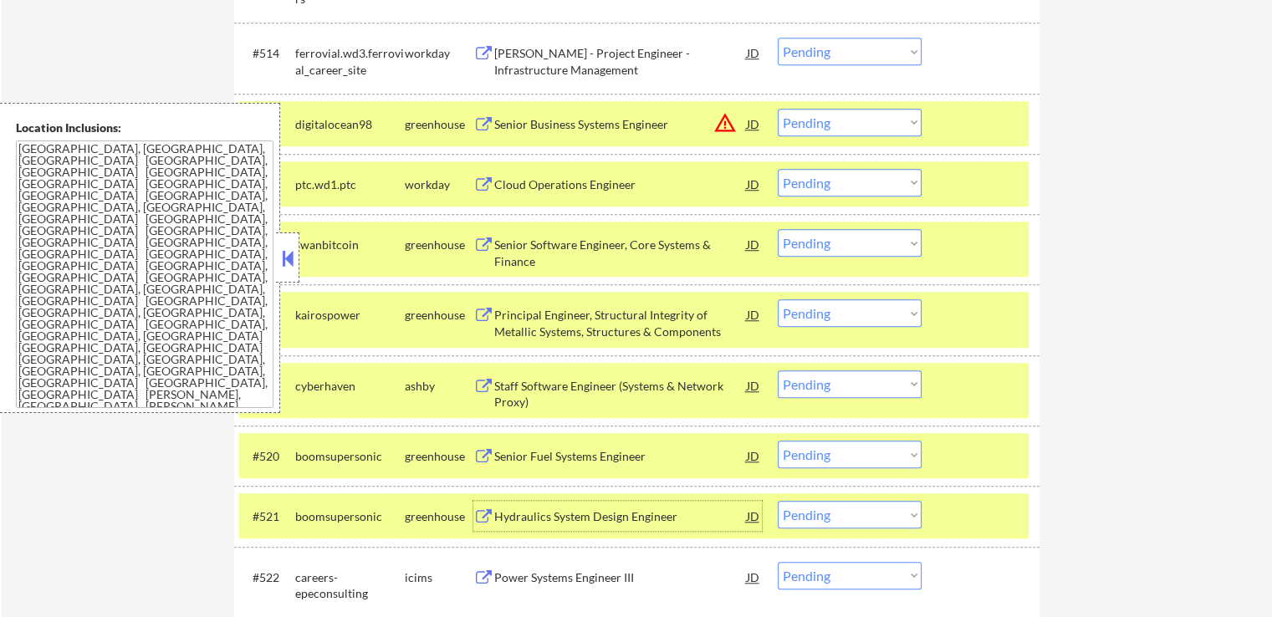
click at [292, 247] on button at bounding box center [287, 258] width 18 height 25
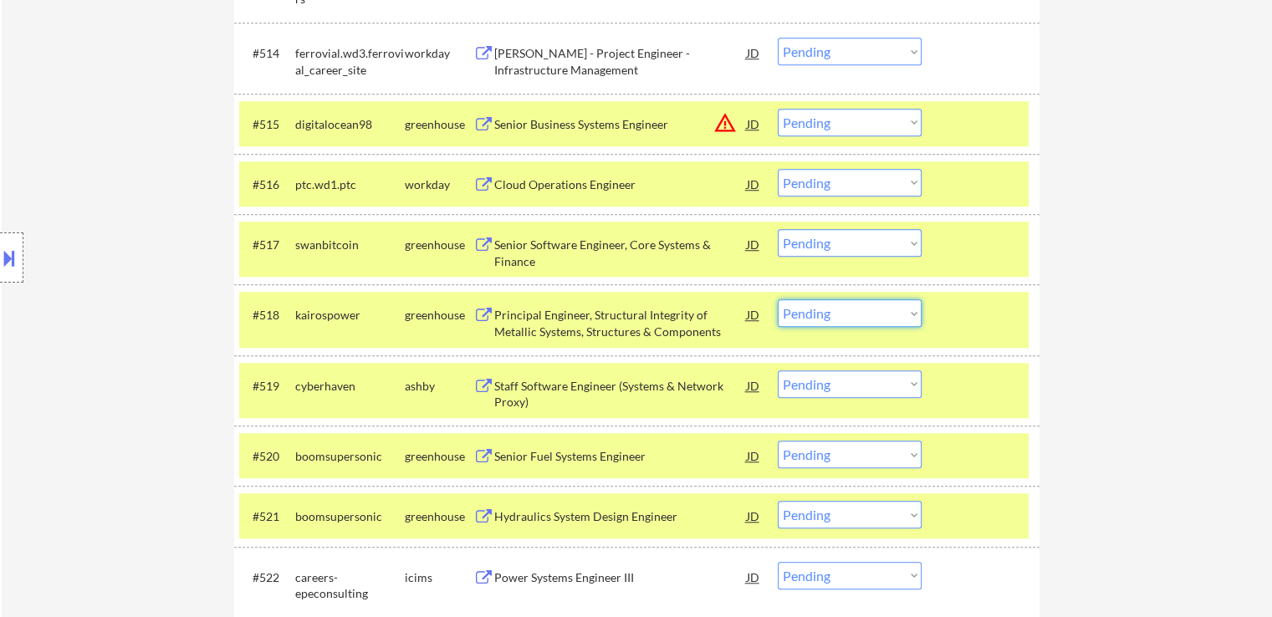
click at [869, 319] on select "Choose an option... Pending Applied Excluded (Questions) Excluded (Expired) Exc…" at bounding box center [850, 313] width 144 height 28
click at [778, 299] on select "Choose an option... Pending Applied Excluded (Questions) Excluded (Expired) Exc…" at bounding box center [850, 313] width 144 height 28
select select ""pending""
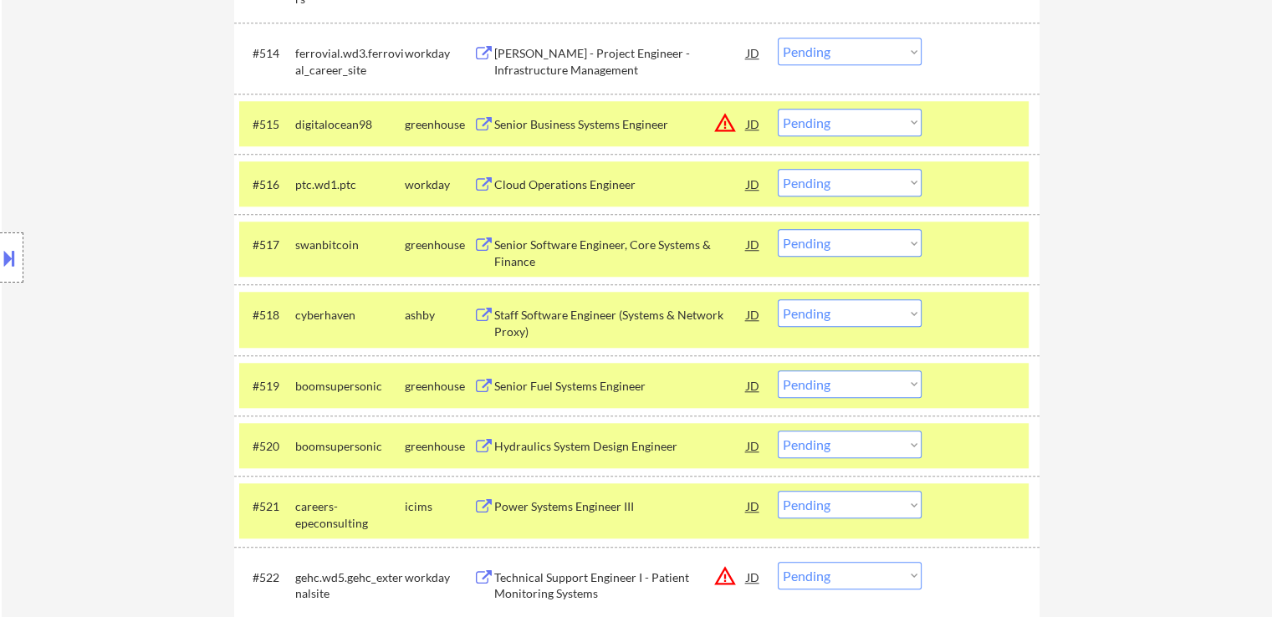
drag, startPoint x: 838, startPoint y: 247, endPoint x: 845, endPoint y: 255, distance: 11.2
click at [839, 247] on select "Choose an option... Pending Applied Excluded (Questions) Excluded (Expired) Exc…" at bounding box center [850, 243] width 144 height 28
click at [778, 229] on select "Choose an option... Pending Applied Excluded (Questions) Excluded (Expired) Exc…" at bounding box center [850, 243] width 144 height 28
select select ""pending""
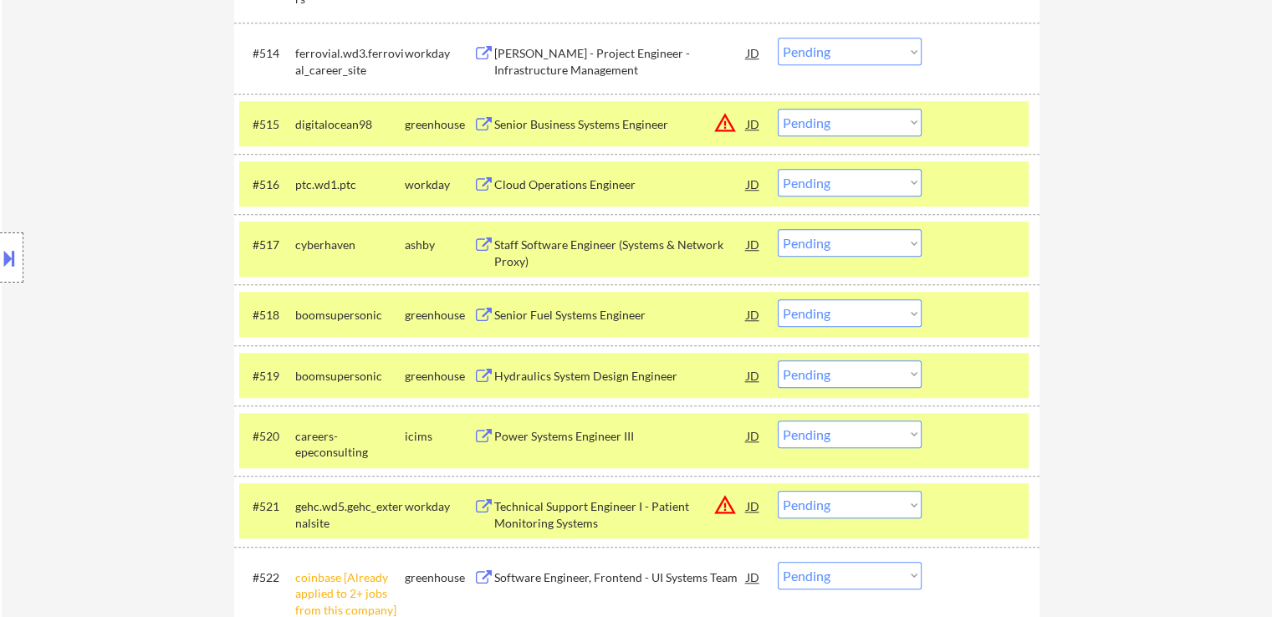
click at [850, 386] on select "Choose an option... Pending Applied Excluded (Questions) Excluded (Expired) Exc…" at bounding box center [850, 374] width 144 height 28
click at [778, 360] on select "Choose an option... Pending Applied Excluded (Questions) Excluded (Expired) Exc…" at bounding box center [850, 374] width 144 height 28
click at [846, 319] on select "Choose an option... Pending Applied Excluded (Questions) Excluded (Expired) Exc…" at bounding box center [850, 313] width 144 height 28
select select ""pending""
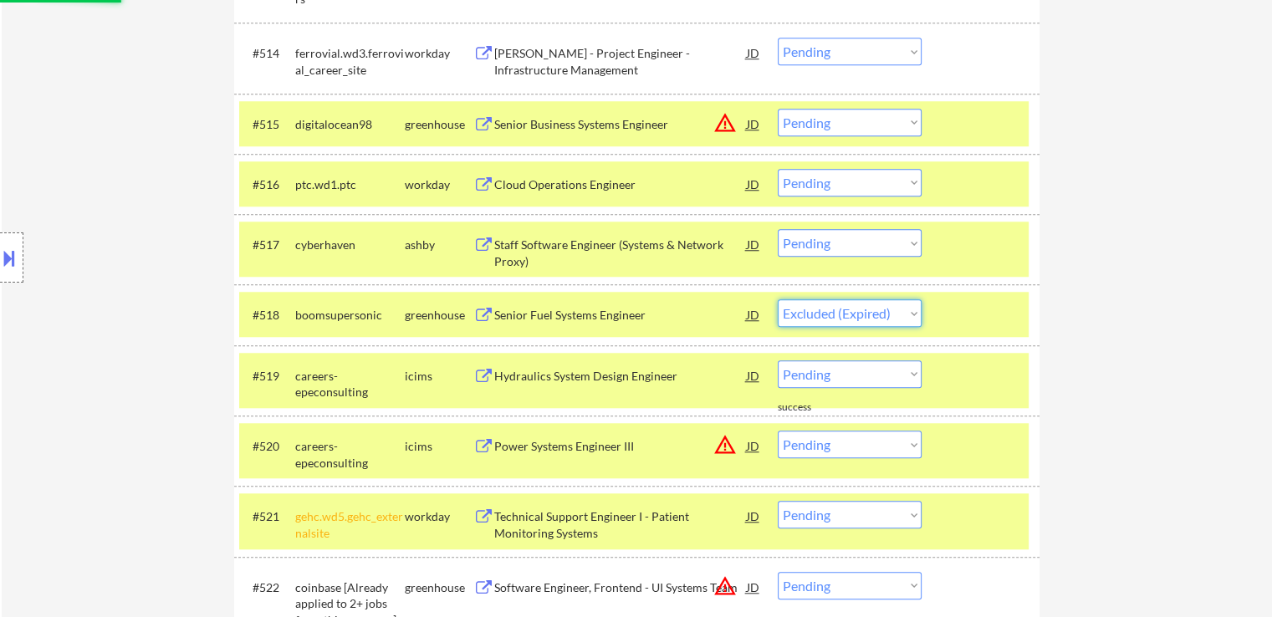
click at [778, 299] on select "Choose an option... Pending Applied Excluded (Questions) Excluded (Expired) Exc…" at bounding box center [850, 313] width 144 height 28
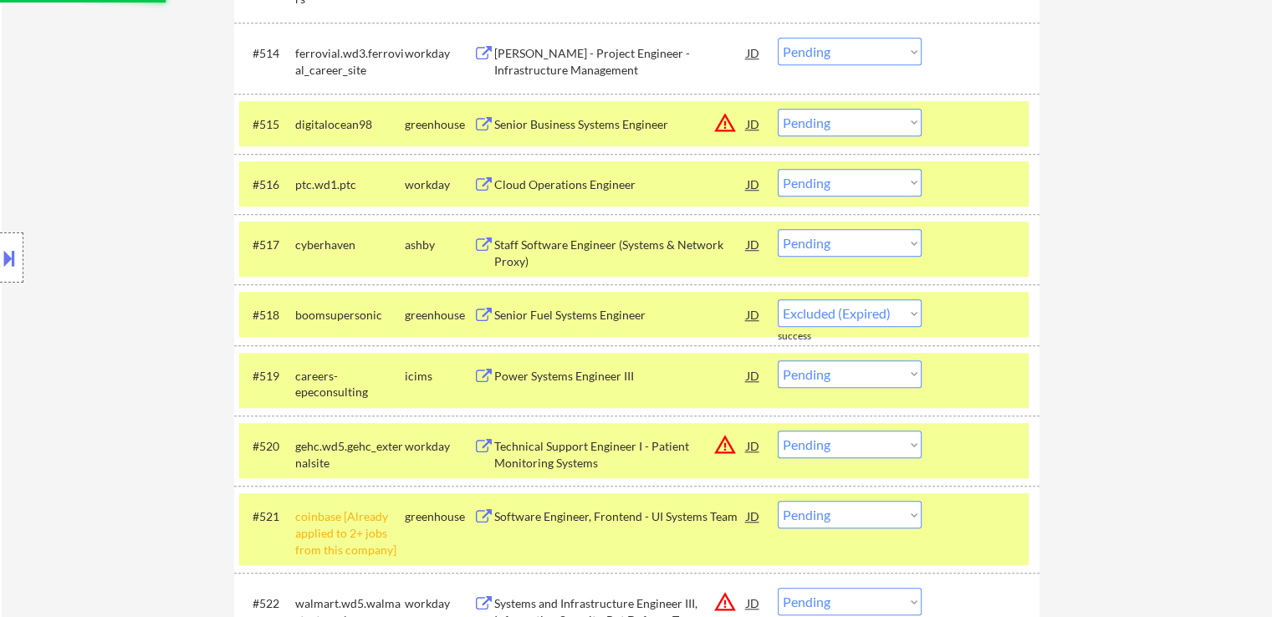
select select ""pending""
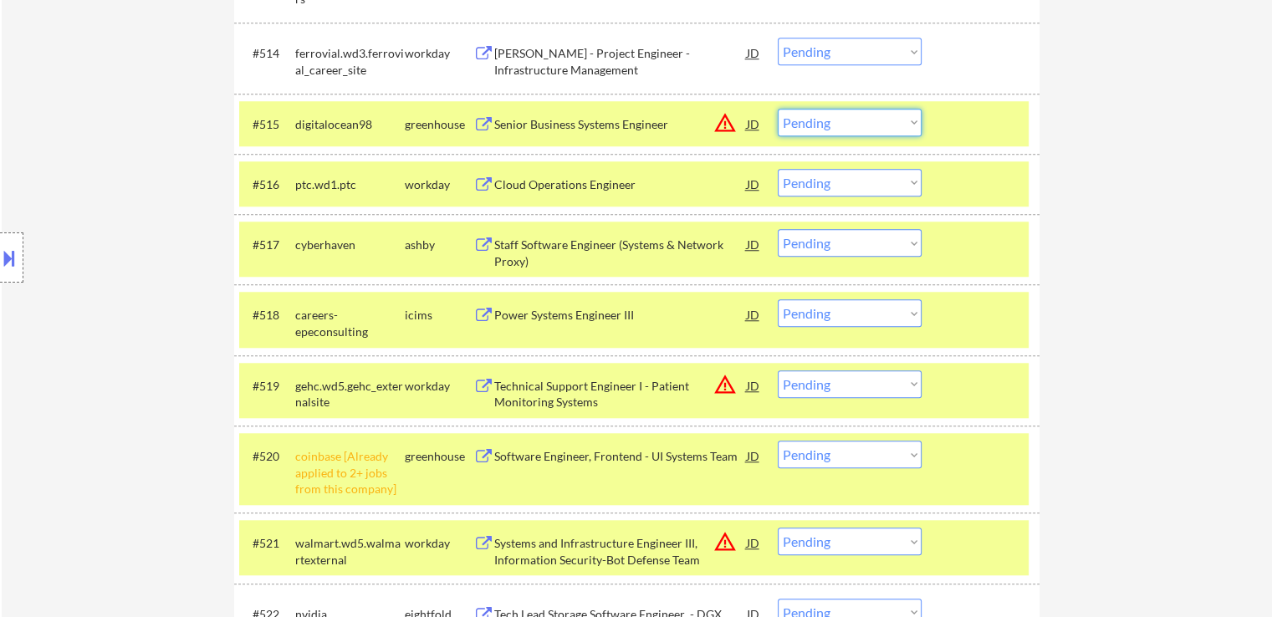
click at [860, 121] on select "Choose an option... Pending Applied Excluded (Questions) Excluded (Expired) Exc…" at bounding box center [850, 123] width 144 height 28
click at [778, 109] on select "Choose an option... Pending Applied Excluded (Questions) Excluded (Expired) Exc…" at bounding box center [850, 123] width 144 height 28
select select ""pending""
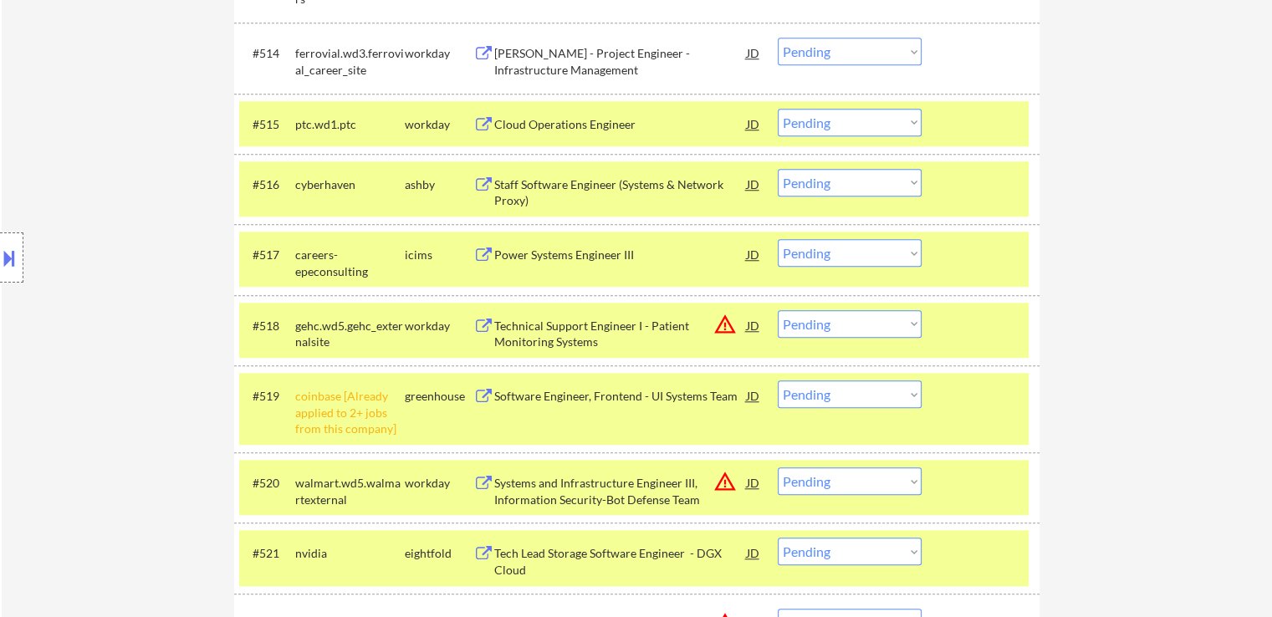
click at [839, 181] on select "Choose an option... Pending Applied Excluded (Questions) Excluded (Expired) Exc…" at bounding box center [850, 183] width 144 height 28
click at [778, 169] on select "Choose an option... Pending Applied Excluded (Questions) Excluded (Expired) Exc…" at bounding box center [850, 183] width 144 height 28
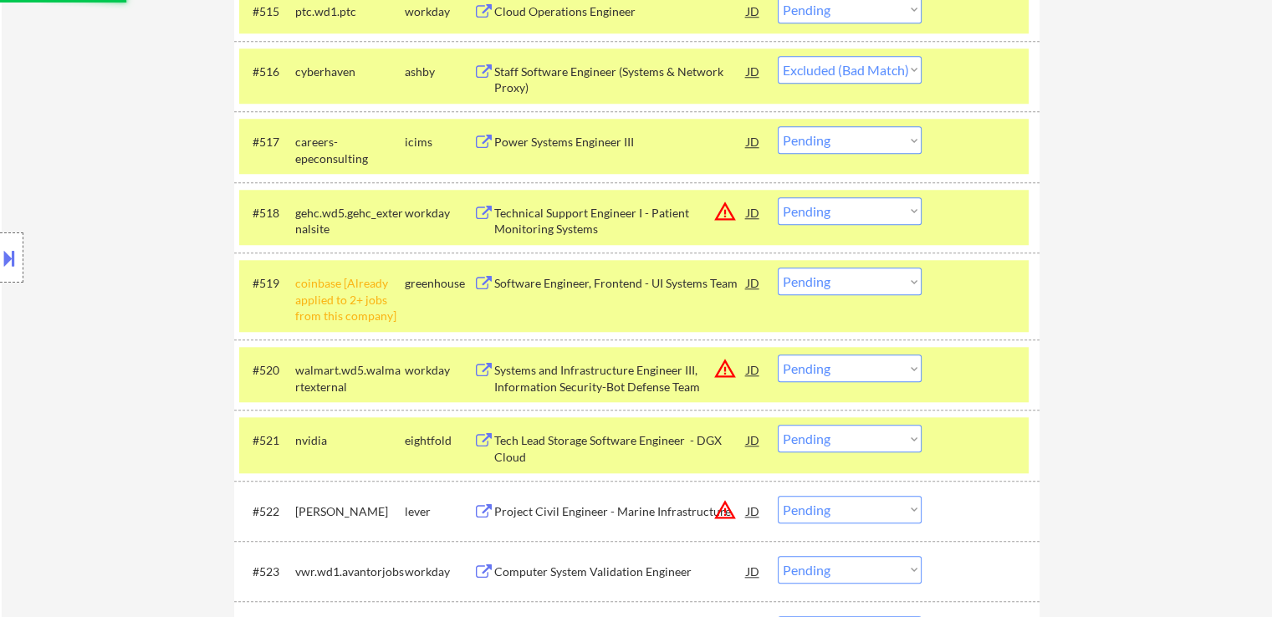
scroll to position [1672, 0]
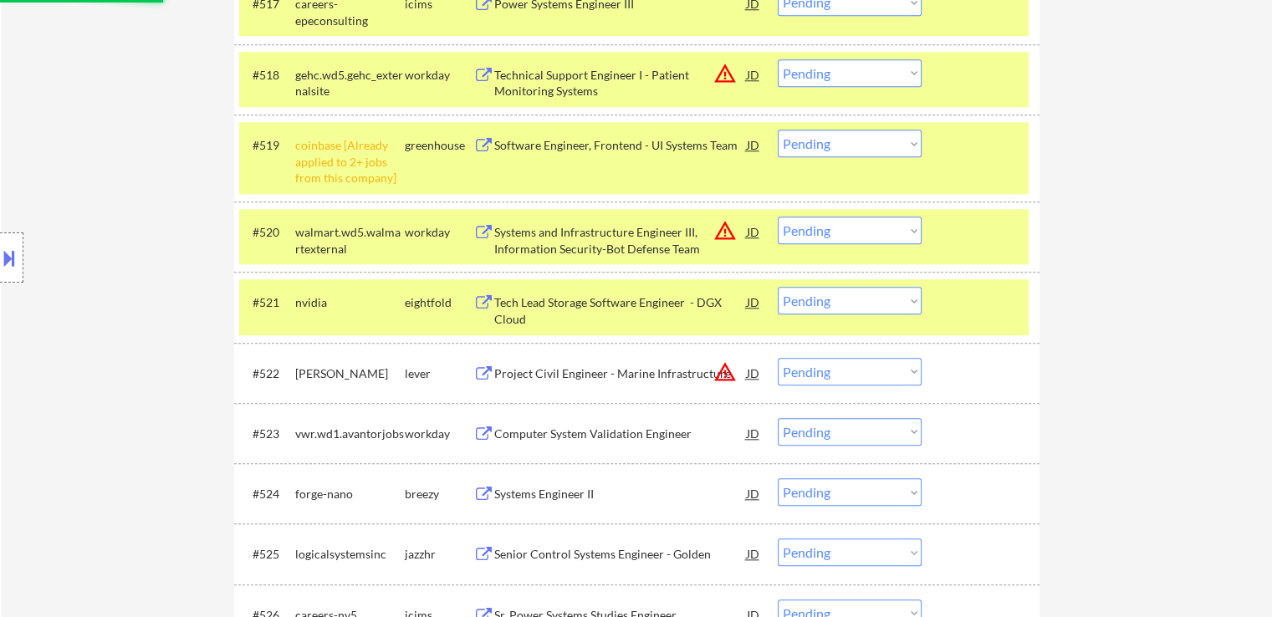
select select ""pending""
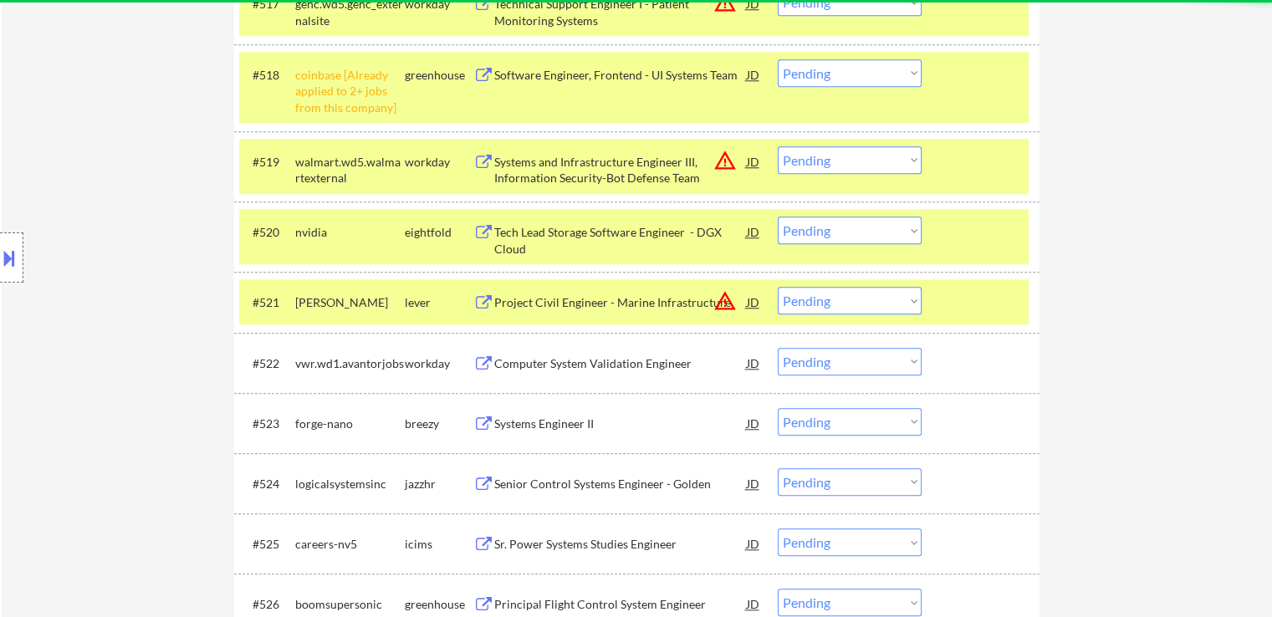
scroll to position [1589, 0]
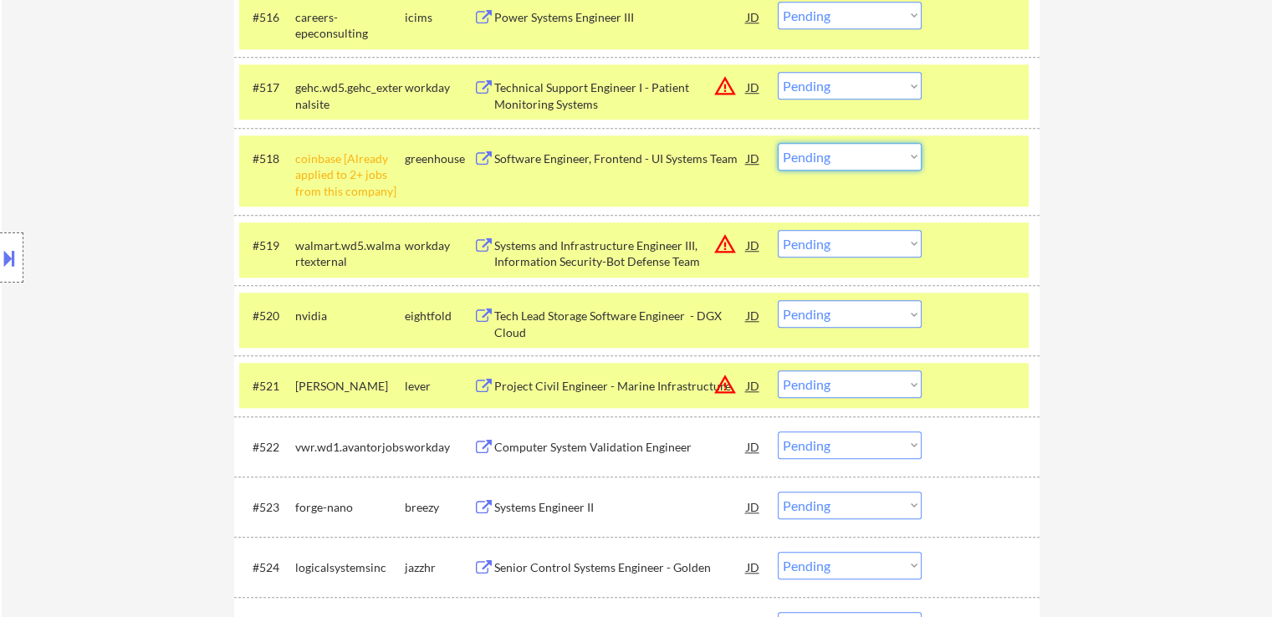
drag, startPoint x: 843, startPoint y: 158, endPoint x: 846, endPoint y: 168, distance: 10.6
click at [844, 162] on select "Choose an option... Pending Applied Excluded (Questions) Excluded (Expired) Exc…" at bounding box center [850, 157] width 144 height 28
click at [778, 143] on select "Choose an option... Pending Applied Excluded (Questions) Excluded (Expired) Exc…" at bounding box center [850, 157] width 144 height 28
select select ""pending""
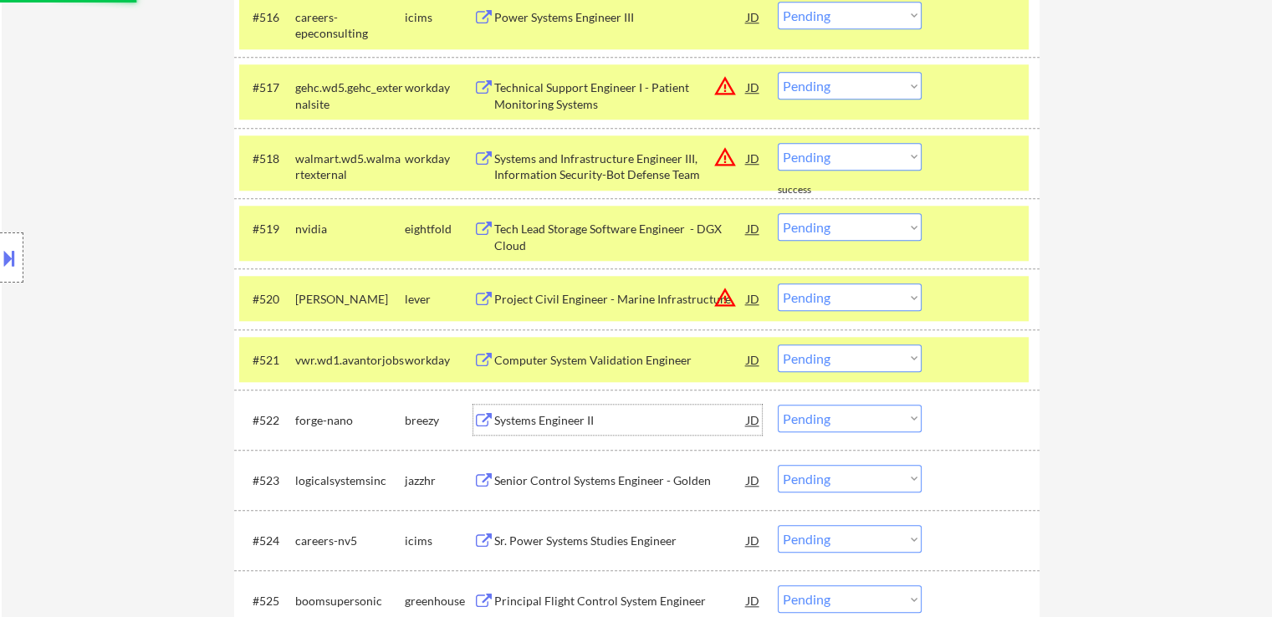
click at [507, 419] on div "Systems Engineer II" at bounding box center [620, 420] width 252 height 17
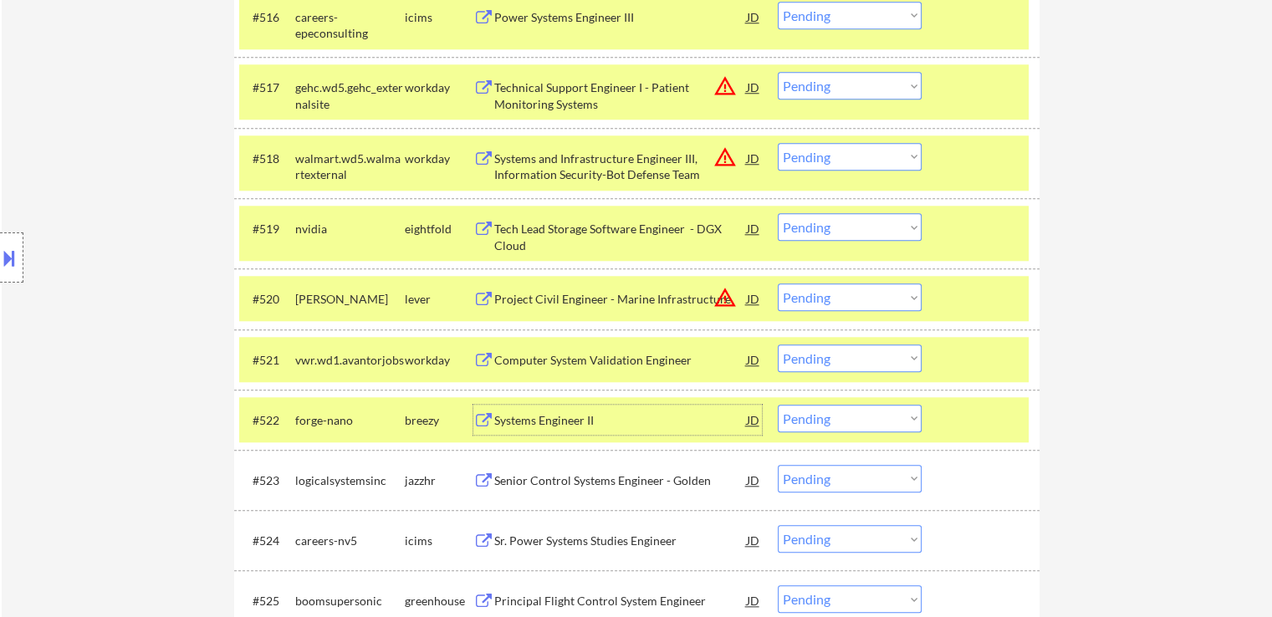
click at [523, 472] on div "Senior Control Systems Engineer - Golden" at bounding box center [620, 480] width 252 height 17
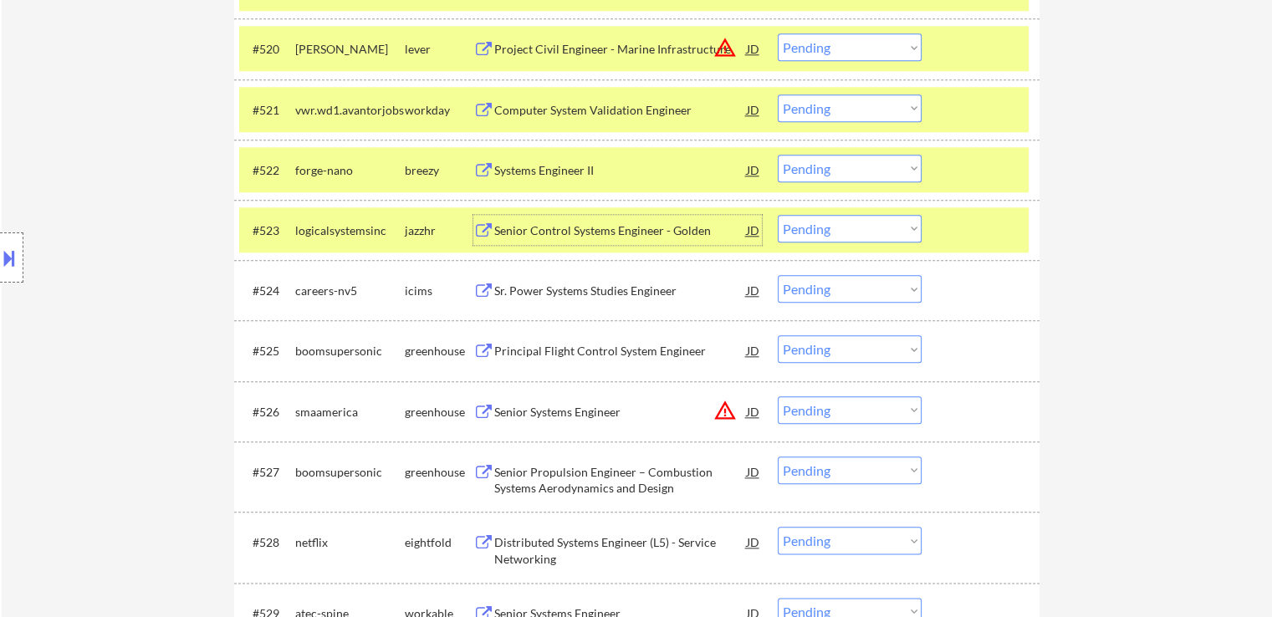
scroll to position [1839, 0]
click at [834, 231] on select "Choose an option... Pending Applied Excluded (Questions) Excluded (Expired) Exc…" at bounding box center [850, 228] width 144 height 28
click at [778, 214] on select "Choose an option... Pending Applied Excluded (Questions) Excluded (Expired) Exc…" at bounding box center [850, 228] width 144 height 28
select select ""pending""
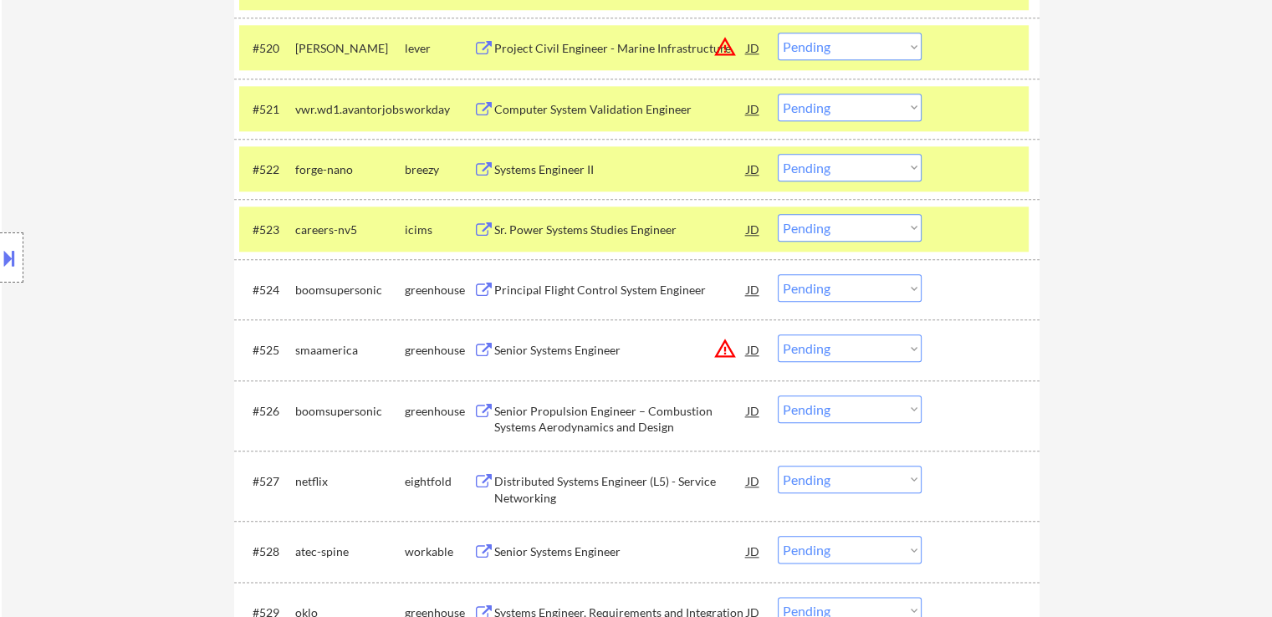
click at [822, 166] on select "Choose an option... Pending Applied Excluded (Questions) Excluded (Expired) Exc…" at bounding box center [850, 168] width 144 height 28
click at [778, 154] on select "Choose an option... Pending Applied Excluded (Questions) Excluded (Expired) Exc…" at bounding box center [850, 168] width 144 height 28
select select ""pending""
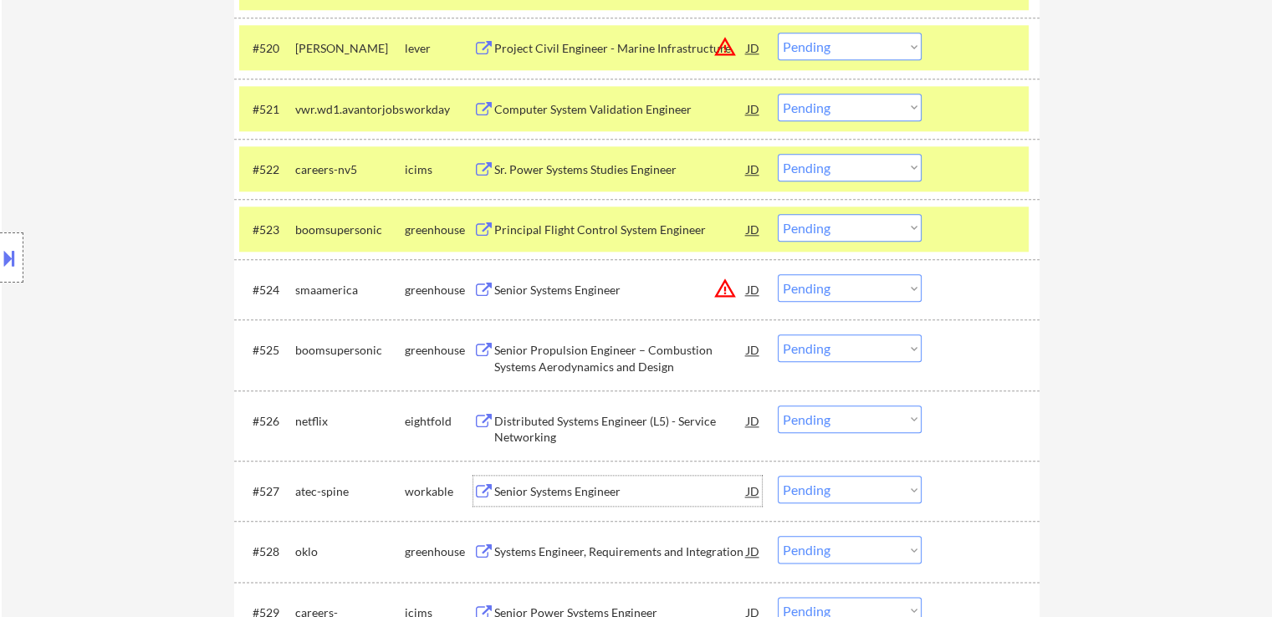
click at [509, 492] on div "Senior Systems Engineer" at bounding box center [620, 491] width 252 height 17
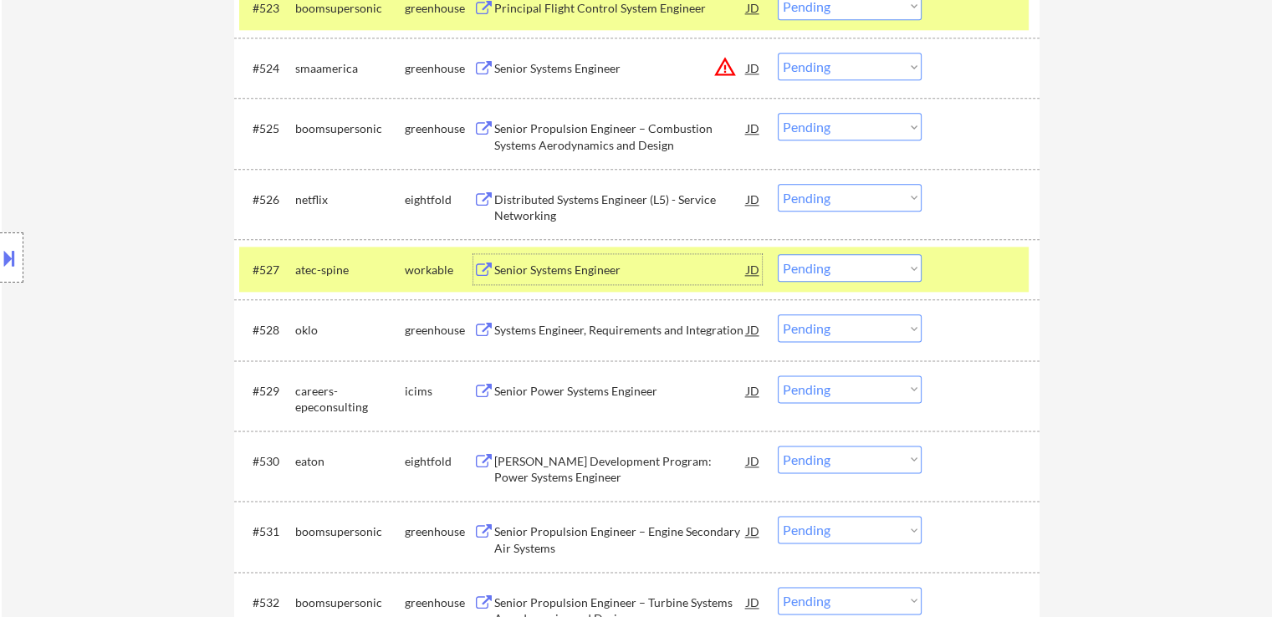
scroll to position [2090, 0]
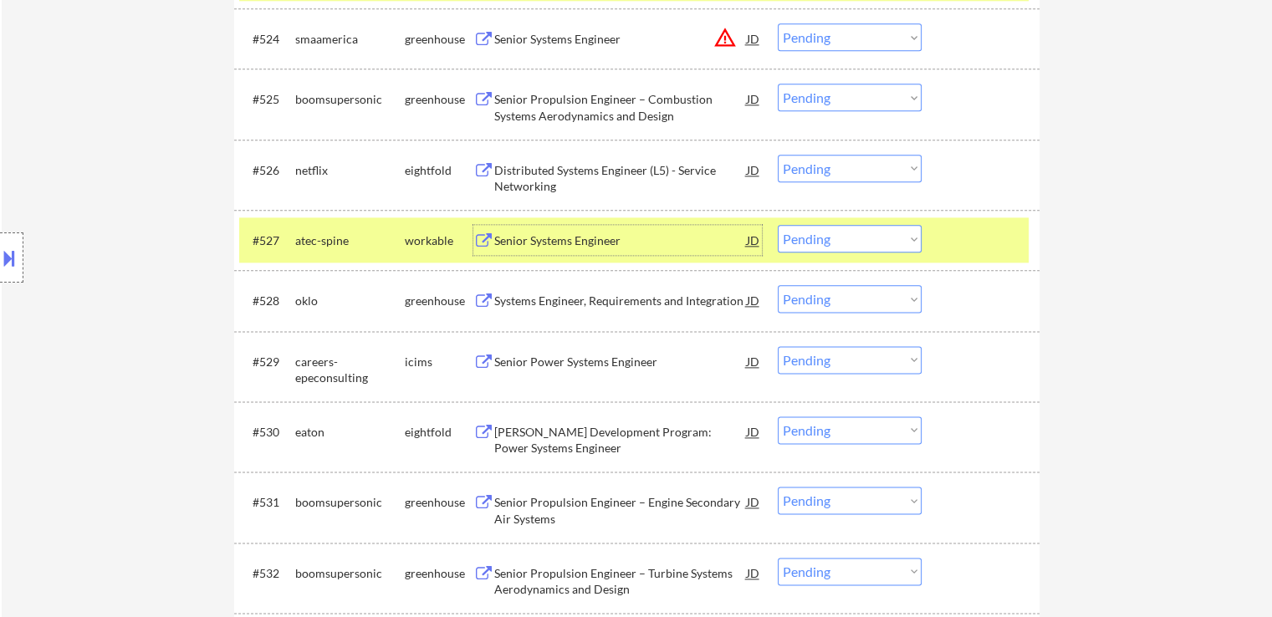
click at [834, 236] on select "Choose an option... Pending Applied Excluded (Questions) Excluded (Expired) Exc…" at bounding box center [850, 239] width 144 height 28
click at [778, 225] on select "Choose an option... Pending Applied Excluded (Questions) Excluded (Expired) Exc…" at bounding box center [850, 239] width 144 height 28
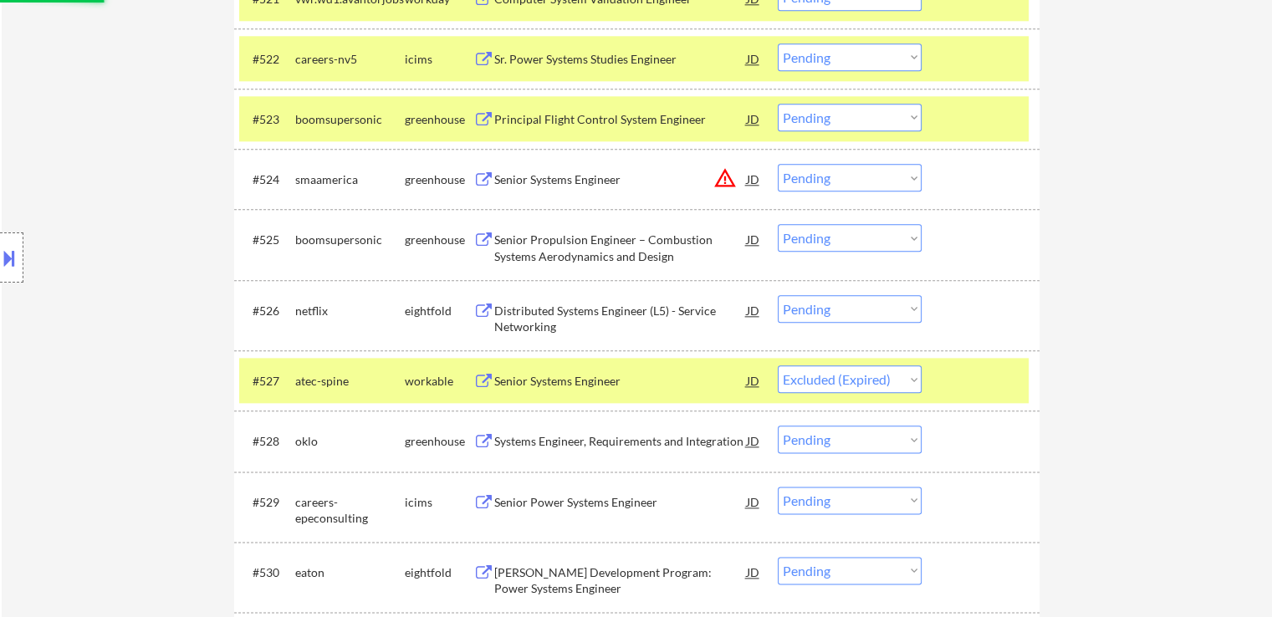
scroll to position [1923, 0]
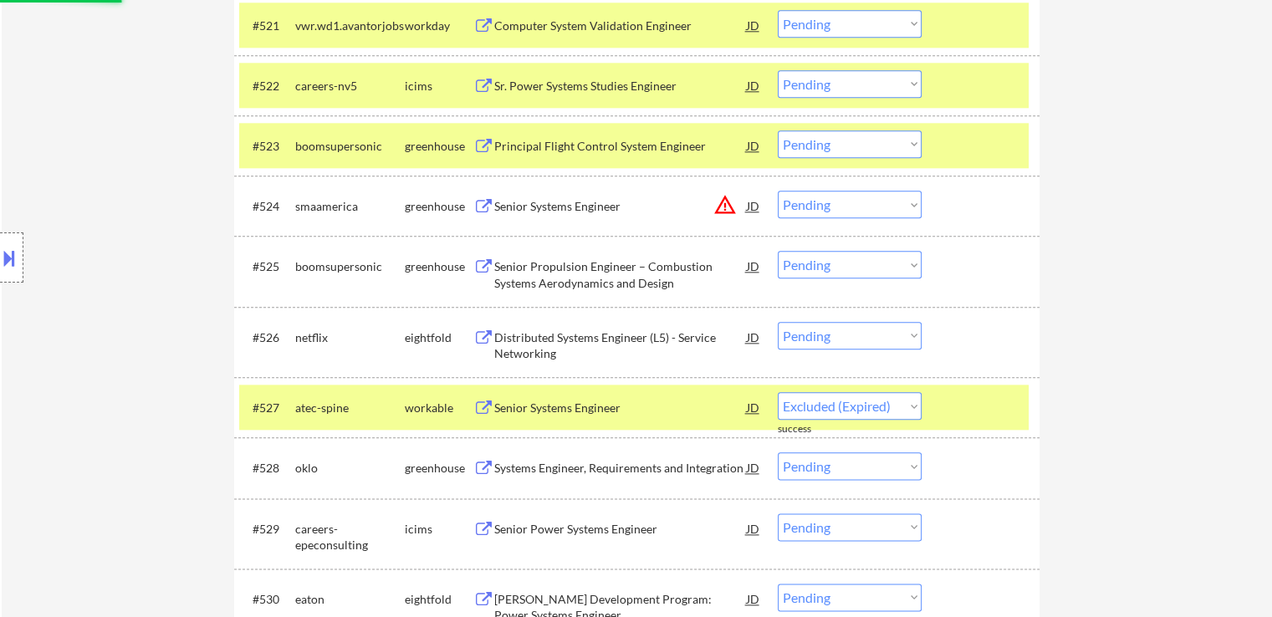
select select ""pending""
click at [837, 201] on select "Choose an option... Pending Applied Excluded (Questions) Excluded (Expired) Exc…" at bounding box center [850, 205] width 144 height 28
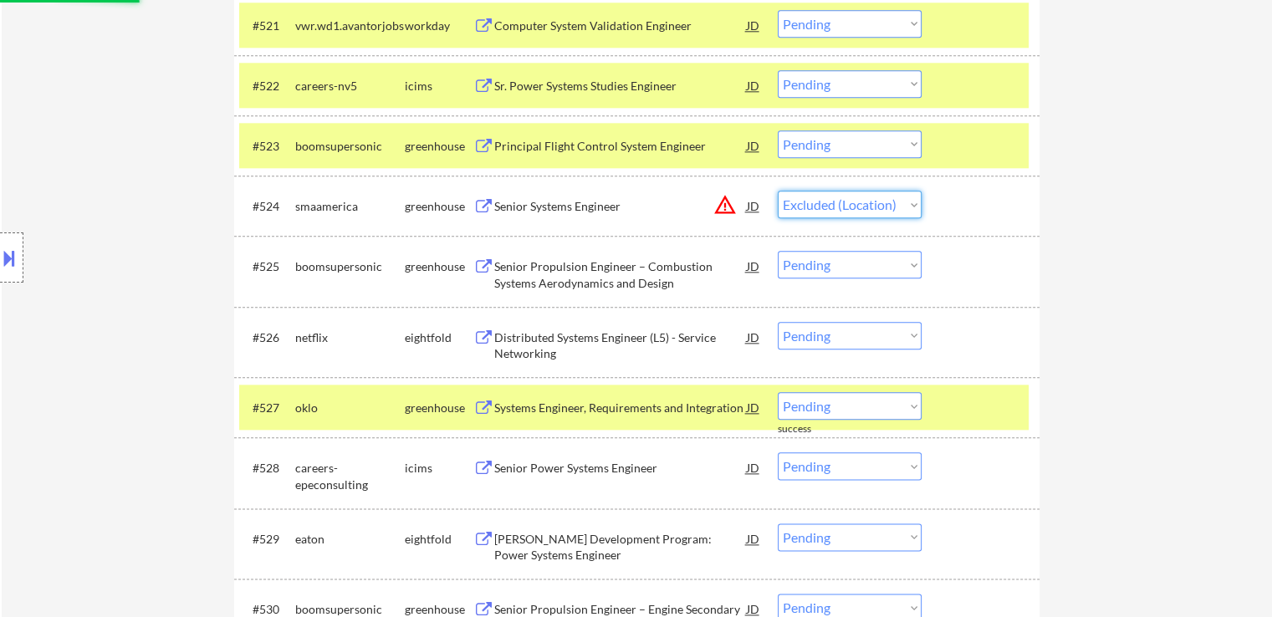
click at [778, 191] on select "Choose an option... Pending Applied Excluded (Questions) Excluded (Expired) Exc…" at bounding box center [850, 205] width 144 height 28
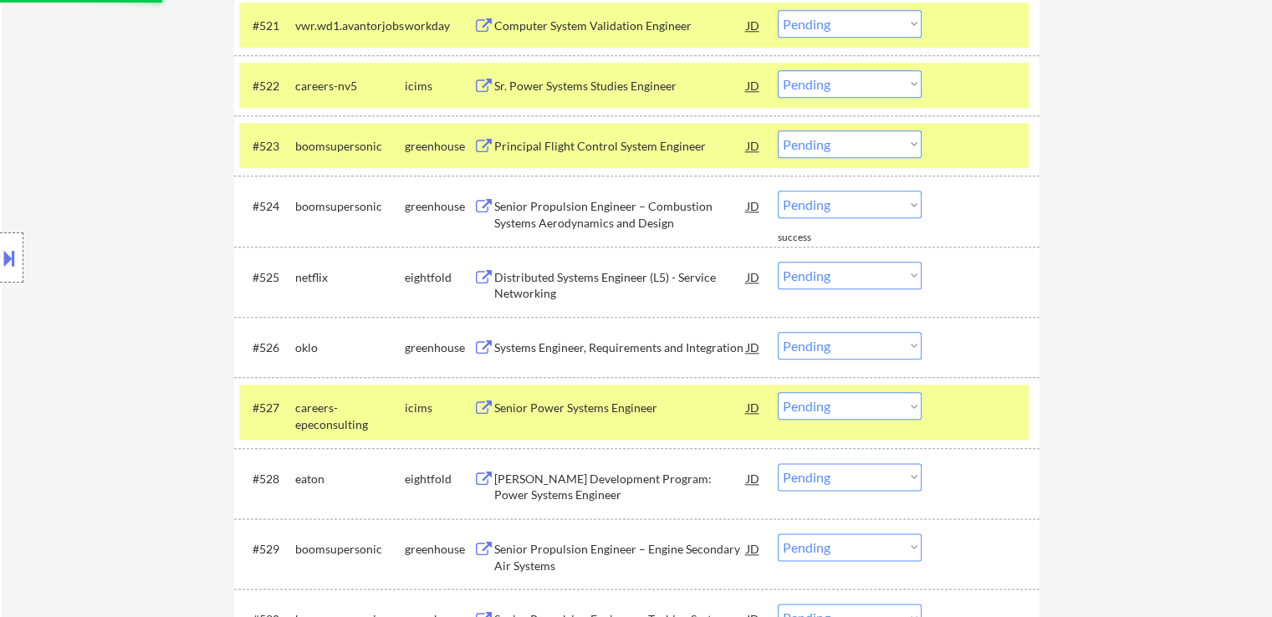
drag, startPoint x: 854, startPoint y: 203, endPoint x: 856, endPoint y: 213, distance: 10.2
click at [854, 203] on select "Choose an option... Pending Applied Excluded (Questions) Excluded (Expired) Exc…" at bounding box center [850, 205] width 144 height 28
click at [778, 191] on select "Choose an option... Pending Applied Excluded (Questions) Excluded (Expired) Exc…" at bounding box center [850, 205] width 144 height 28
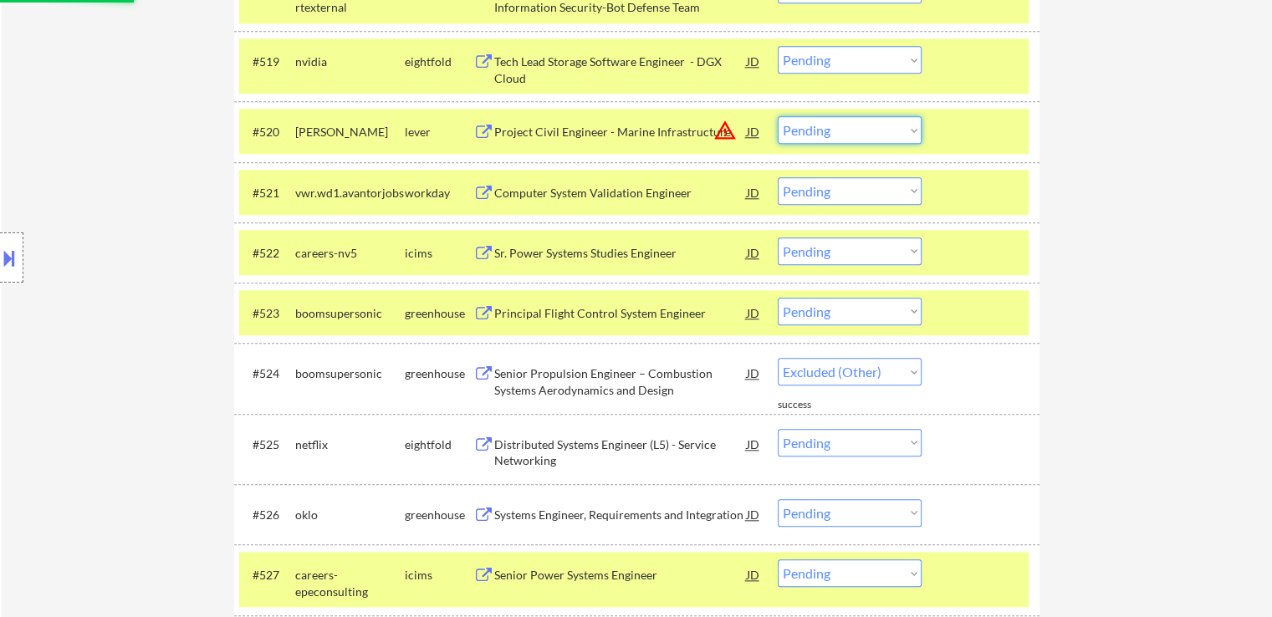
click at [818, 129] on select "Choose an option... Pending Applied Excluded (Questions) Excluded (Expired) Exc…" at bounding box center [850, 130] width 144 height 28
select select ""pending""
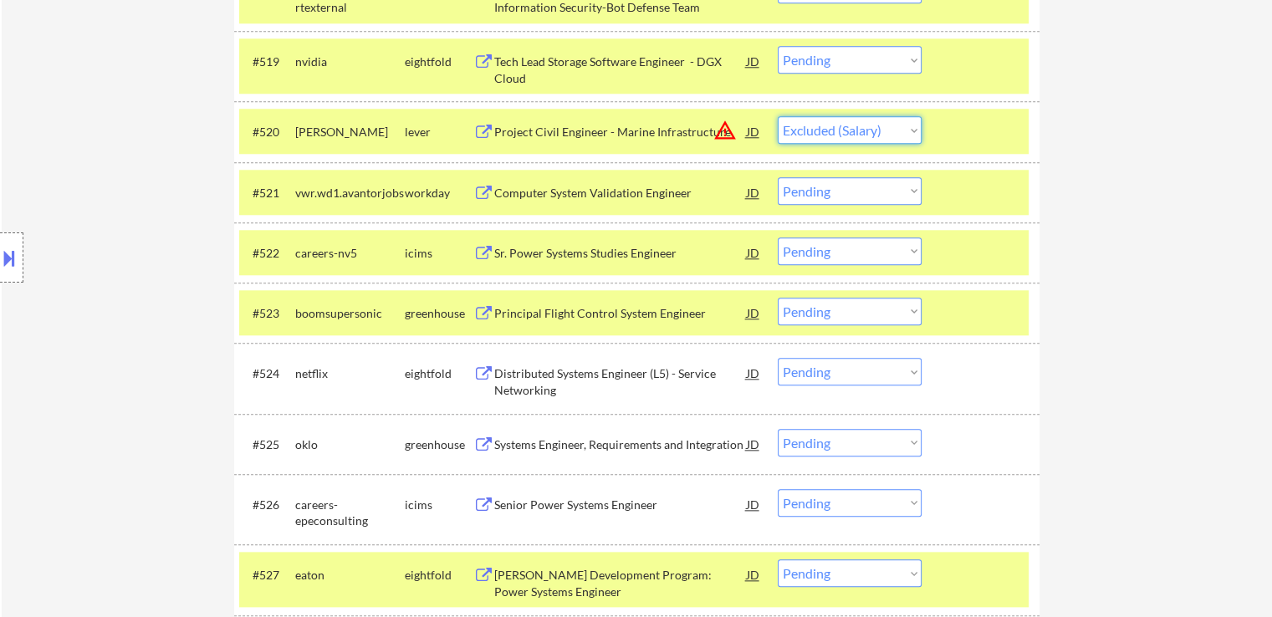
click at [778, 116] on select "Choose an option... Pending Applied Excluded (Questions) Excluded (Expired) Exc…" at bounding box center [850, 130] width 144 height 28
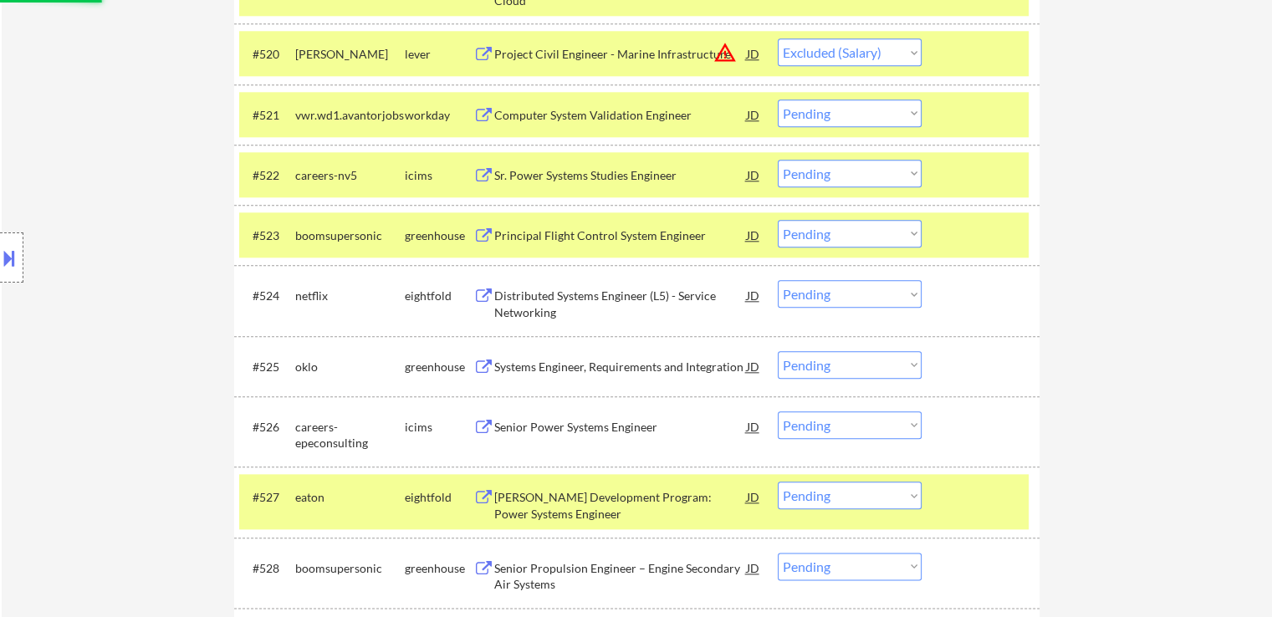
scroll to position [1923, 0]
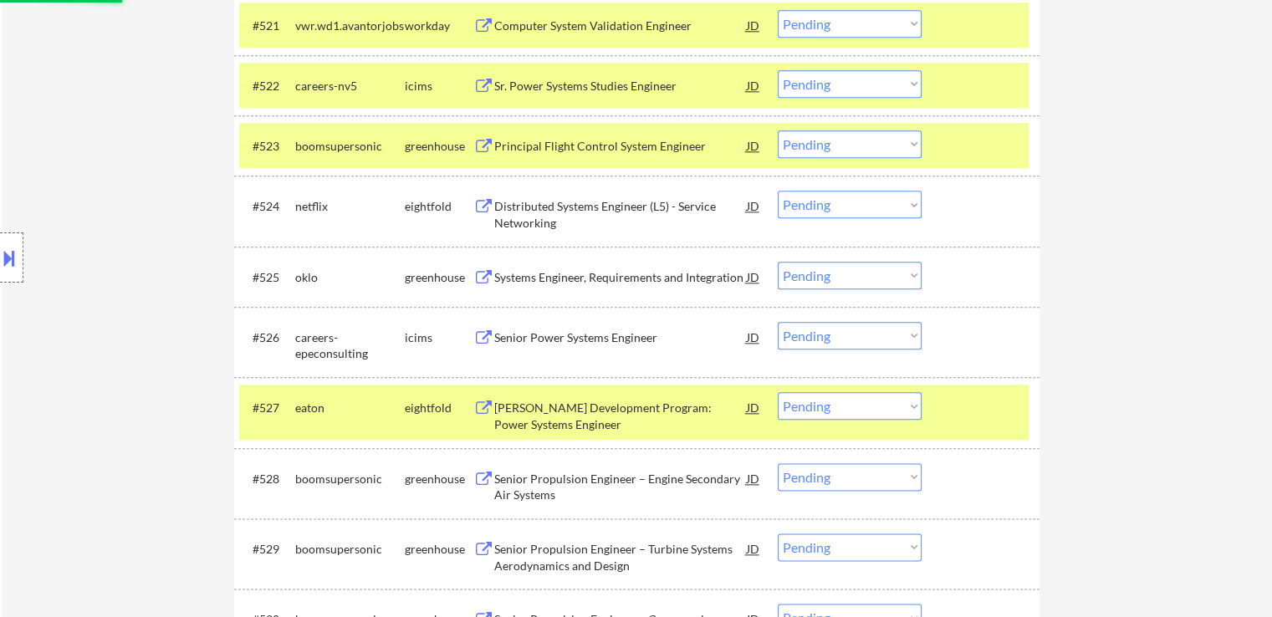
select select ""pending""
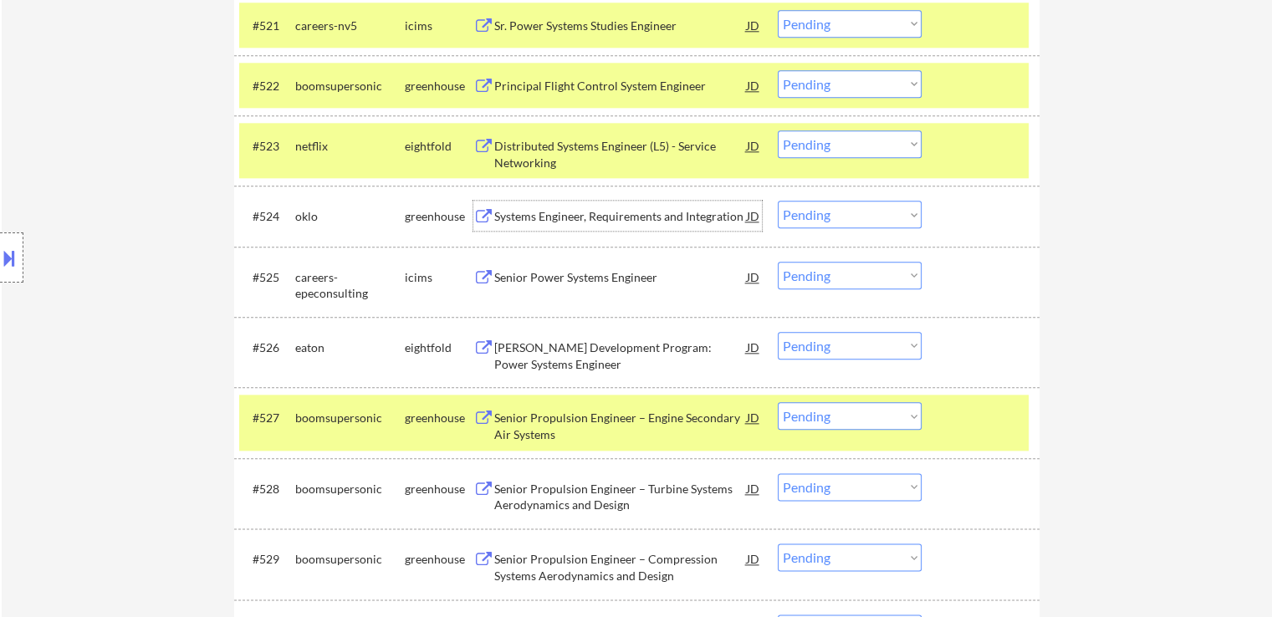
click at [495, 221] on div "Systems Engineer, Requirements and Integration" at bounding box center [620, 216] width 252 height 17
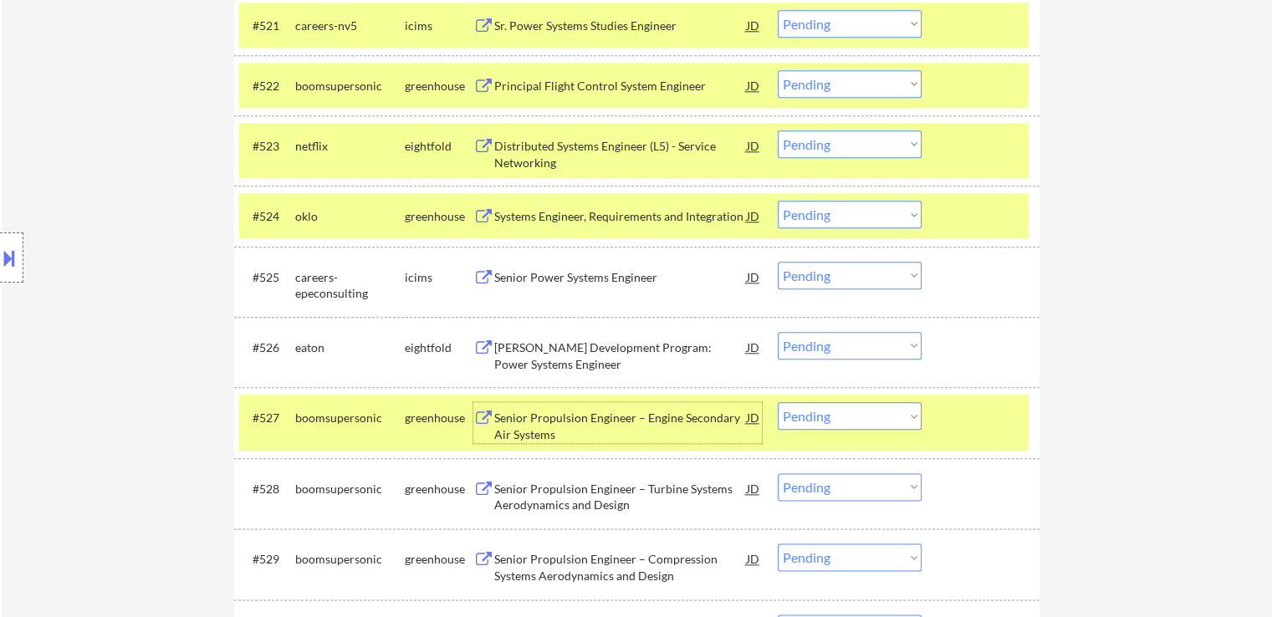
click at [533, 426] on div "Senior Propulsion Engineer – Engine Secondary Air Systems" at bounding box center [620, 426] width 252 height 33
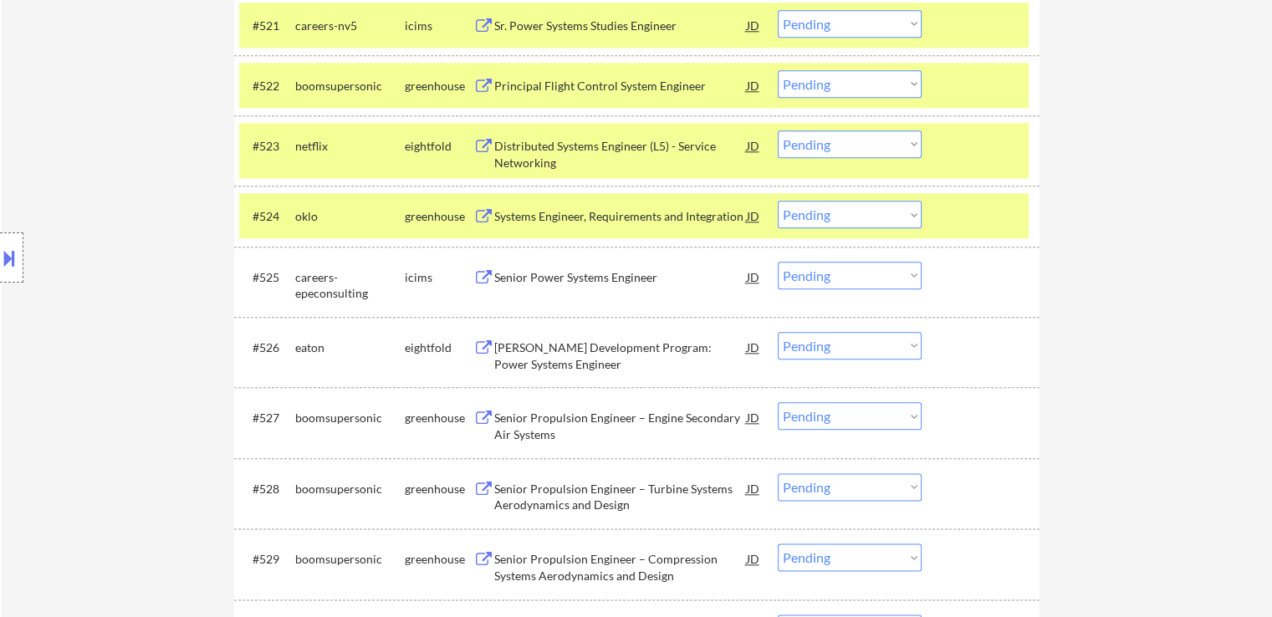
click at [518, 498] on div "Senior Propulsion Engineer – Turbine Systems Aerodynamics and Design" at bounding box center [620, 497] width 252 height 33
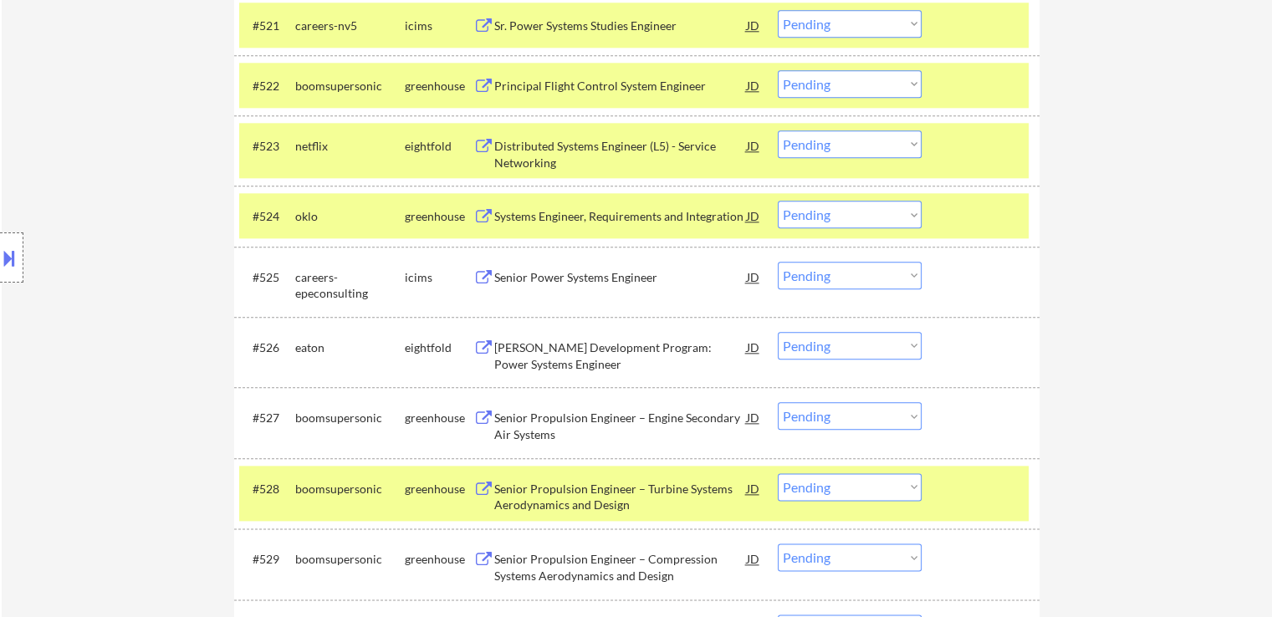
click at [507, 559] on div "Senior Propulsion Engineer – Compression Systems Aerodynamics and Design" at bounding box center [620, 567] width 252 height 33
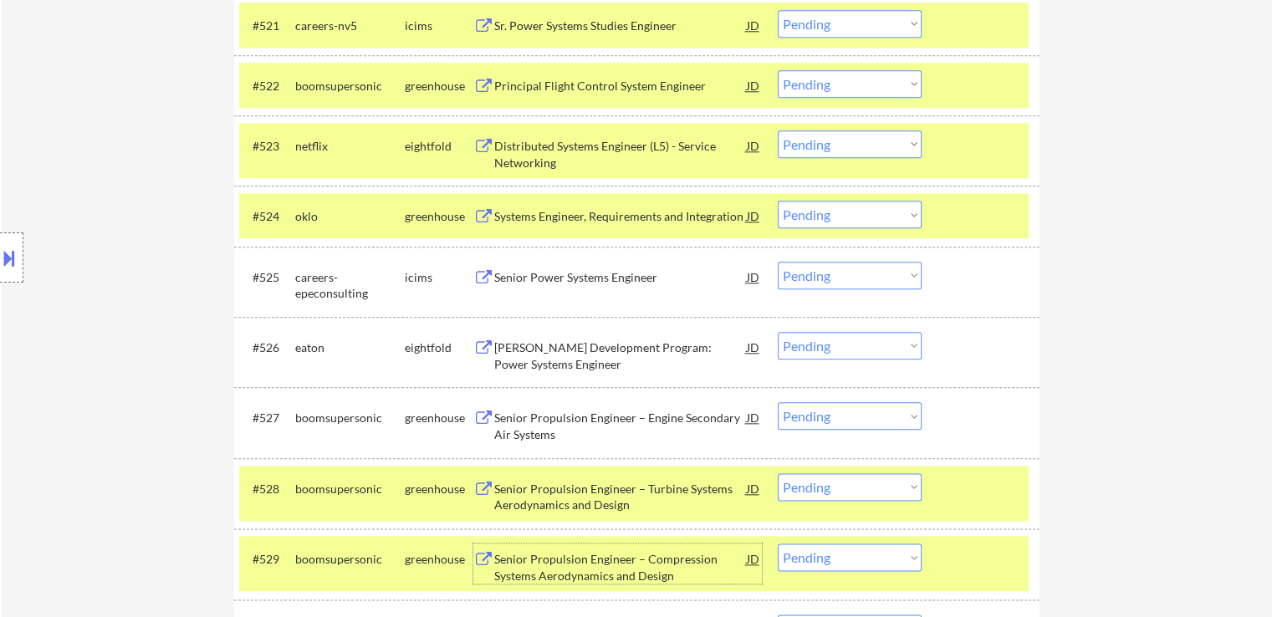
drag, startPoint x: 824, startPoint y: 215, endPoint x: 830, endPoint y: 225, distance: 11.6
click at [826, 217] on select "Choose an option... Pending Applied Excluded (Questions) Excluded (Expired) Exc…" at bounding box center [850, 215] width 144 height 28
click at [778, 201] on select "Choose an option... Pending Applied Excluded (Questions) Excluded (Expired) Exc…" at bounding box center [850, 215] width 144 height 28
select select ""pending""
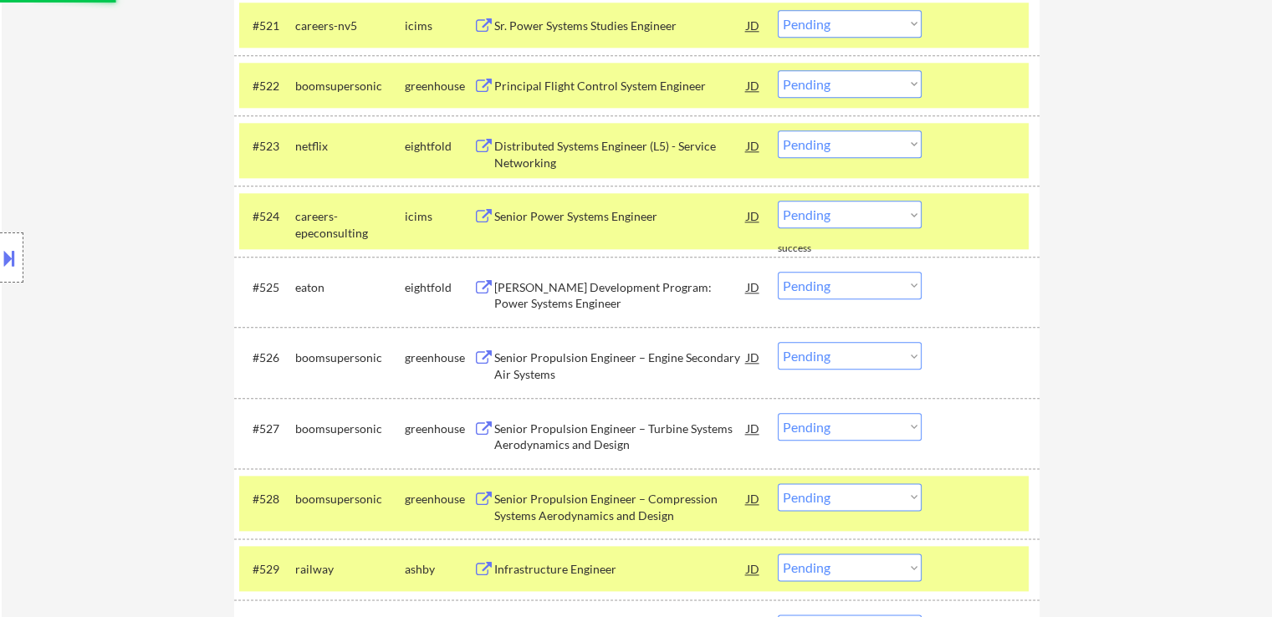
click at [836, 88] on select "Choose an option... Pending Applied Excluded (Questions) Excluded (Expired) Exc…" at bounding box center [850, 84] width 144 height 28
click at [778, 70] on select "Choose an option... Pending Applied Excluded (Questions) Excluded (Expired) Exc…" at bounding box center [850, 84] width 144 height 28
select select ""pending""
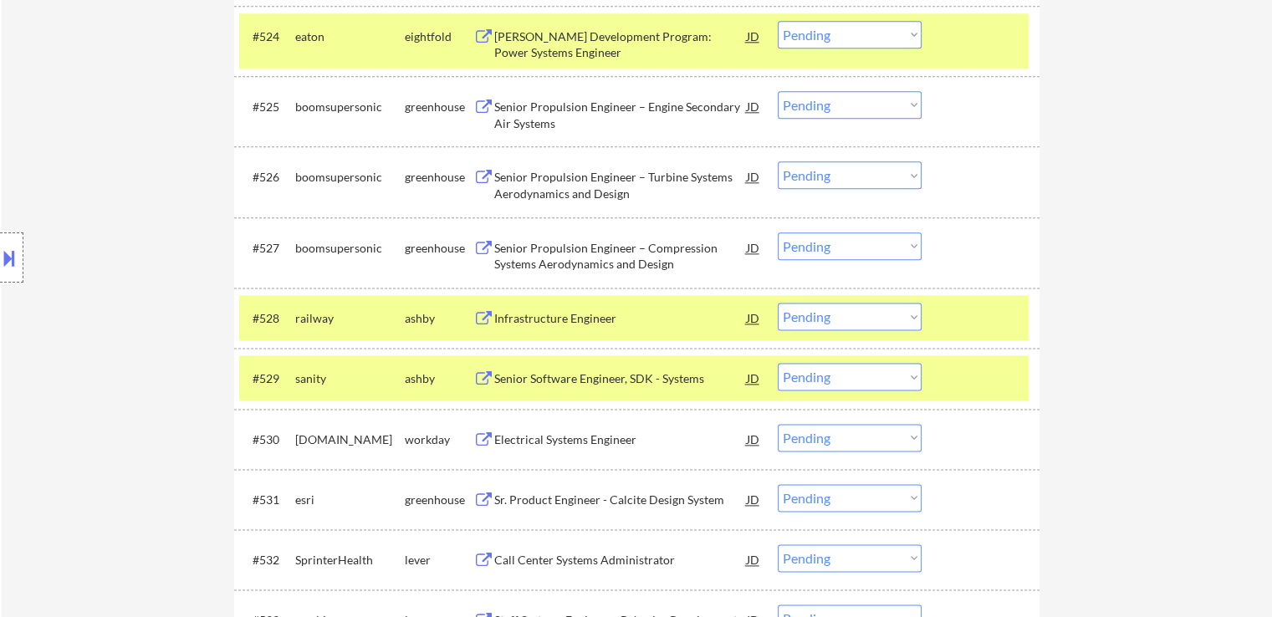
scroll to position [2174, 0]
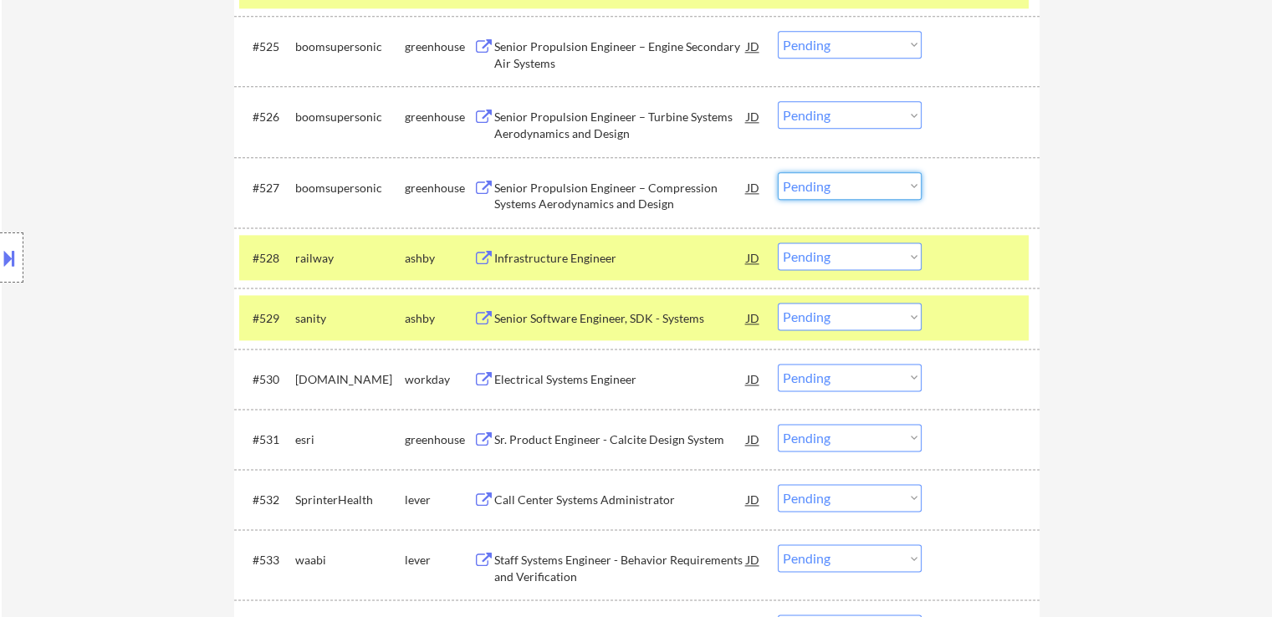
click at [850, 188] on select "Choose an option... Pending Applied Excluded (Questions) Excluded (Expired) Exc…" at bounding box center [850, 186] width 144 height 28
click at [778, 172] on select "Choose an option... Pending Applied Excluded (Questions) Excluded (Expired) Exc…" at bounding box center [850, 186] width 144 height 28
click at [858, 131] on div "#526 boomsupersonic greenhouse Senior Propulsion Engineer – Turbine Systems Aer…" at bounding box center [633, 121] width 789 height 55
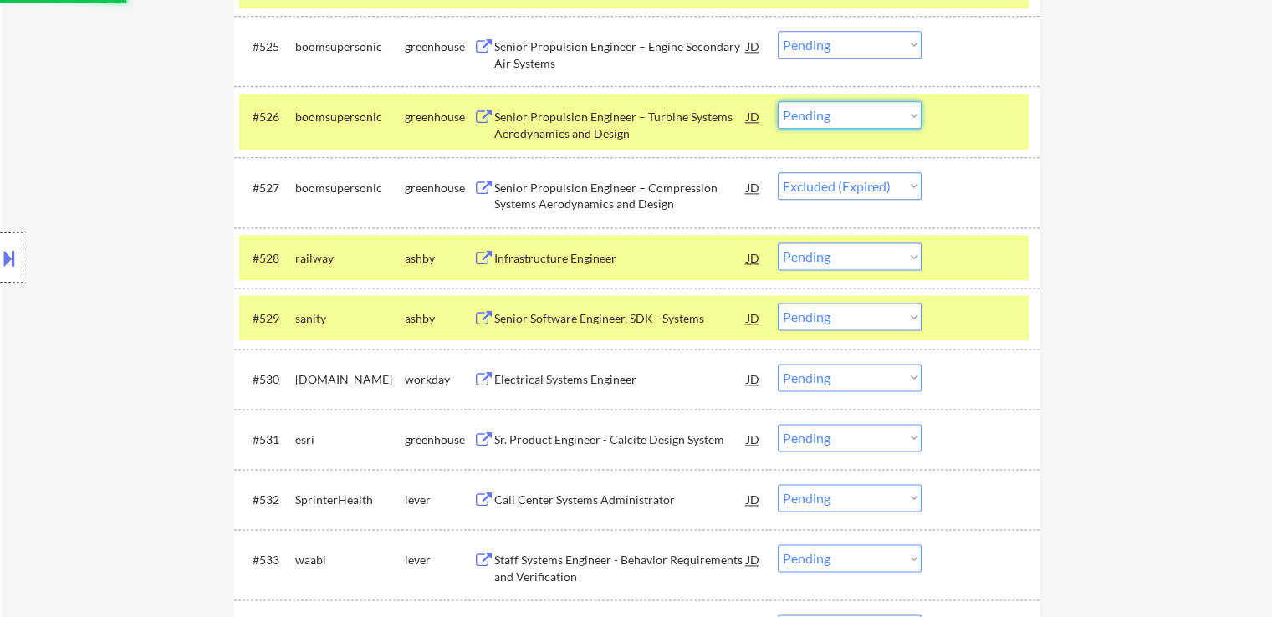
click at [864, 114] on select "Choose an option... Pending Applied Excluded (Questions) Excluded (Expired) Exc…" at bounding box center [850, 115] width 144 height 28
select select ""pending""
click at [778, 101] on select "Choose an option... Pending Applied Excluded (Questions) Excluded (Expired) Exc…" at bounding box center [850, 115] width 144 height 28
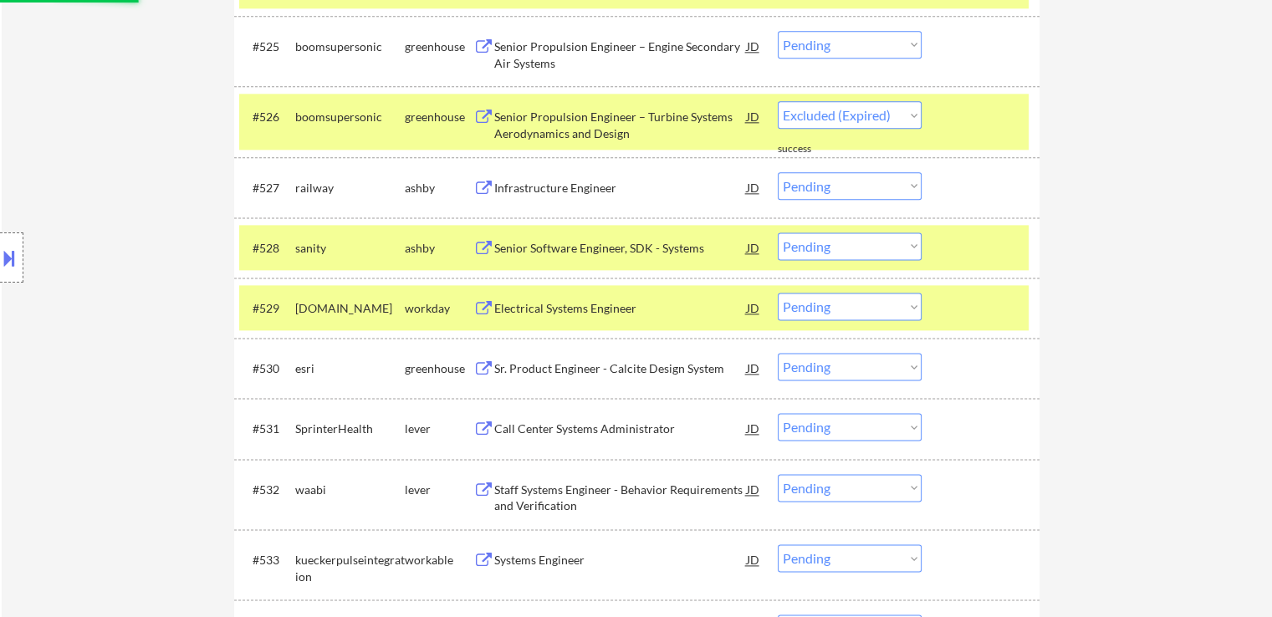
select select ""pending""
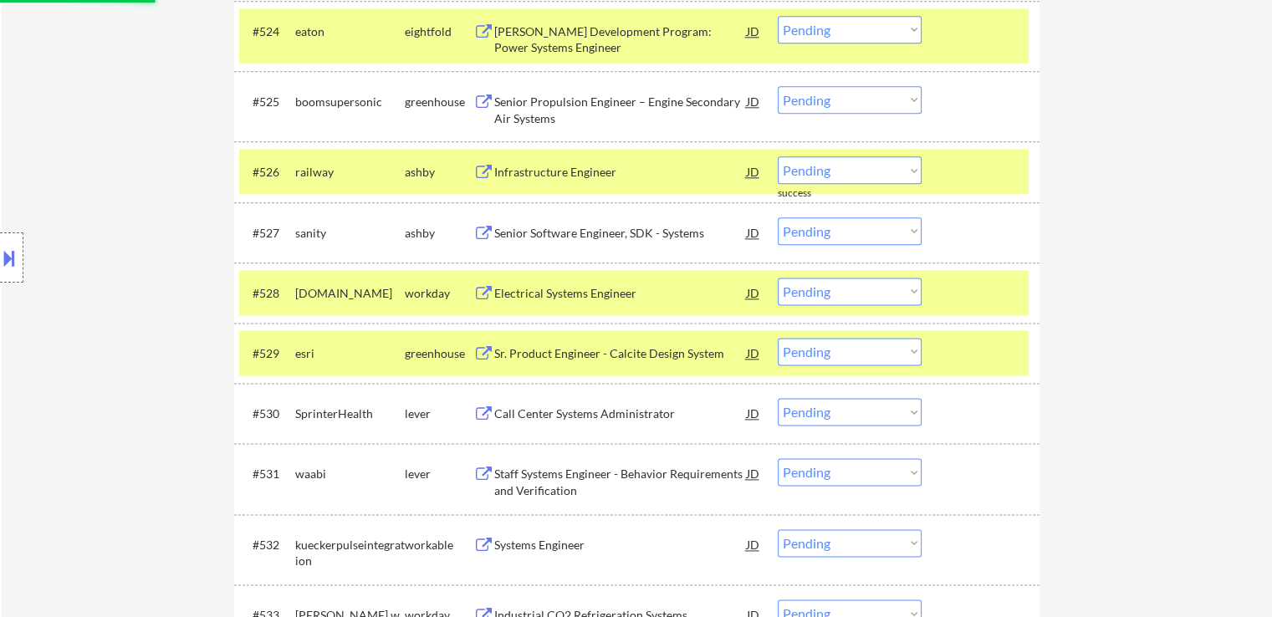
scroll to position [2090, 0]
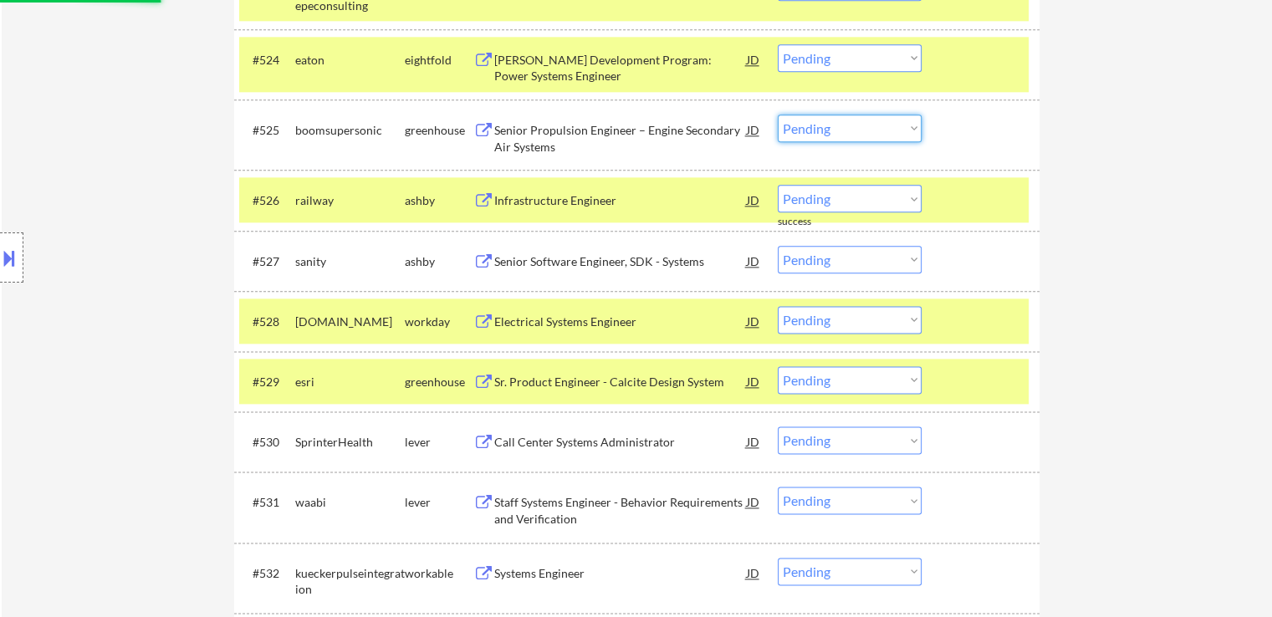
click at [883, 123] on select "Choose an option... Pending Applied Excluded (Questions) Excluded (Expired) Exc…" at bounding box center [850, 129] width 144 height 28
click at [778, 115] on select "Choose an option... Pending Applied Excluded (Questions) Excluded (Expired) Exc…" at bounding box center [850, 129] width 144 height 28
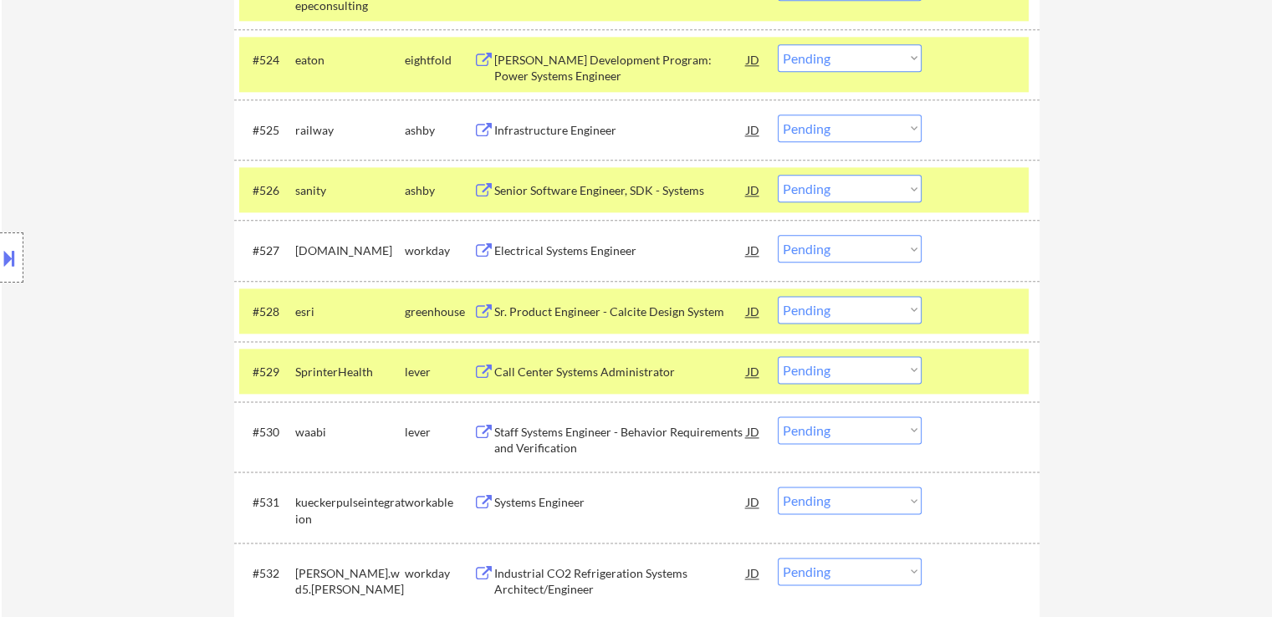
click at [574, 130] on div "Infrastructure Engineer" at bounding box center [620, 130] width 252 height 17
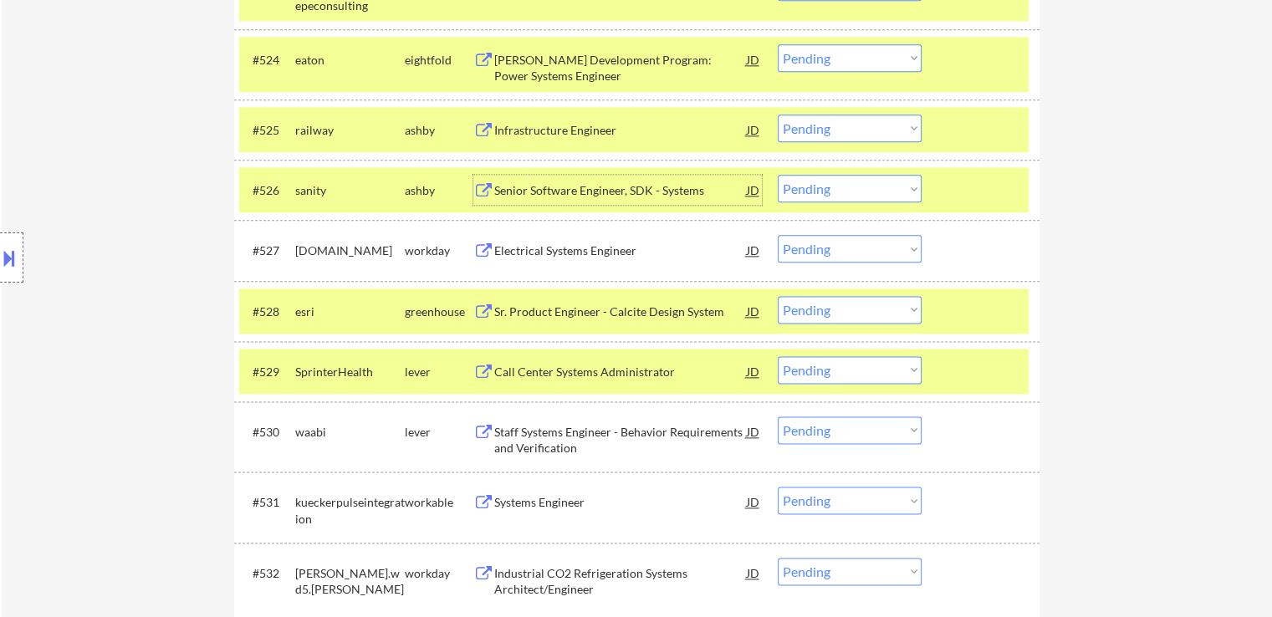
click at [533, 180] on div "Senior Software Engineer, SDK - Systems" at bounding box center [620, 190] width 252 height 30
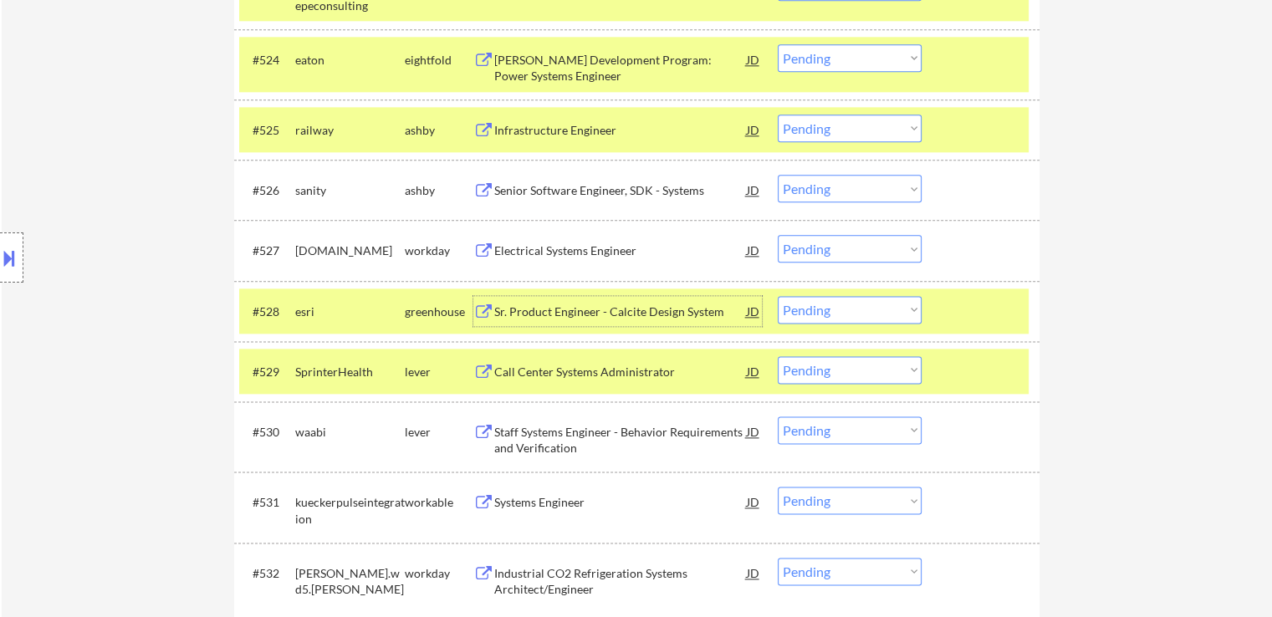
click at [522, 301] on div "Sr. Product Engineer - Calcite Design System" at bounding box center [620, 311] width 252 height 30
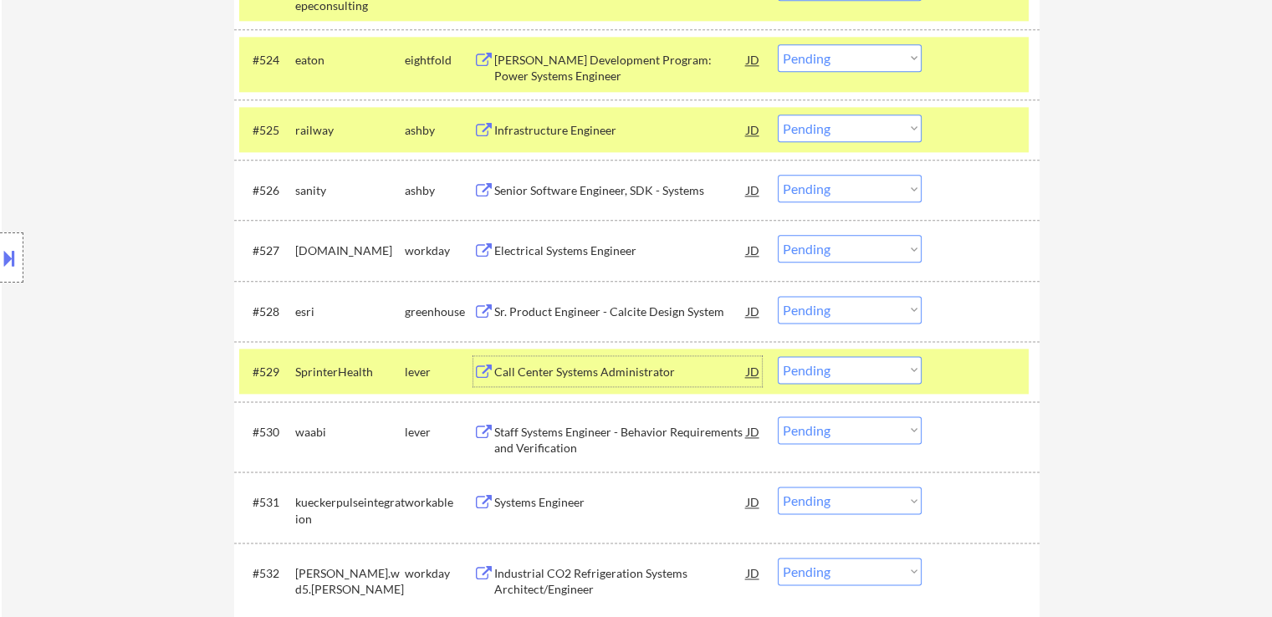
click at [515, 382] on div "Call Center Systems Administrator" at bounding box center [620, 371] width 252 height 30
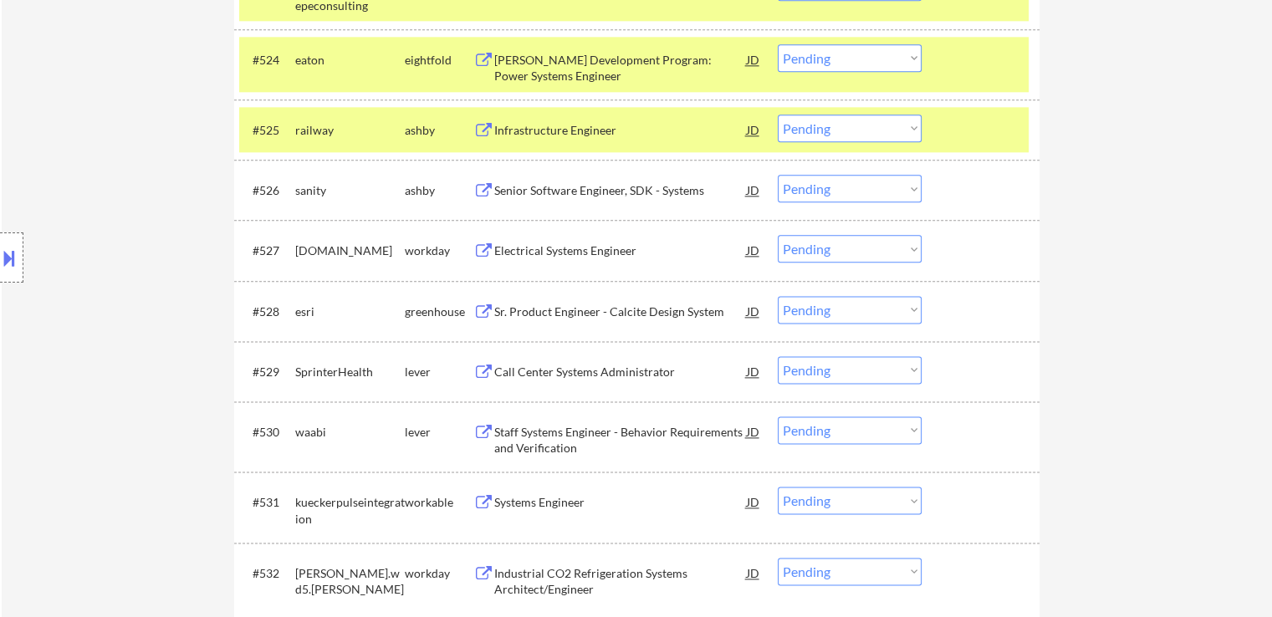
click at [507, 431] on div "Staff Systems Engineer - Behavior Requirements and Verification" at bounding box center [620, 440] width 252 height 33
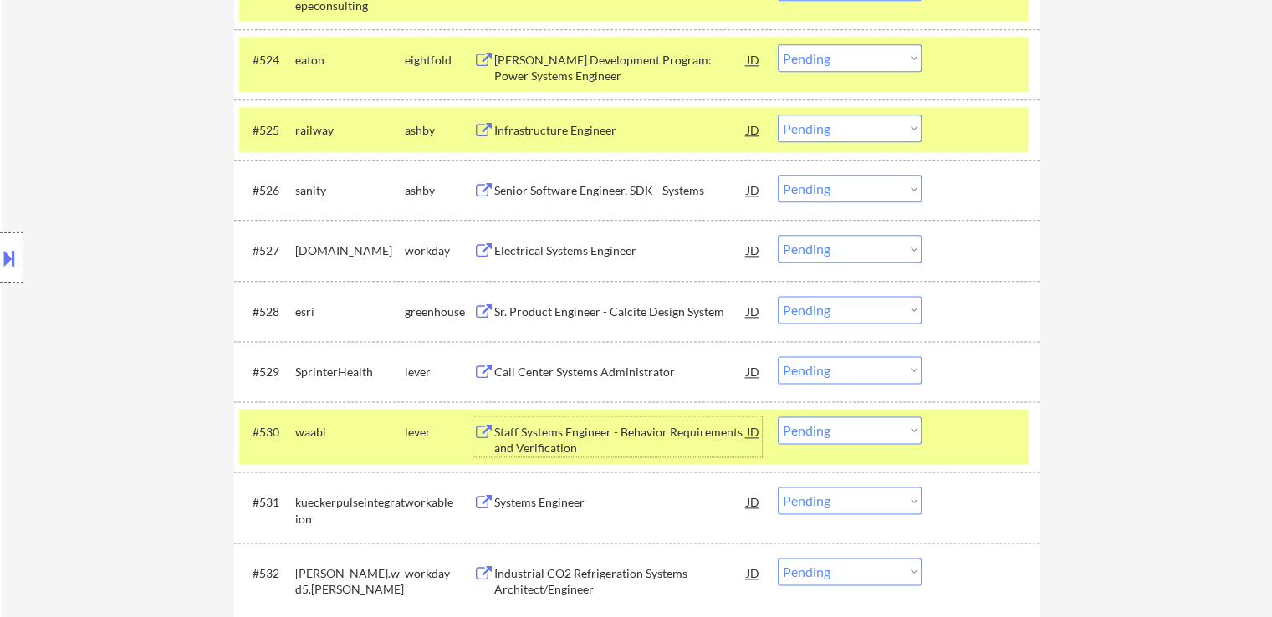
click at [816, 135] on select "Choose an option... Pending Applied Excluded (Questions) Excluded (Expired) Exc…" at bounding box center [850, 129] width 144 height 28
click at [778, 115] on select "Choose an option... Pending Applied Excluded (Questions) Excluded (Expired) Exc…" at bounding box center [850, 129] width 144 height 28
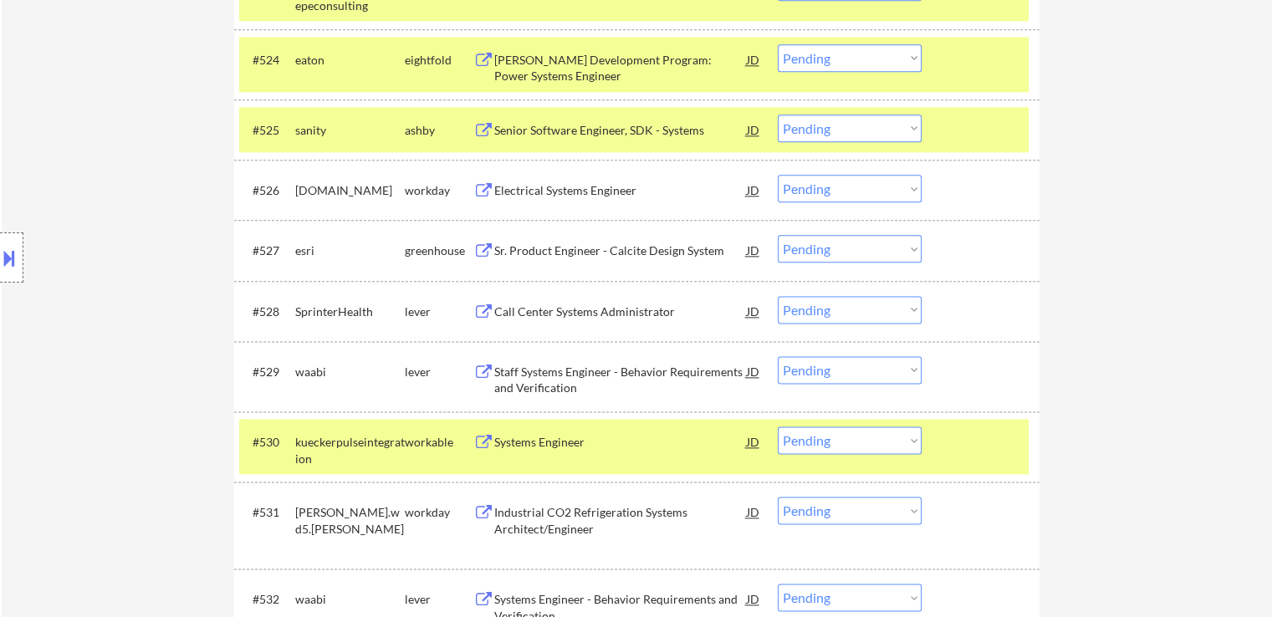
drag, startPoint x: 834, startPoint y: 123, endPoint x: 836, endPoint y: 141, distance: 18.6
click at [835, 123] on select "Choose an option... Pending Applied Excluded (Questions) Excluded (Expired) Exc…" at bounding box center [850, 129] width 144 height 28
click at [778, 115] on select "Choose an option... Pending Applied Excluded (Questions) Excluded (Expired) Exc…" at bounding box center [850, 129] width 144 height 28
select select ""pending""
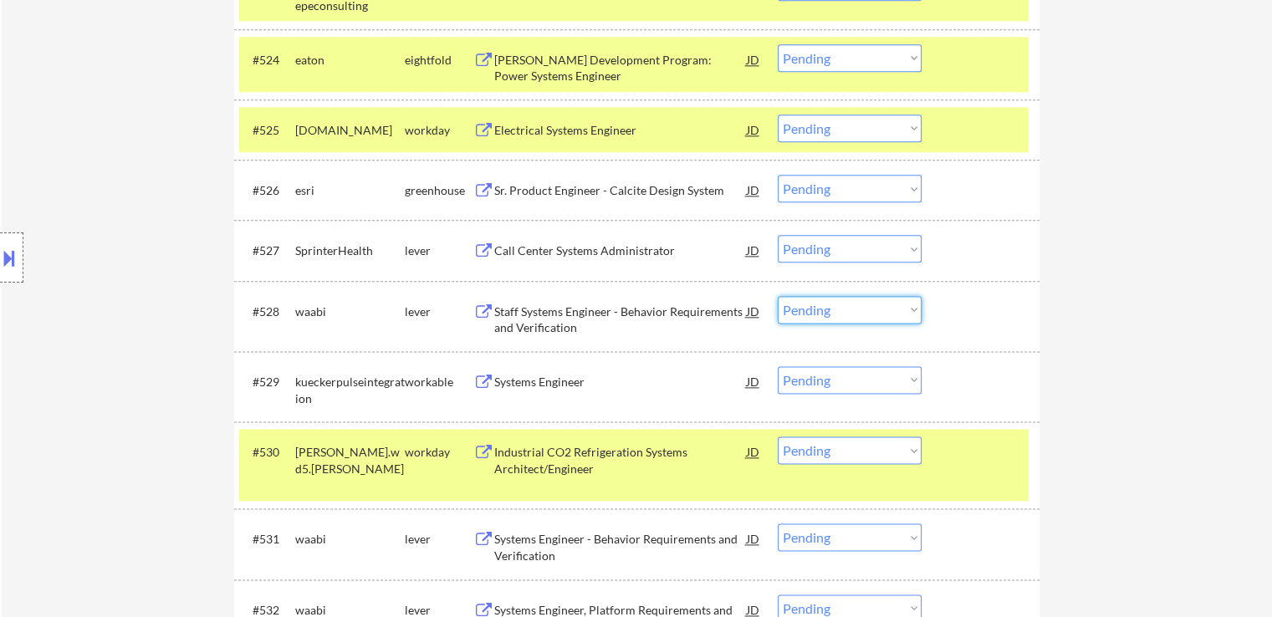
drag, startPoint x: 829, startPoint y: 312, endPoint x: 829, endPoint y: 322, distance: 10.0
click at [829, 312] on select "Choose an option... Pending Applied Excluded (Questions) Excluded (Expired) Exc…" at bounding box center [850, 310] width 144 height 28
click at [778, 296] on select "Choose an option... Pending Applied Excluded (Questions) Excluded (Expired) Exc…" at bounding box center [850, 310] width 144 height 28
select select ""pending""
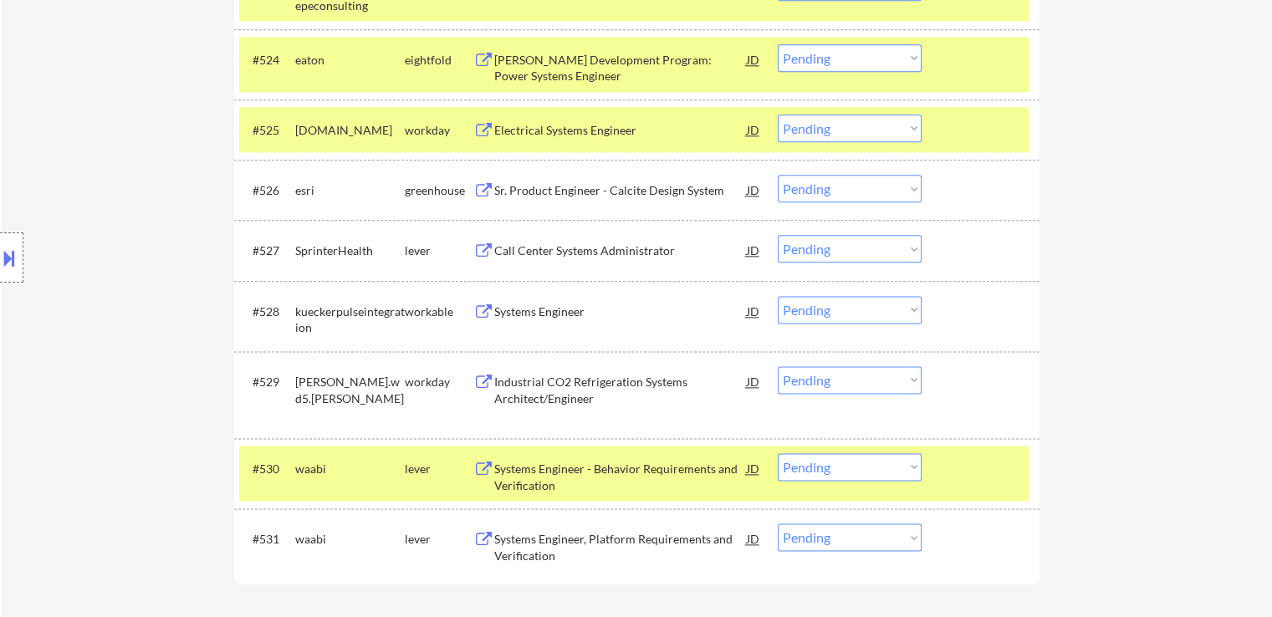
click at [823, 185] on select "Choose an option... Pending Applied Excluded (Questions) Excluded (Expired) Exc…" at bounding box center [850, 189] width 144 height 28
click at [778, 175] on select "Choose an option... Pending Applied Excluded (Questions) Excluded (Expired) Exc…" at bounding box center [850, 189] width 144 height 28
click at [495, 252] on div "Call Center Systems Administrator" at bounding box center [620, 250] width 252 height 17
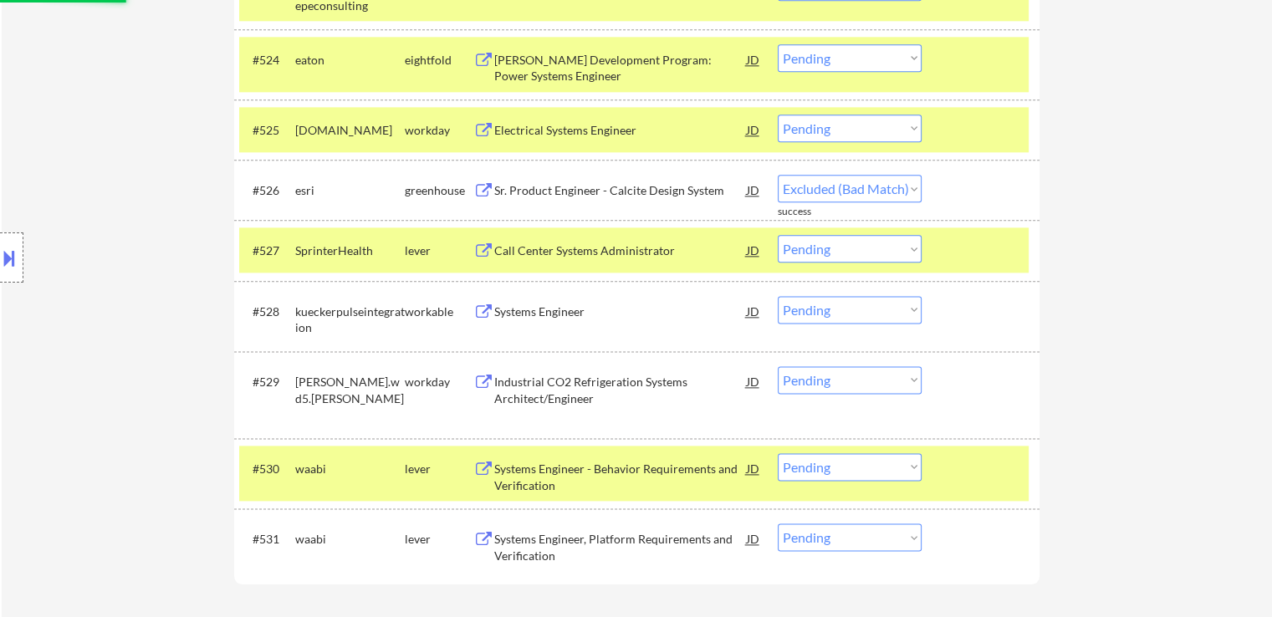
select select ""pending""
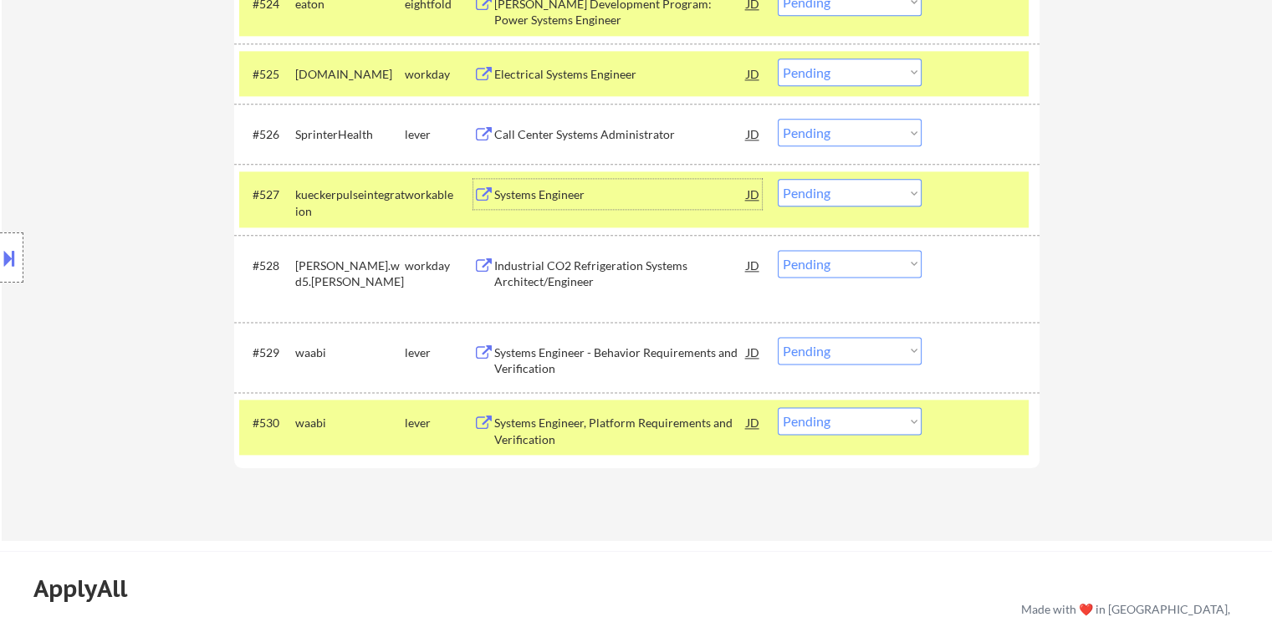
scroll to position [2174, 0]
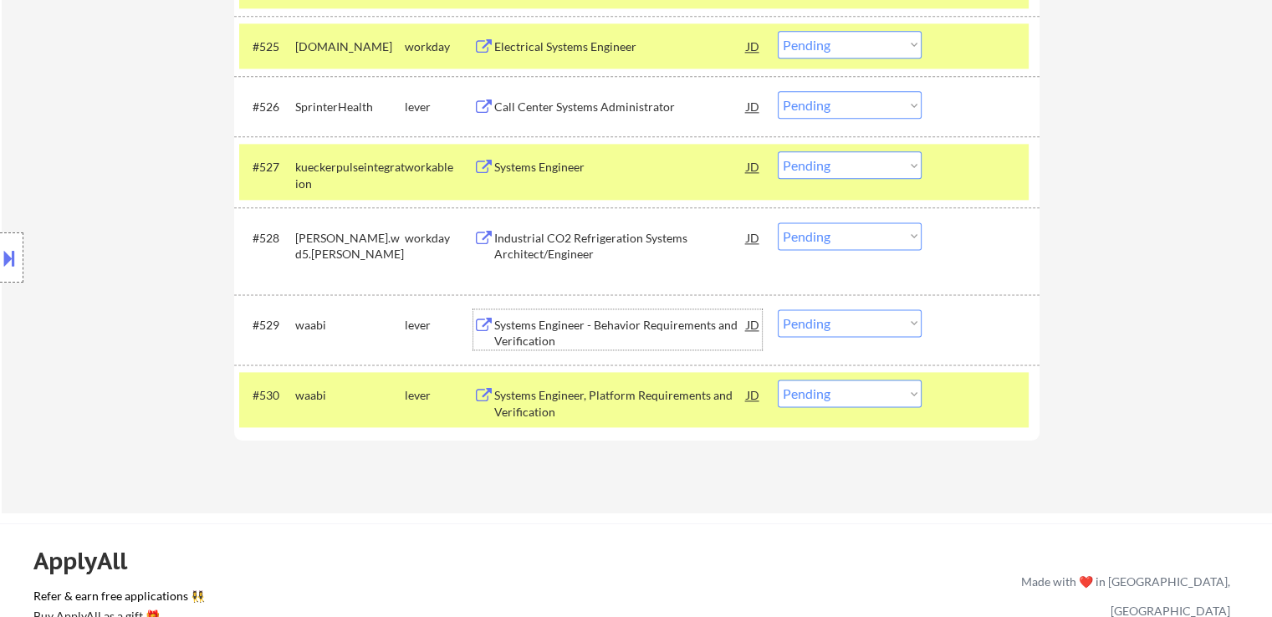
click at [535, 325] on div "Systems Engineer - Behavior Requirements and Verification" at bounding box center [620, 333] width 252 height 33
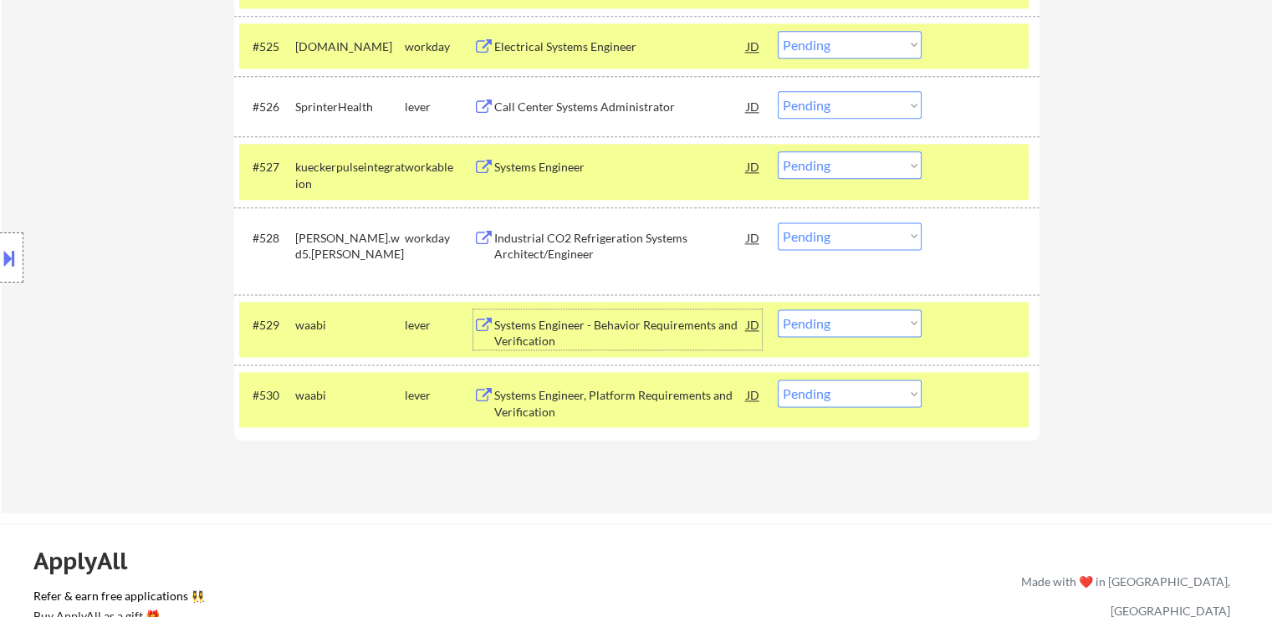
click at [576, 319] on div "Systems Engineer - Behavior Requirements and Verification" at bounding box center [620, 333] width 252 height 33
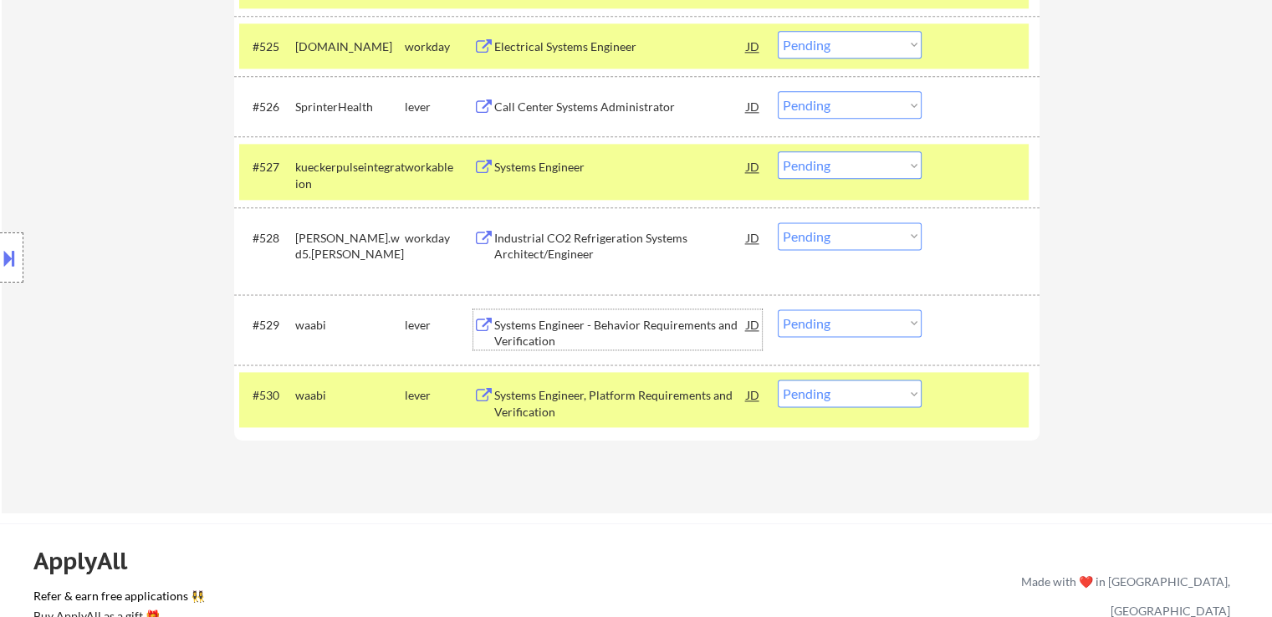
click at [859, 328] on select "Choose an option... Pending Applied Excluded (Questions) Excluded (Expired) Exc…" at bounding box center [850, 323] width 144 height 28
click at [778, 309] on select "Choose an option... Pending Applied Excluded (Questions) Excluded (Expired) Exc…" at bounding box center [850, 323] width 144 height 28
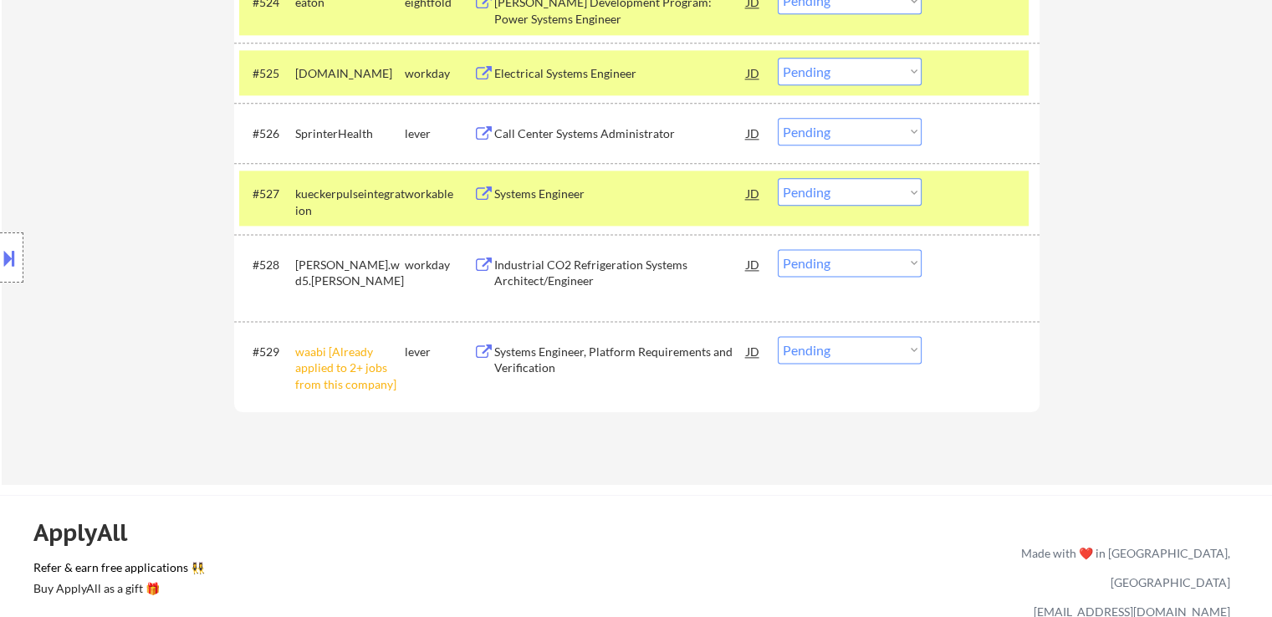
click at [865, 353] on select "Choose an option... Pending Applied Excluded (Questions) Excluded (Expired) Exc…" at bounding box center [850, 350] width 144 height 28
select select ""excluded__other_""
click at [778, 336] on select "Choose an option... Pending Applied Excluded (Questions) Excluded (Expired) Exc…" at bounding box center [850, 350] width 144 height 28
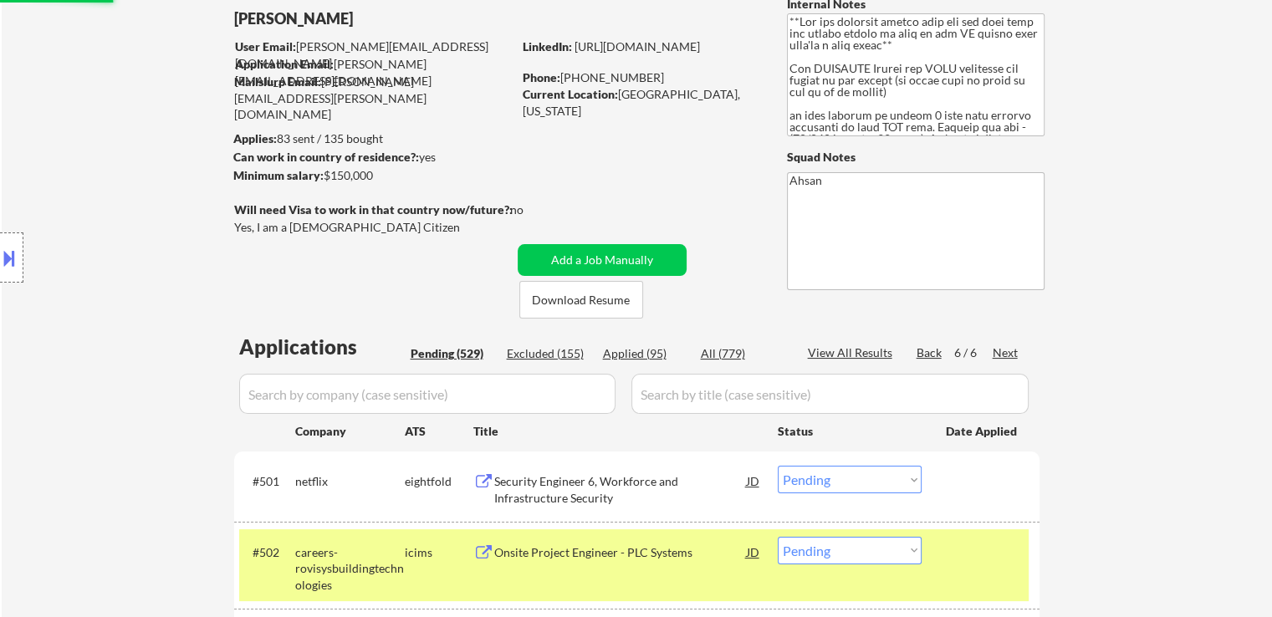
scroll to position [0, 0]
